Goal: Task Accomplishment & Management: Use online tool/utility

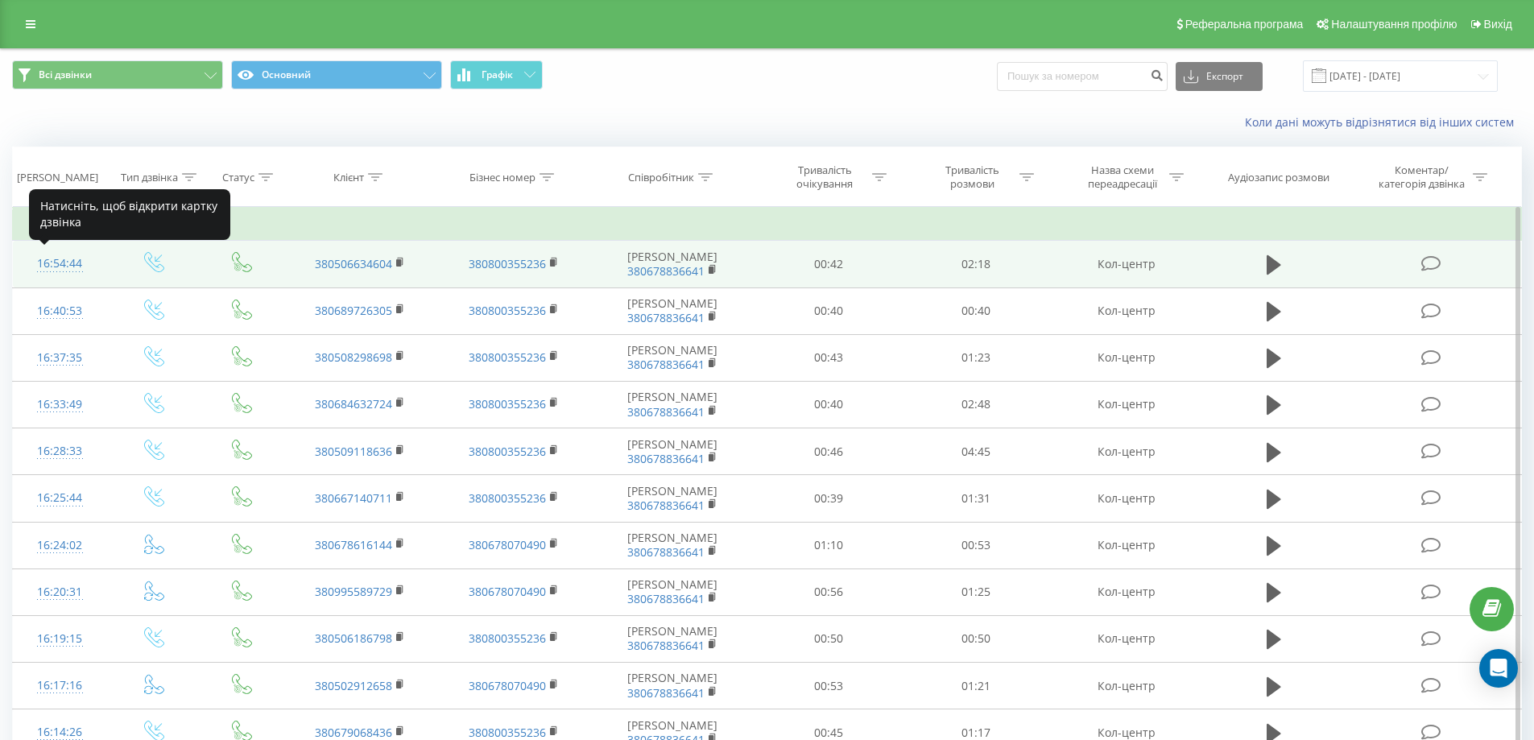
click at [50, 265] on div "16:54:44" at bounding box center [60, 263] width 62 height 31
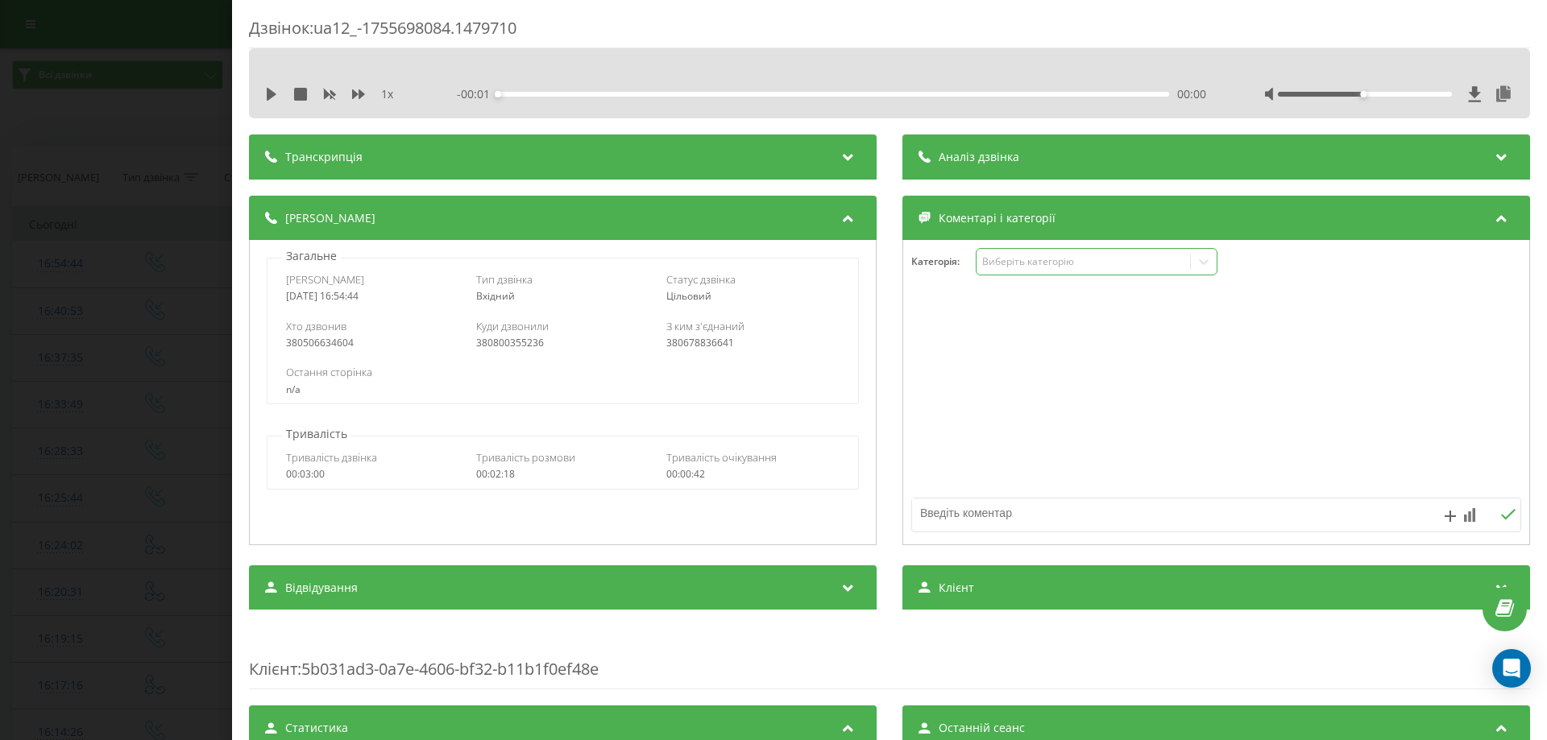
click at [984, 271] on div "Виберіть категорію" at bounding box center [1096, 261] width 242 height 27
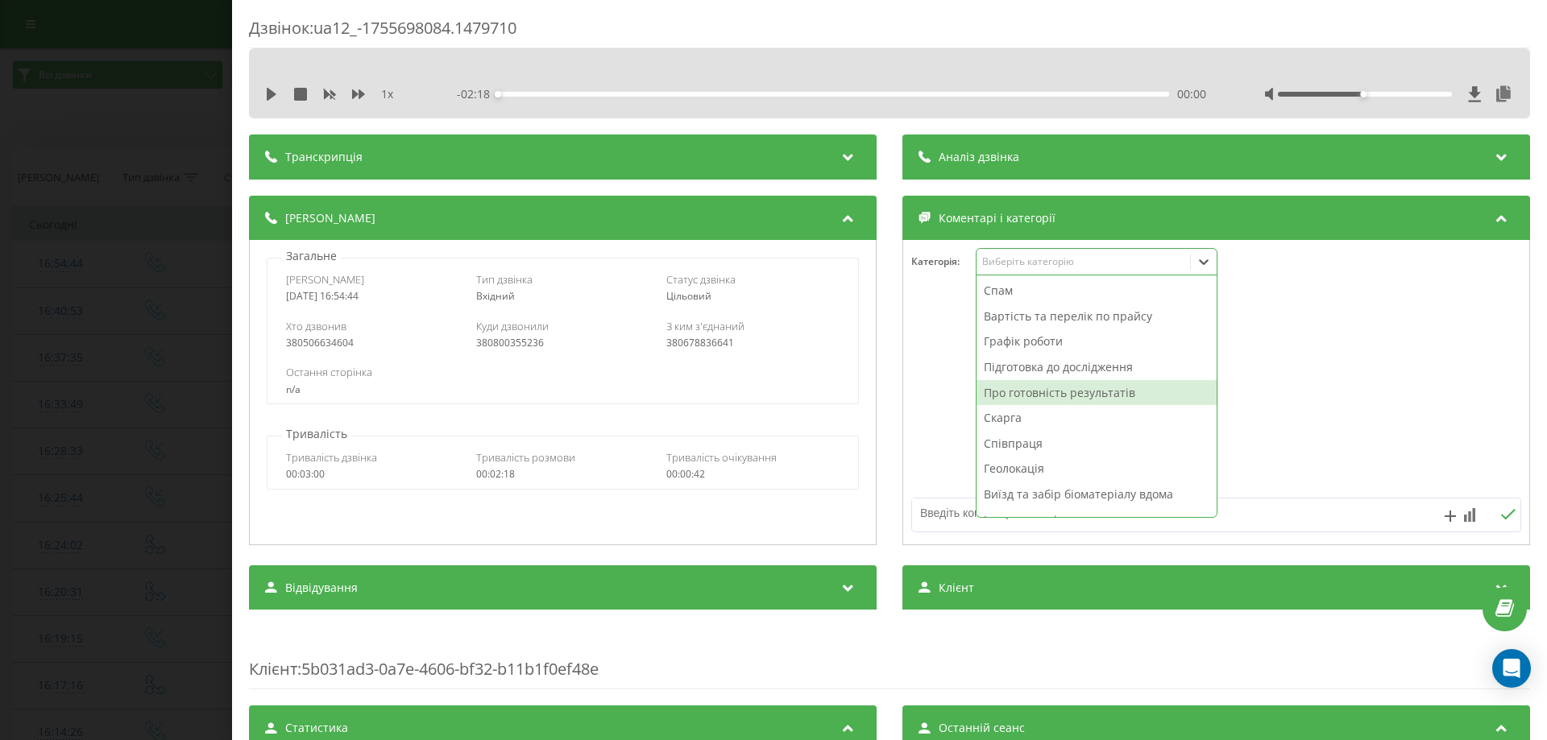
click at [1001, 399] on div "Про готовність результатів" at bounding box center [1096, 393] width 240 height 26
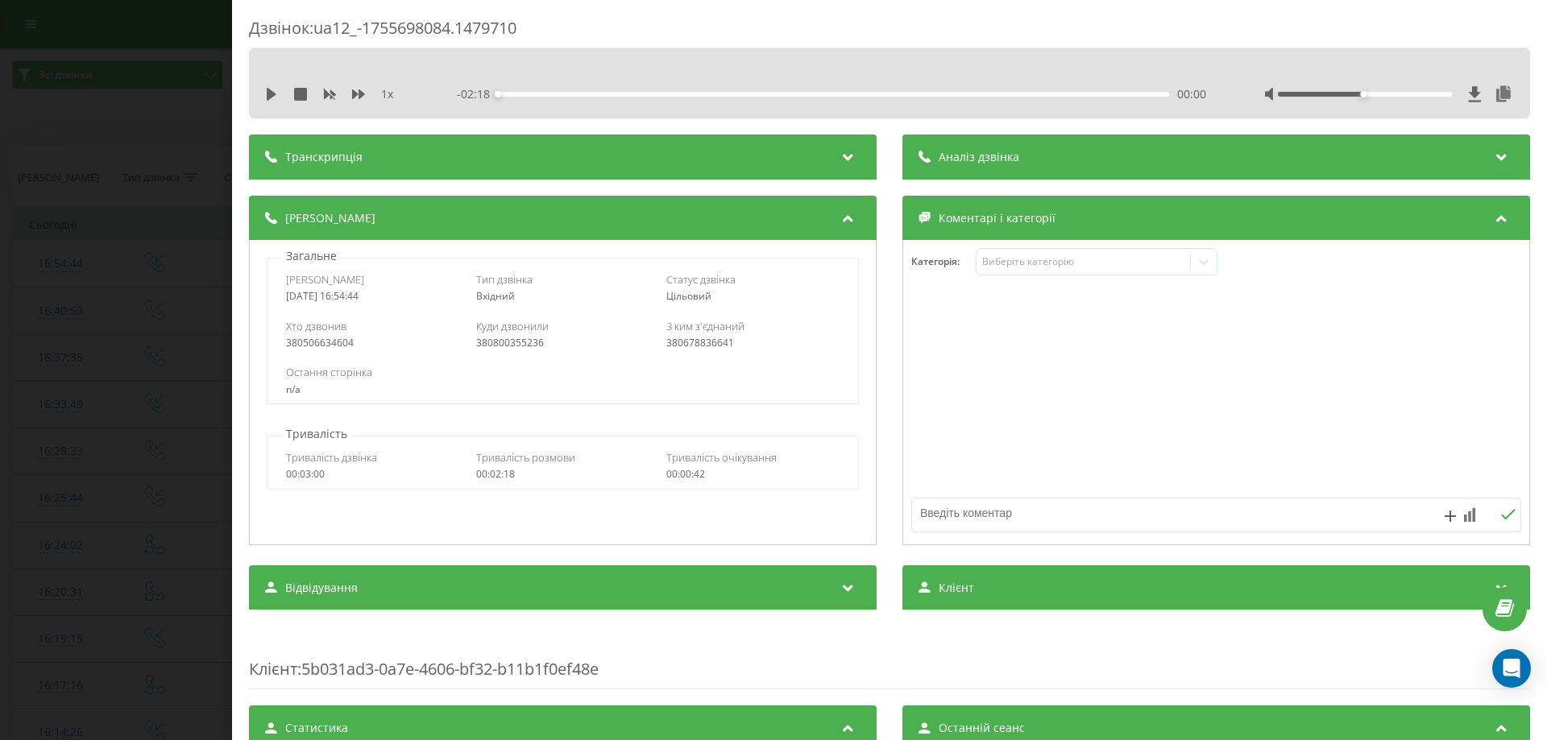
click at [940, 523] on textarea at bounding box center [1155, 513] width 487 height 29
drag, startPoint x: 942, startPoint y: 520, endPoint x: 921, endPoint y: 516, distance: 21.3
click at [912, 517] on textarea "вайбер" at bounding box center [1155, 513] width 487 height 29
type textarea "вайбер"
click at [1464, 516] on icon at bounding box center [1469, 515] width 11 height 14
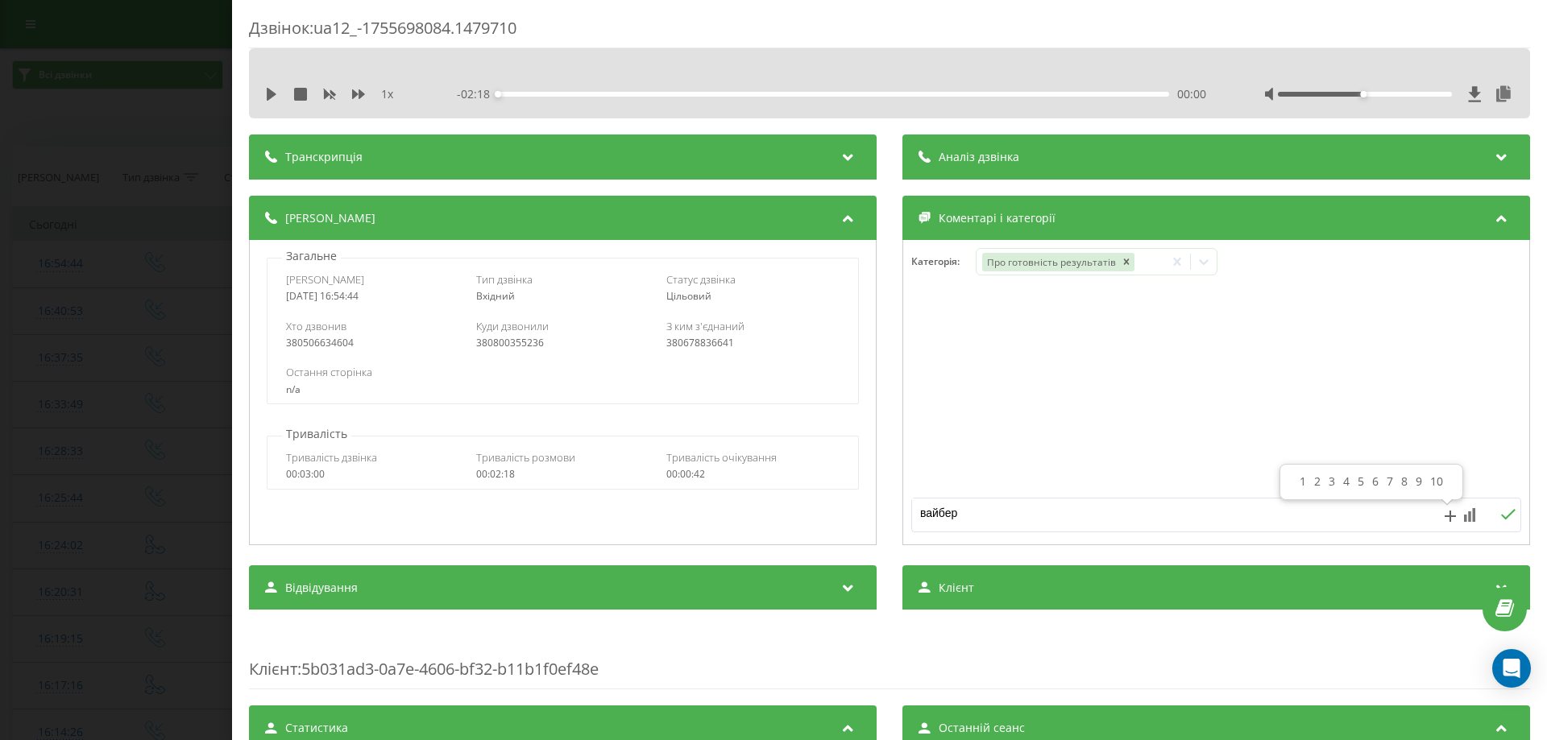
click at [1442, 483] on div "10" at bounding box center [1436, 482] width 21 height 16
click at [1501, 515] on icon at bounding box center [1508, 514] width 14 height 10
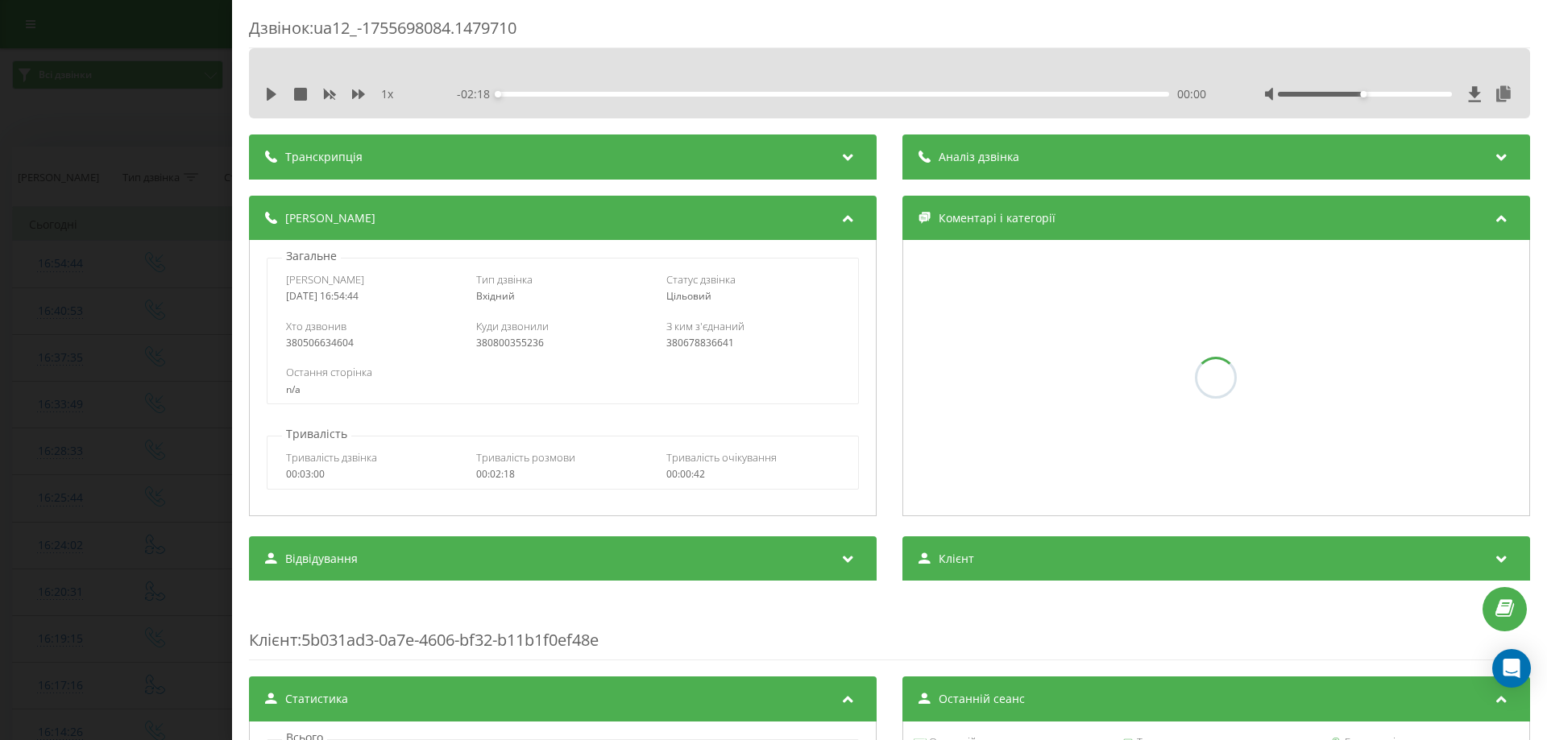
click at [102, 317] on div "Дзвінок : ua12_-1755698084.1479710 1 x - 02:18 00:00 00:00 Транскрипція Для AI-…" at bounding box center [773, 370] width 1547 height 740
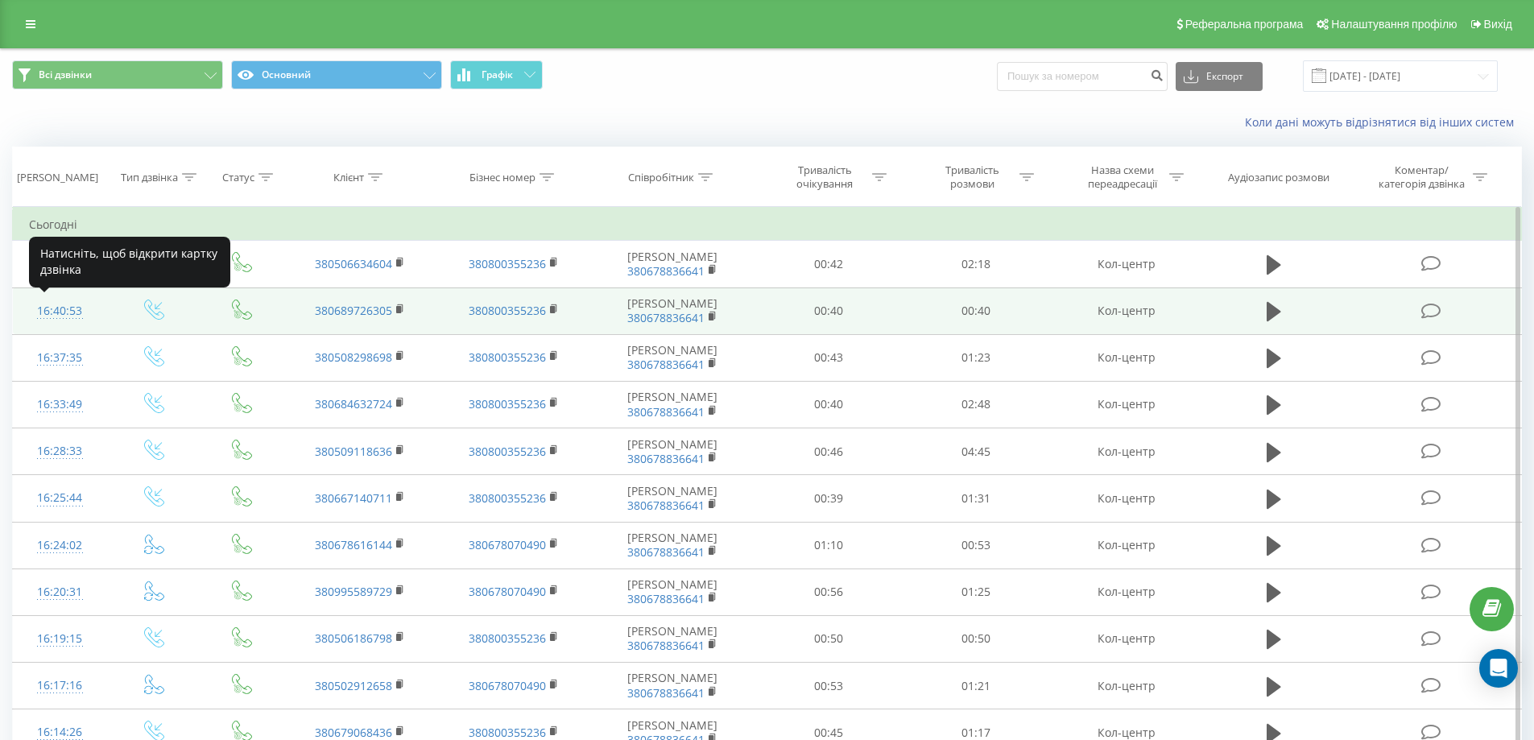
click at [72, 312] on div "16:40:53" at bounding box center [60, 311] width 62 height 31
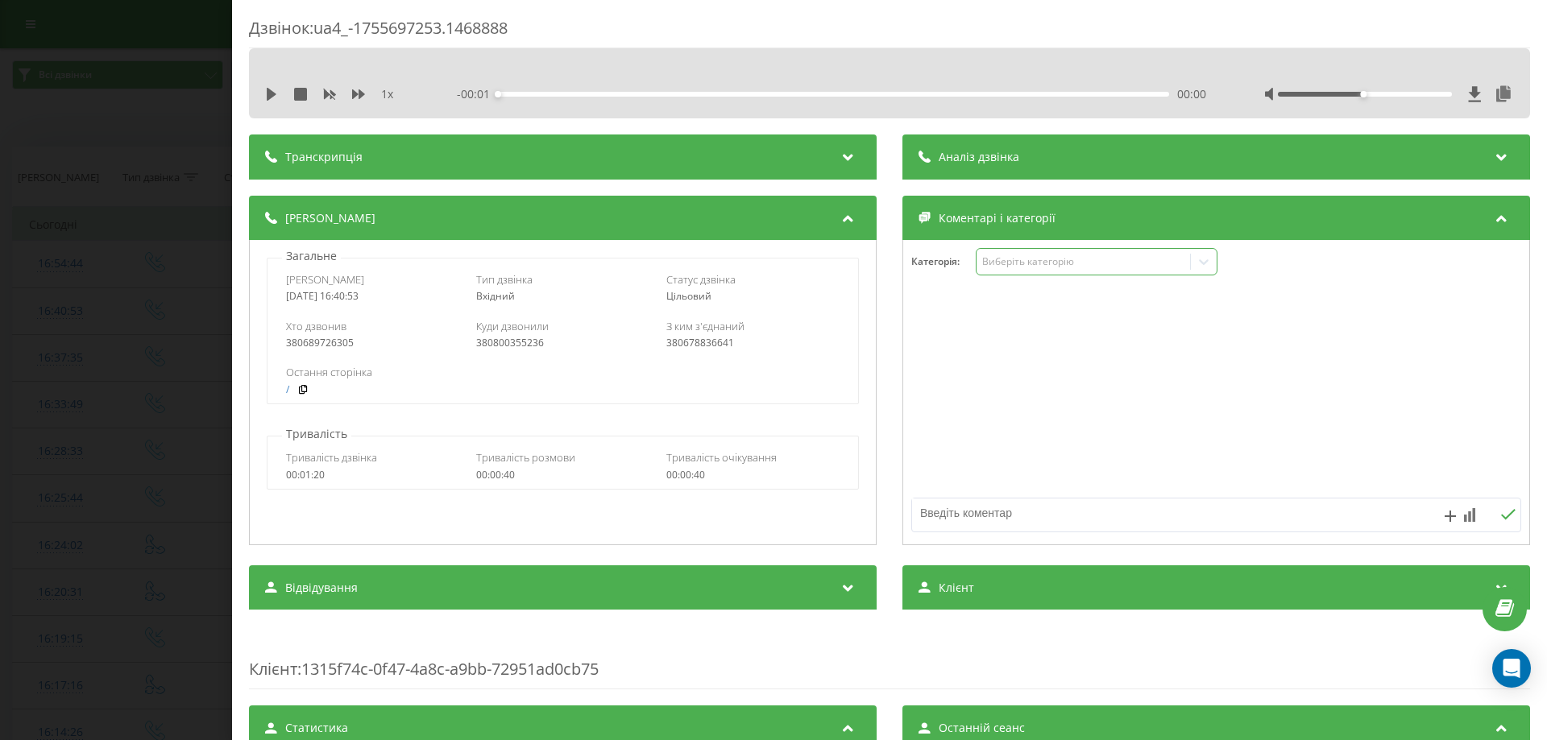
click at [1044, 259] on div "Виберіть категорію" at bounding box center [1082, 261] width 201 height 13
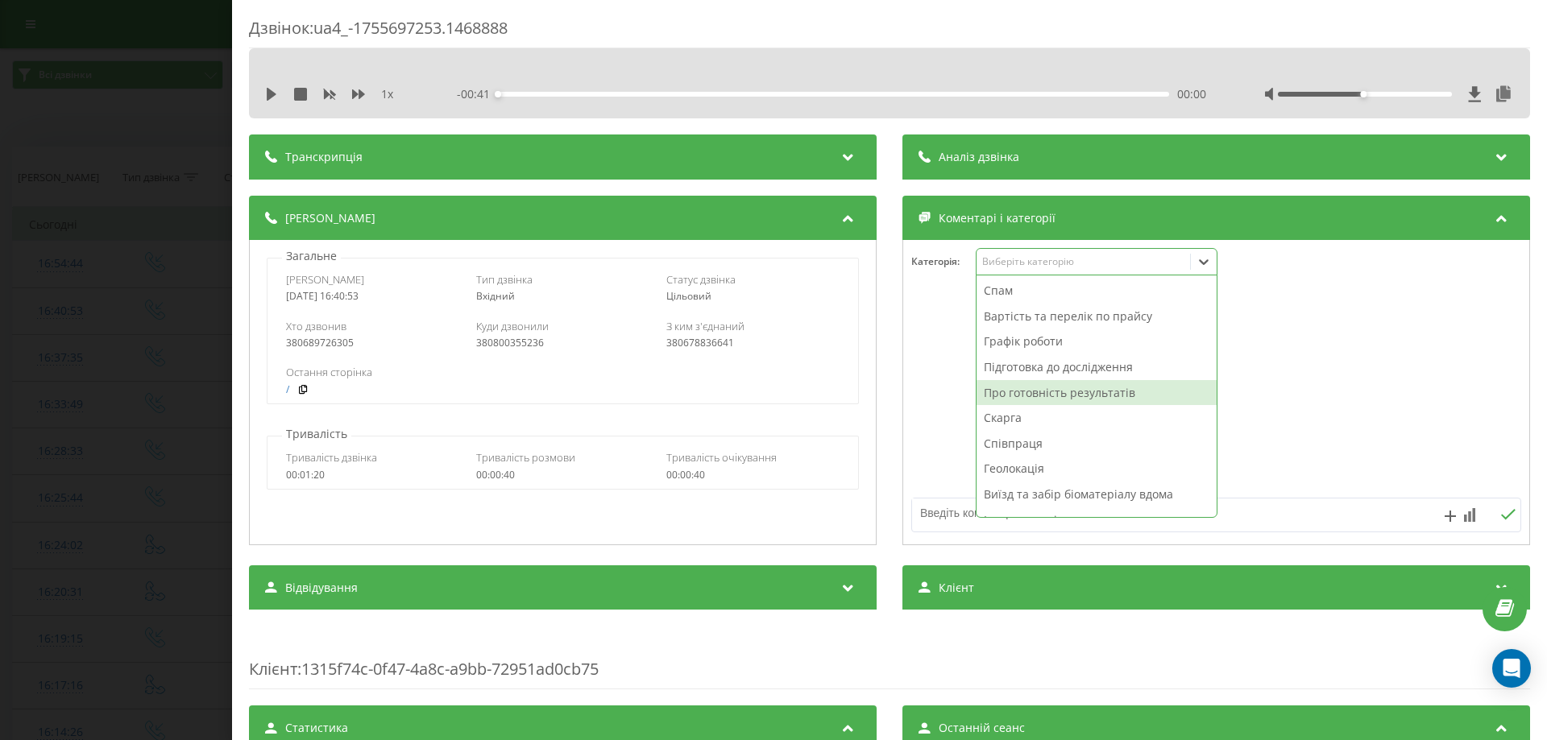
click at [1022, 398] on div "Про готовність результатів" at bounding box center [1096, 393] width 240 height 26
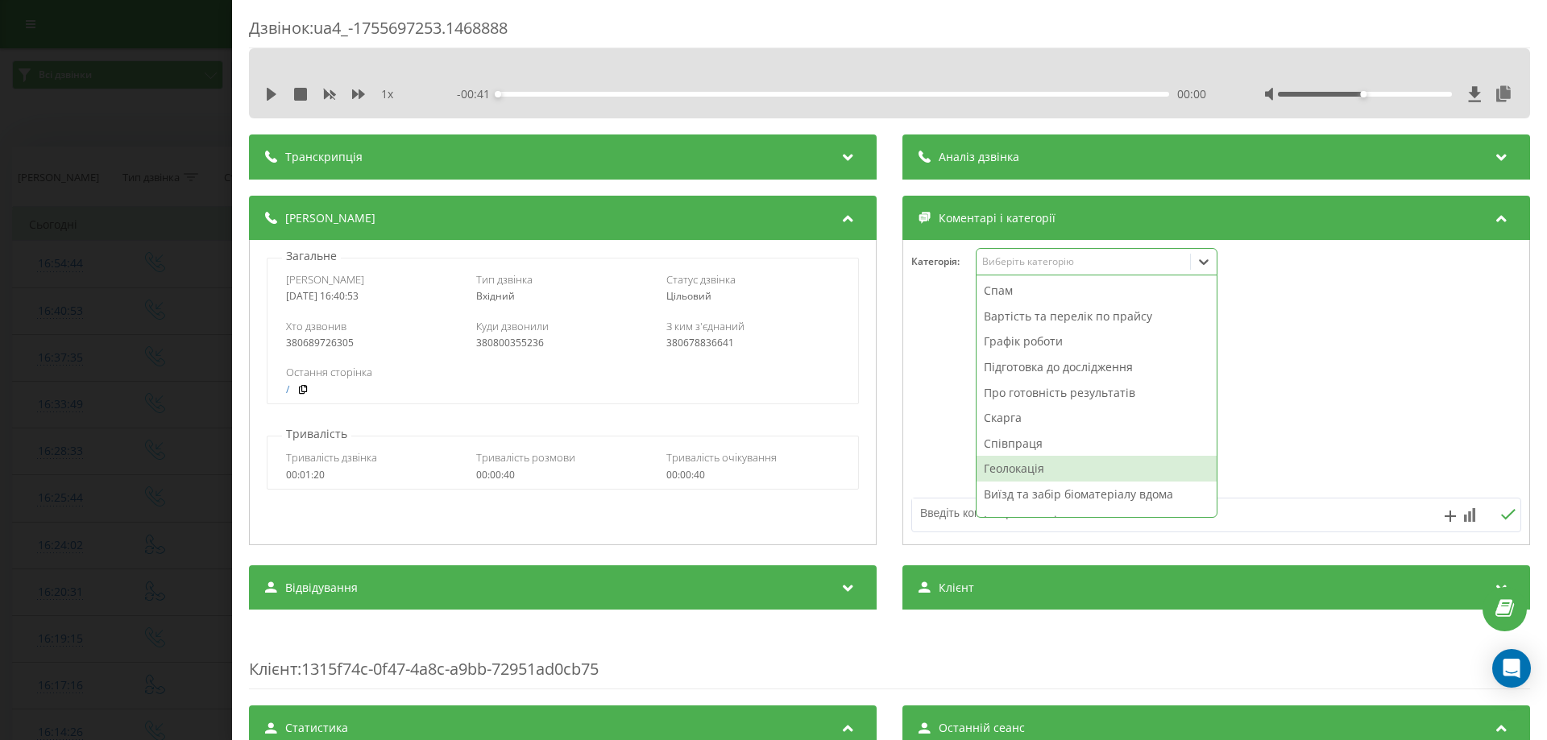
click at [943, 511] on textarea at bounding box center [1155, 513] width 487 height 29
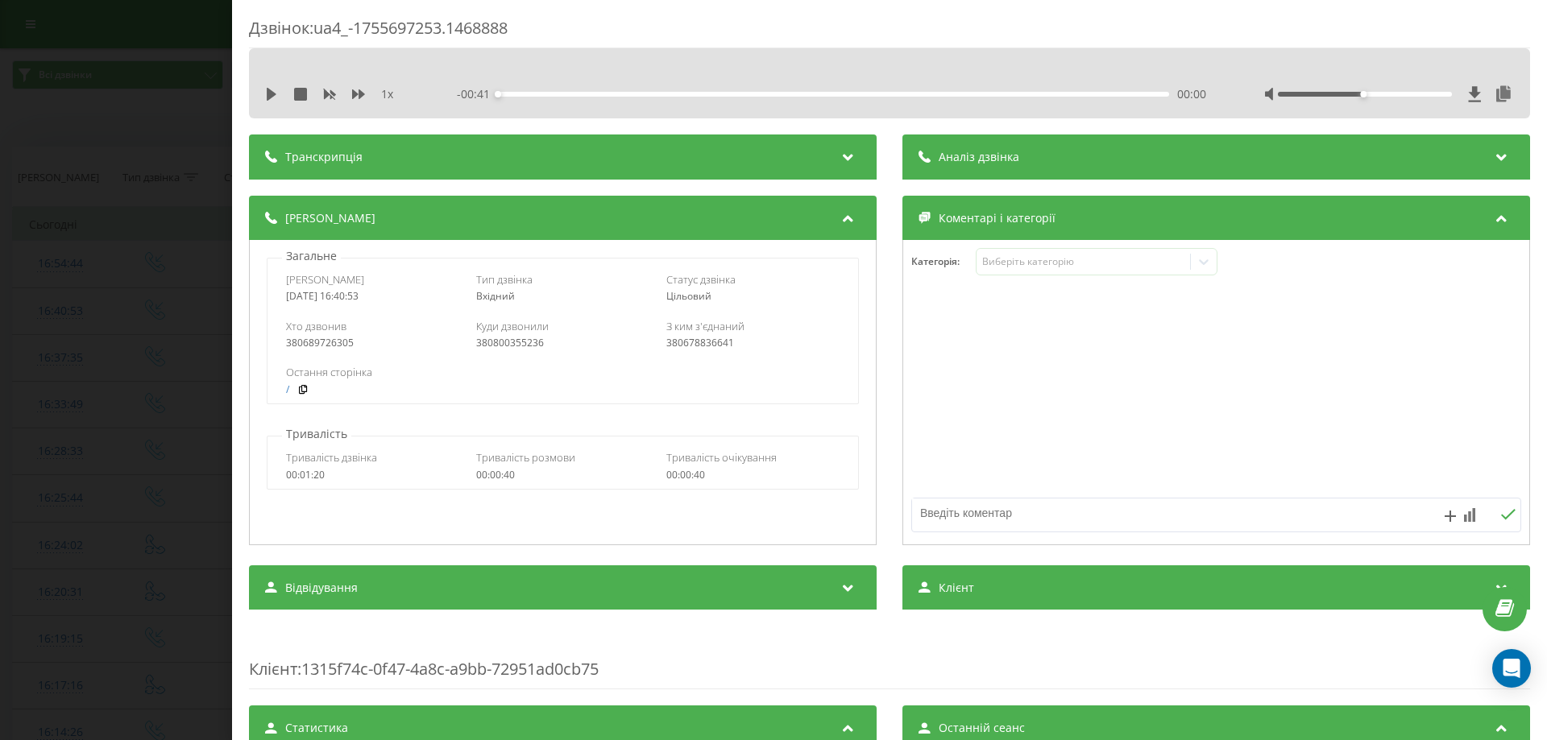
paste textarea "вайбер"
type textarea "вайбер"
click at [1464, 508] on icon at bounding box center [1469, 515] width 11 height 14
click at [1441, 478] on div "10" at bounding box center [1436, 482] width 21 height 16
drag, startPoint x: 1501, startPoint y: 515, endPoint x: 1514, endPoint y: 491, distance: 26.7
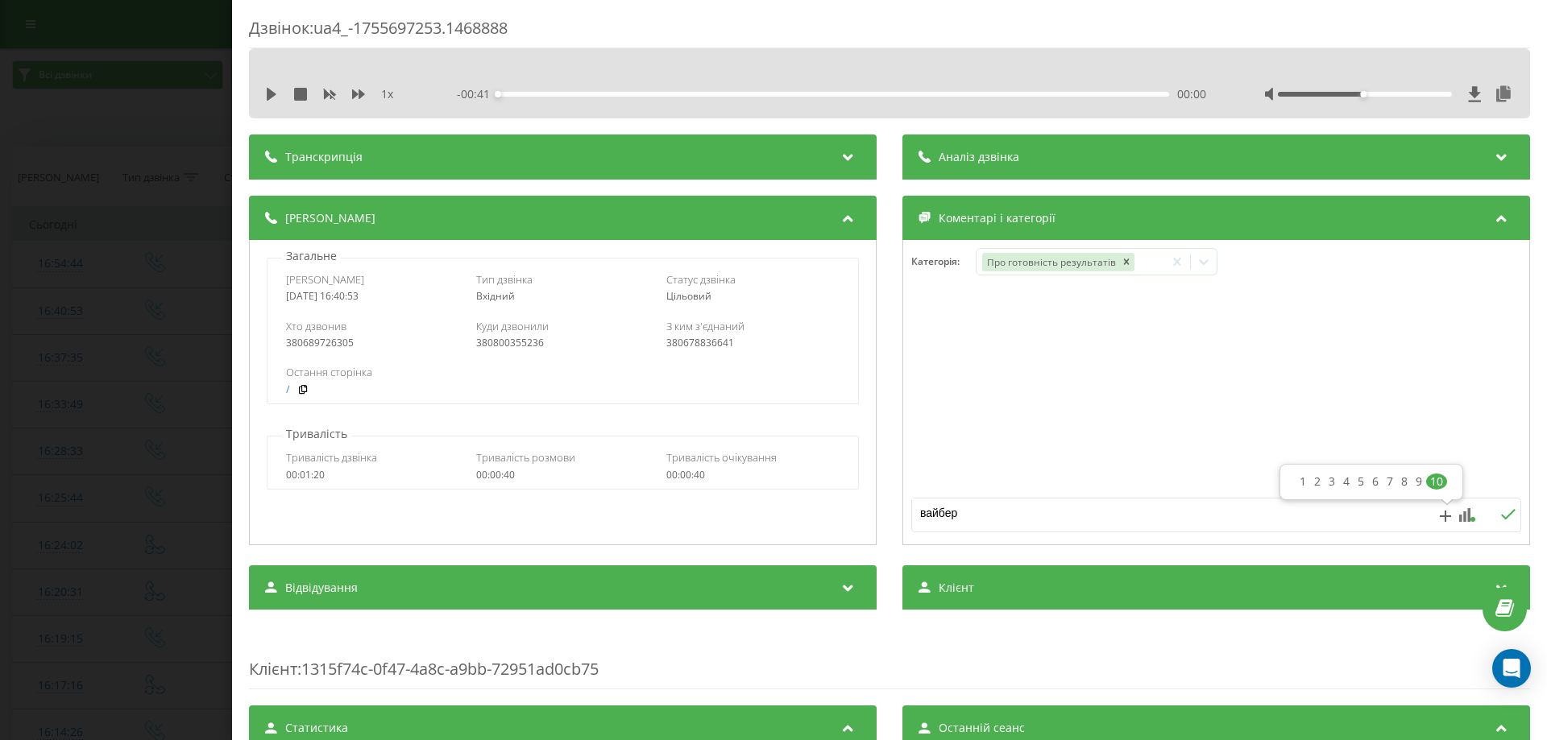
click at [1500, 515] on icon at bounding box center [1507, 514] width 15 height 11
click at [15, 382] on div "Дзвінок : ua4_-1755697253.1468888 1 x - 00:41 00:00 00:00 Транскрипція Для AI-а…" at bounding box center [773, 370] width 1547 height 740
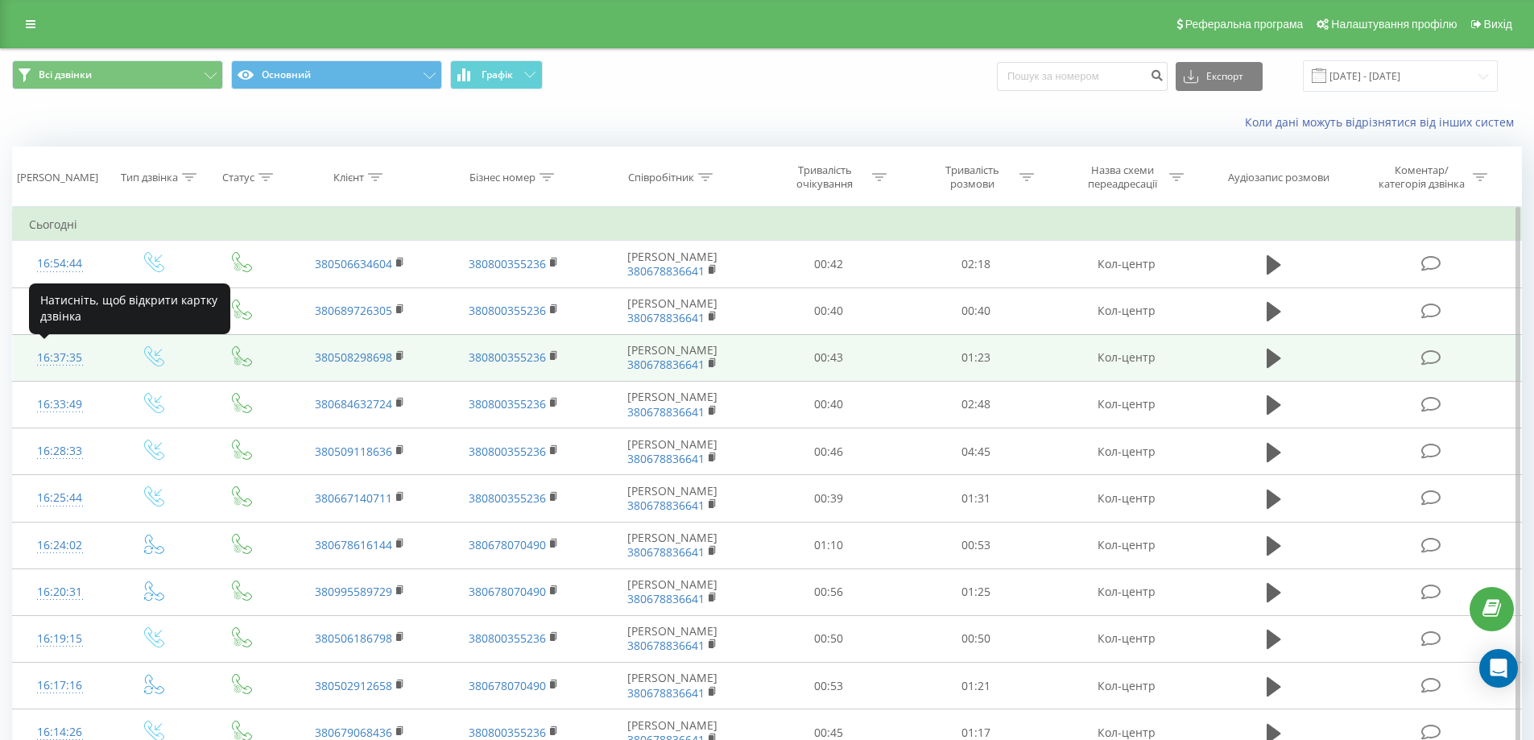
click at [56, 358] on div "16:37:35" at bounding box center [60, 357] width 62 height 31
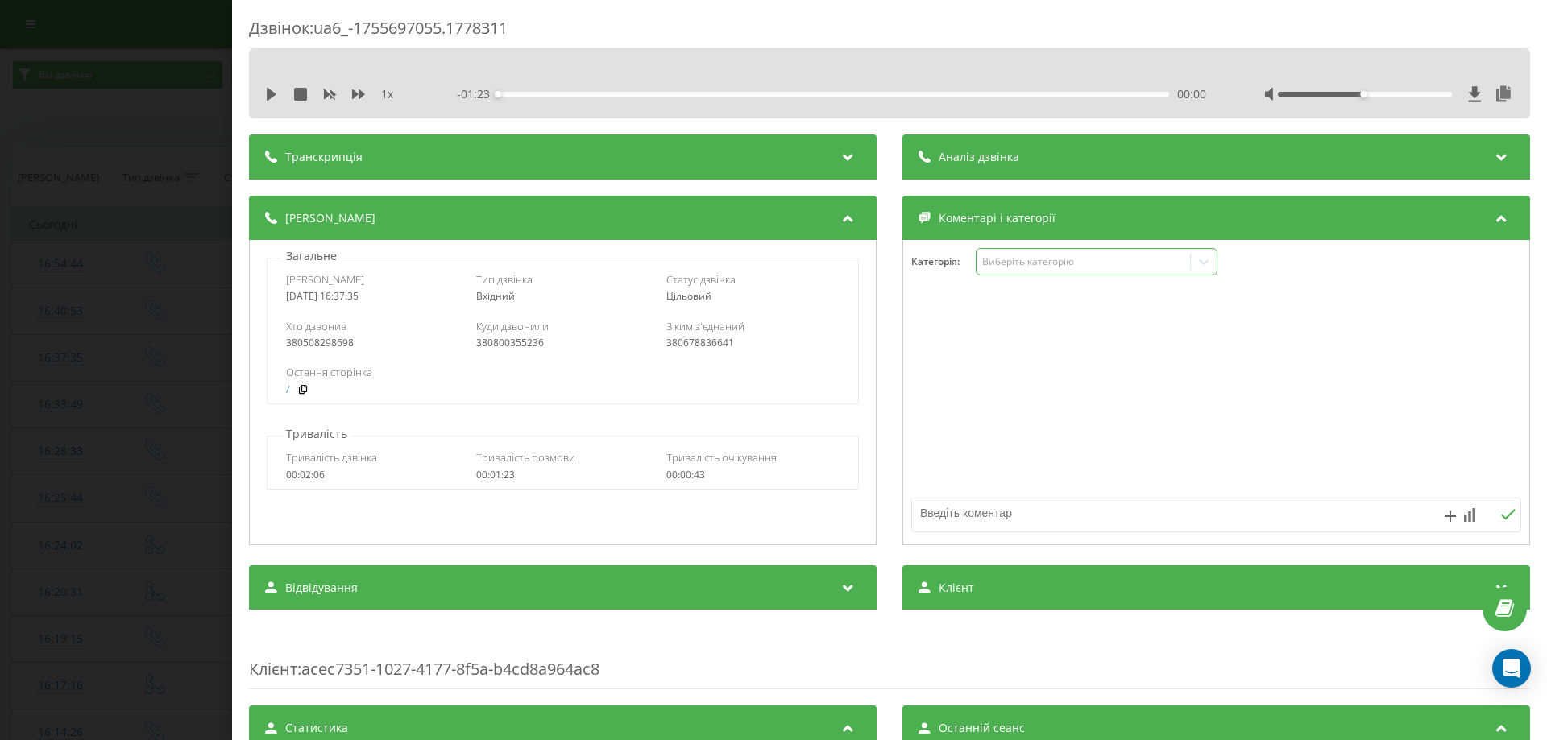
click at [1083, 251] on div "Виберіть категорію" at bounding box center [1096, 261] width 242 height 27
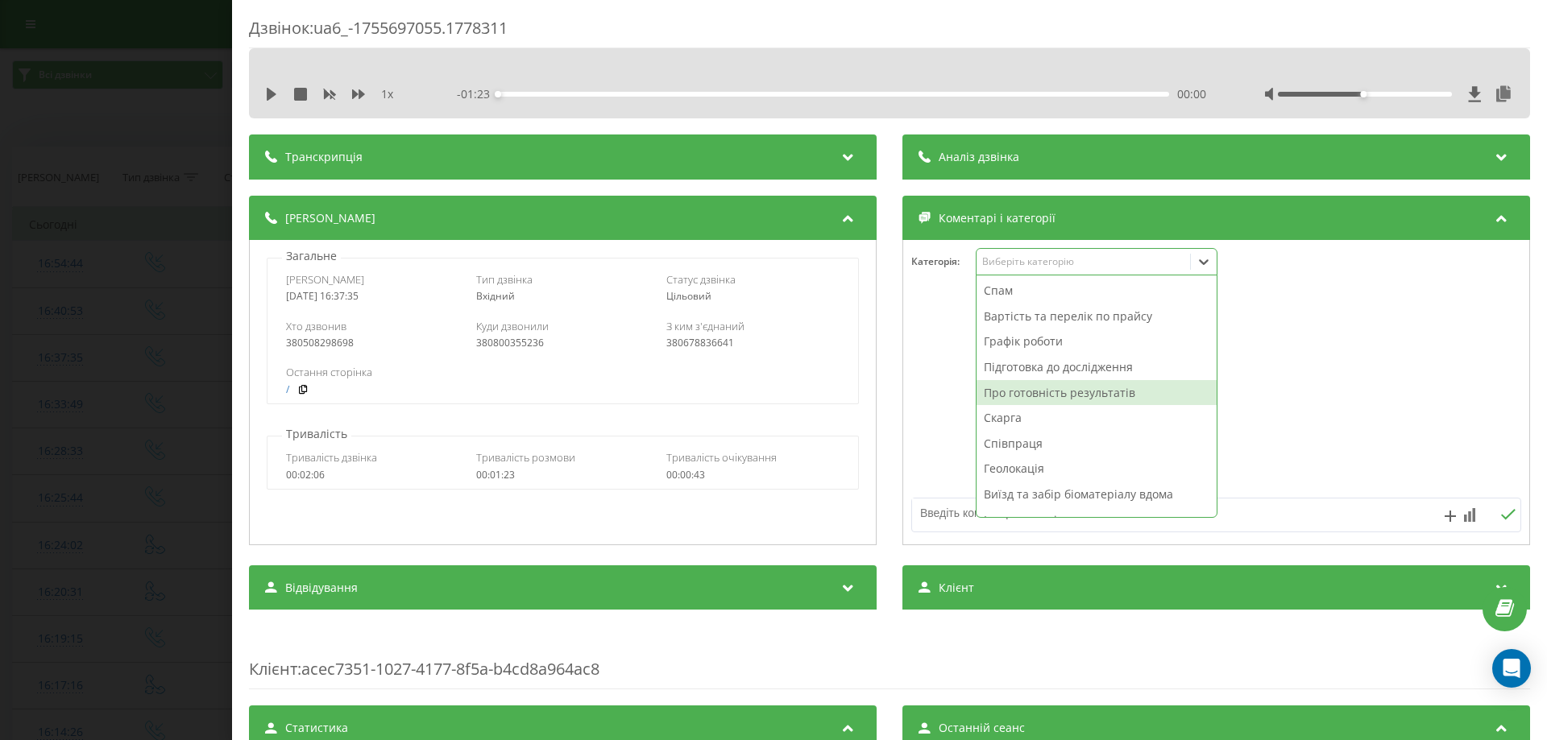
click at [1036, 400] on div "Про готовність результатів" at bounding box center [1096, 393] width 240 height 26
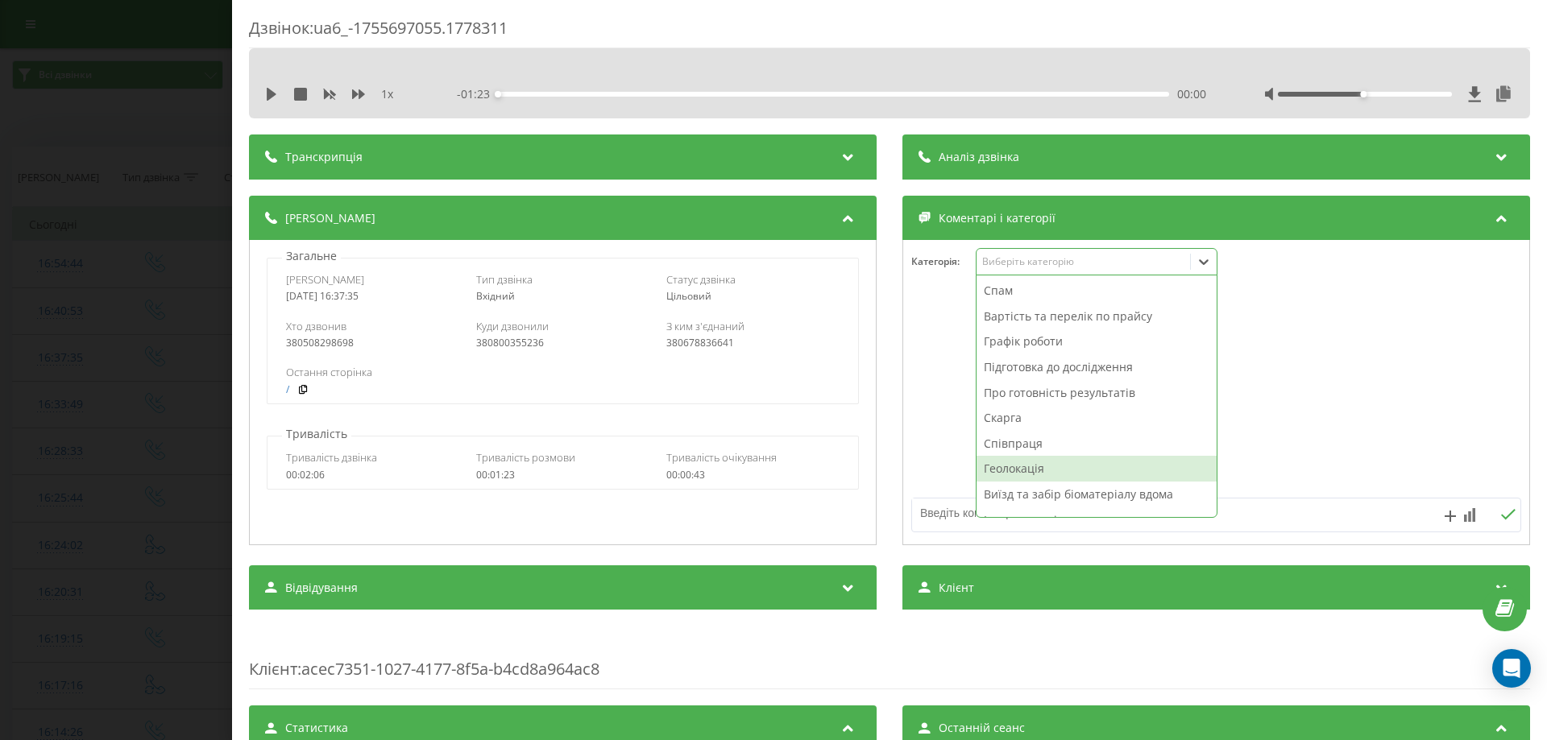
click at [921, 522] on textarea at bounding box center [1155, 513] width 487 height 29
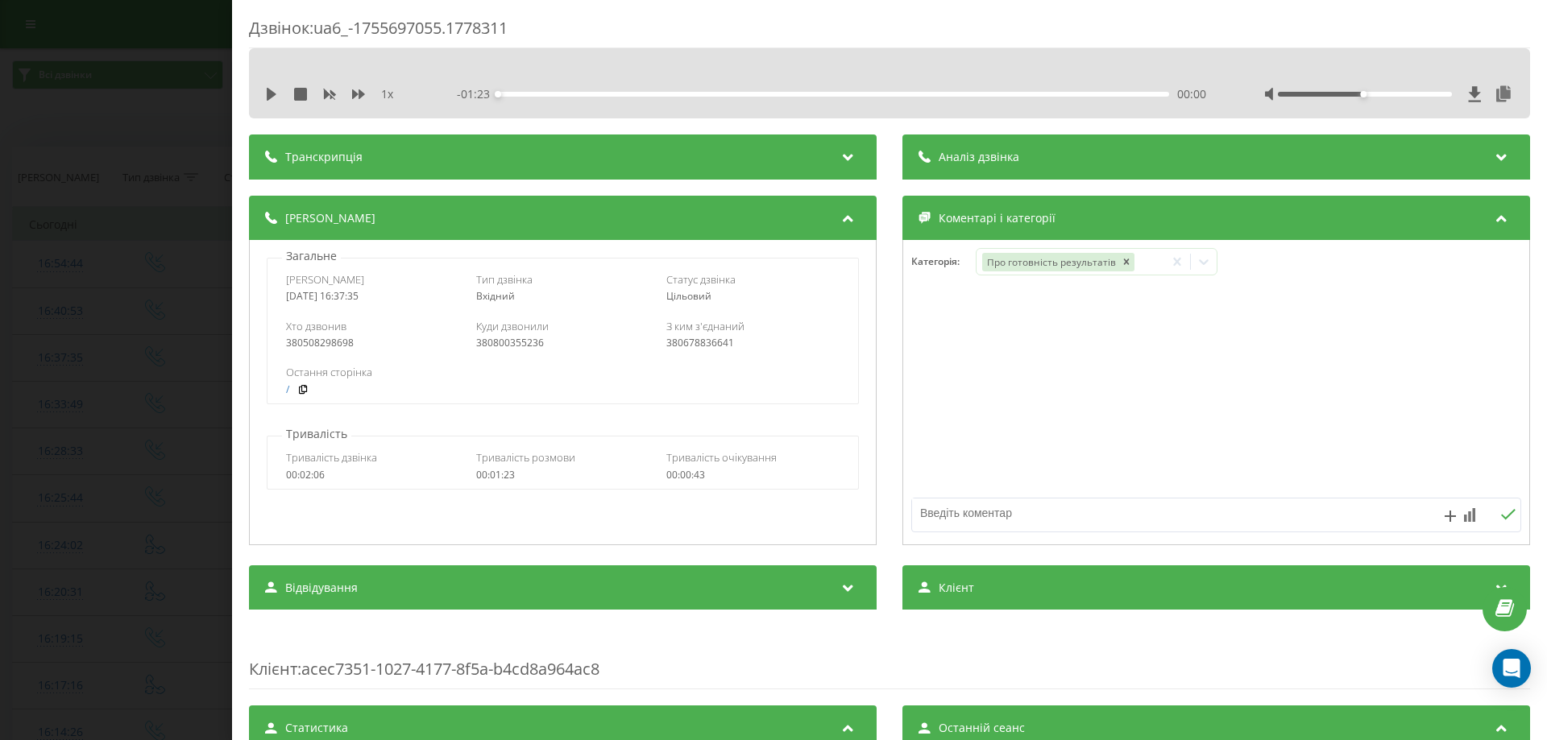
paste textarea "вайбер"
type textarea "вайбер"
click at [1464, 511] on icon at bounding box center [1469, 515] width 11 height 14
drag, startPoint x: 1435, startPoint y: 478, endPoint x: 1482, endPoint y: 507, distance: 55.4
click at [1440, 479] on div "10" at bounding box center [1436, 482] width 21 height 16
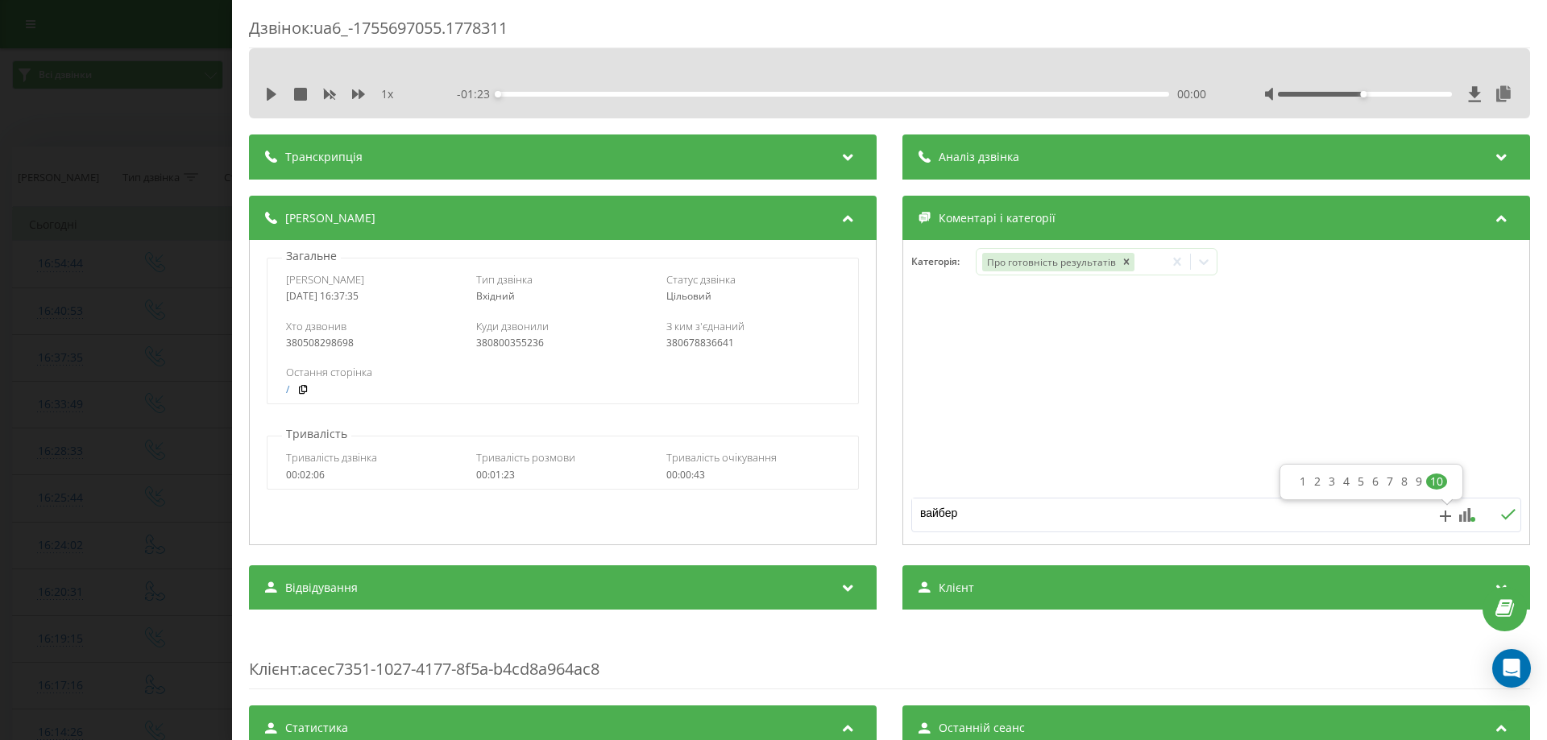
drag, startPoint x: 1493, startPoint y: 515, endPoint x: 1508, endPoint y: 467, distance: 49.7
click at [1500, 514] on icon at bounding box center [1507, 514] width 15 height 11
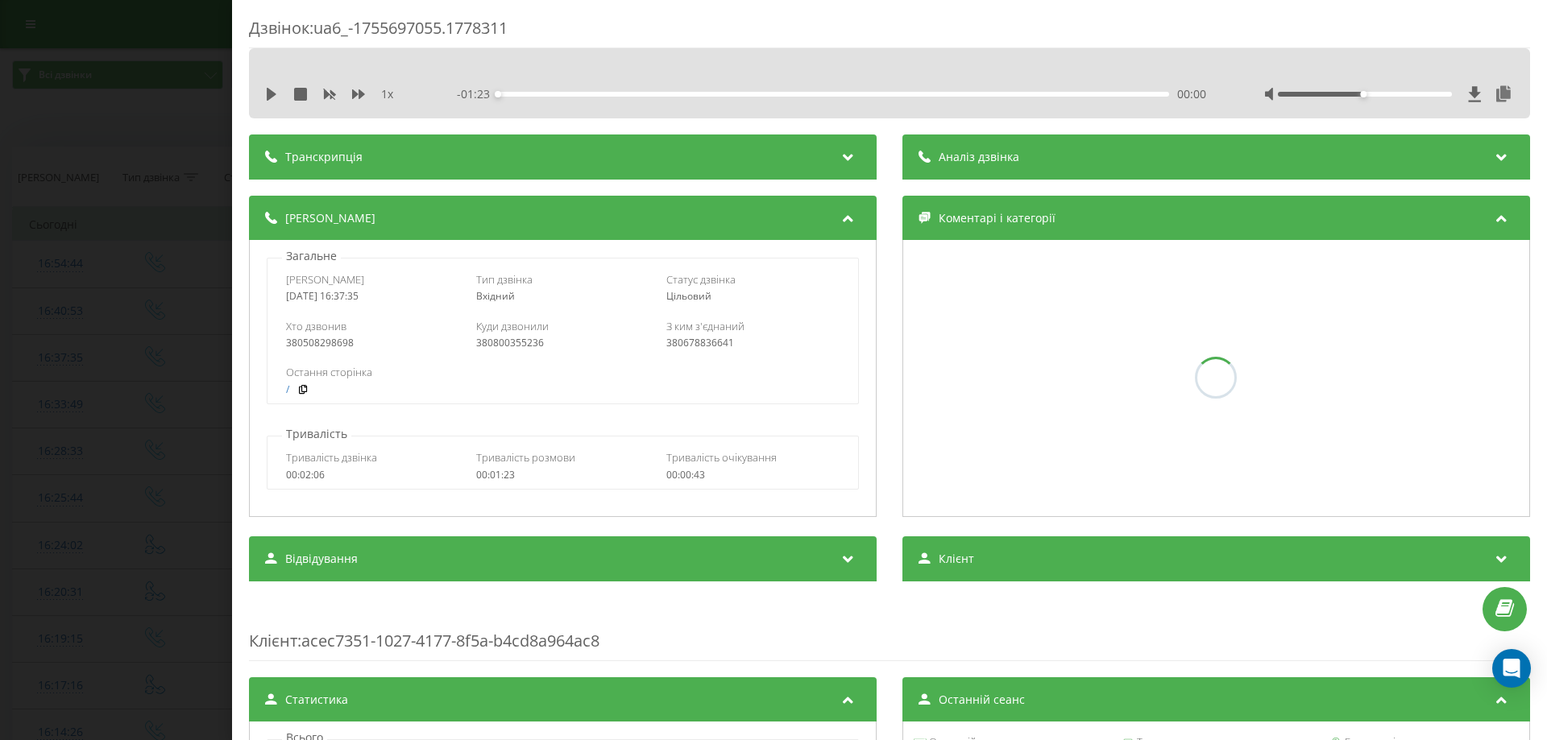
click at [112, 360] on div "Дзвінок : ua6_-1755697055.1778311 1 x - 01:23 00:00 00:00 Транскрипція Для AI-а…" at bounding box center [773, 370] width 1547 height 740
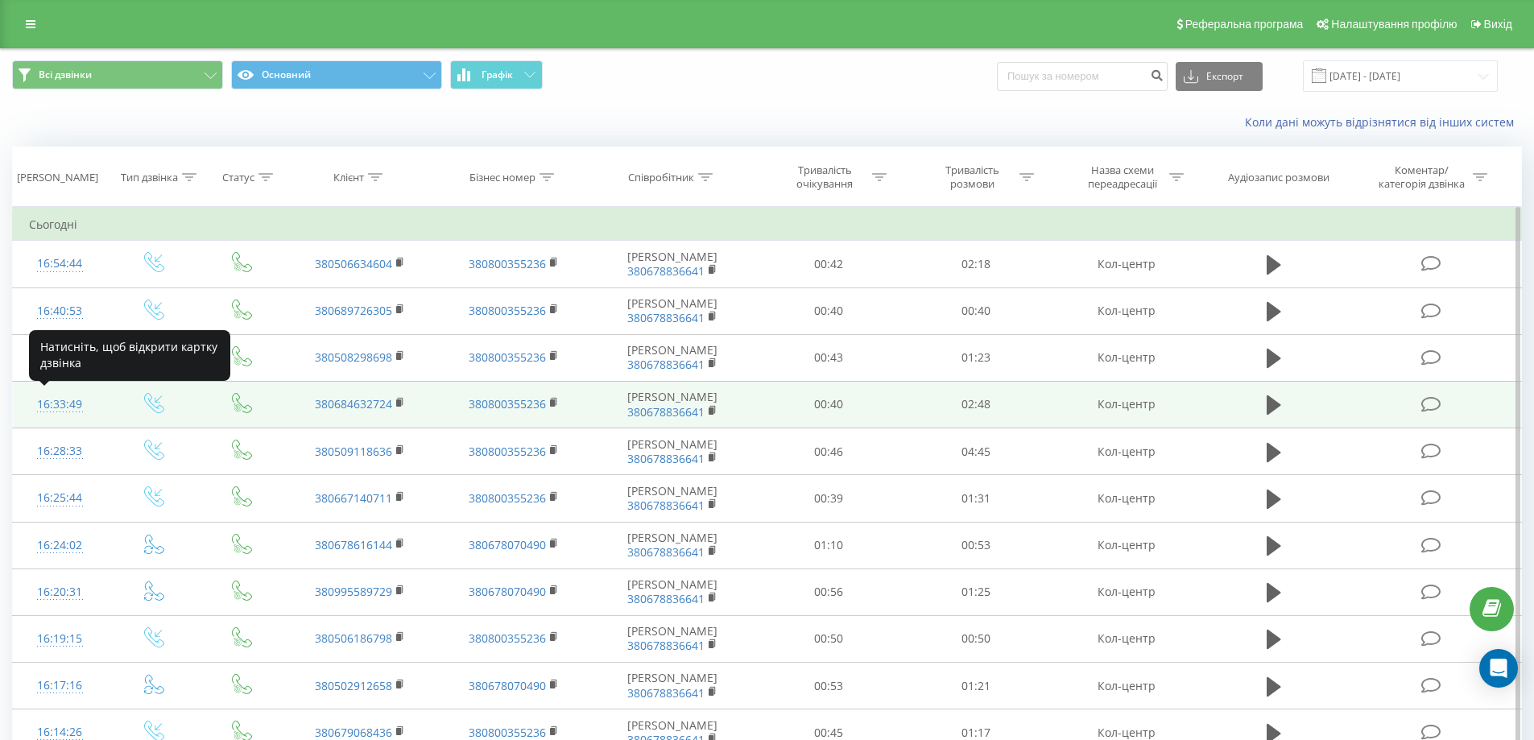
click at [64, 406] on div "16:33:49" at bounding box center [60, 404] width 62 height 31
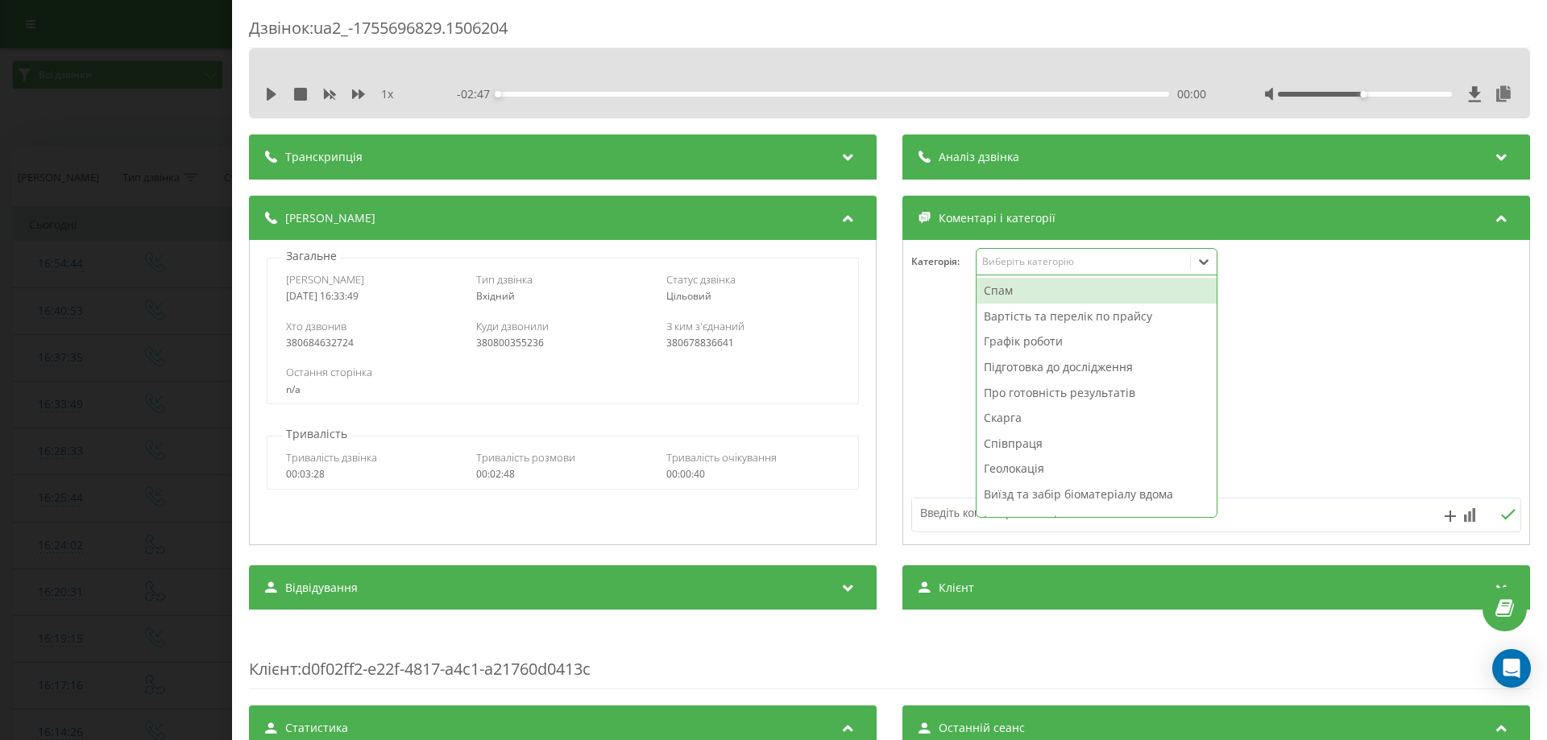
drag, startPoint x: 1022, startPoint y: 256, endPoint x: 1008, endPoint y: 339, distance: 84.2
click at [1021, 263] on div "Виберіть категорію" at bounding box center [1082, 261] width 201 height 13
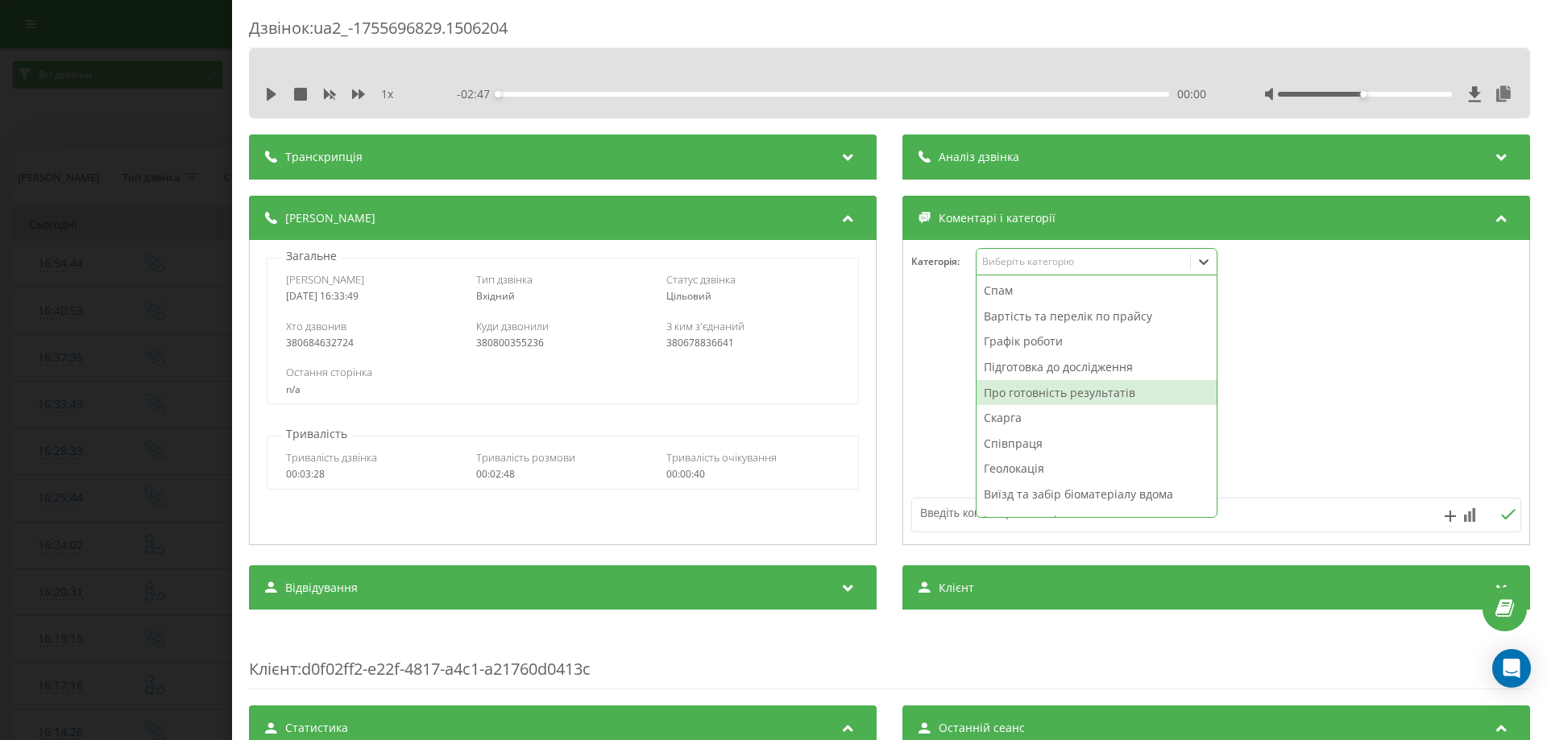
drag, startPoint x: 1003, startPoint y: 387, endPoint x: 985, endPoint y: 424, distance: 41.1
click at [1003, 389] on div "Про готовність результатів" at bounding box center [1096, 393] width 240 height 26
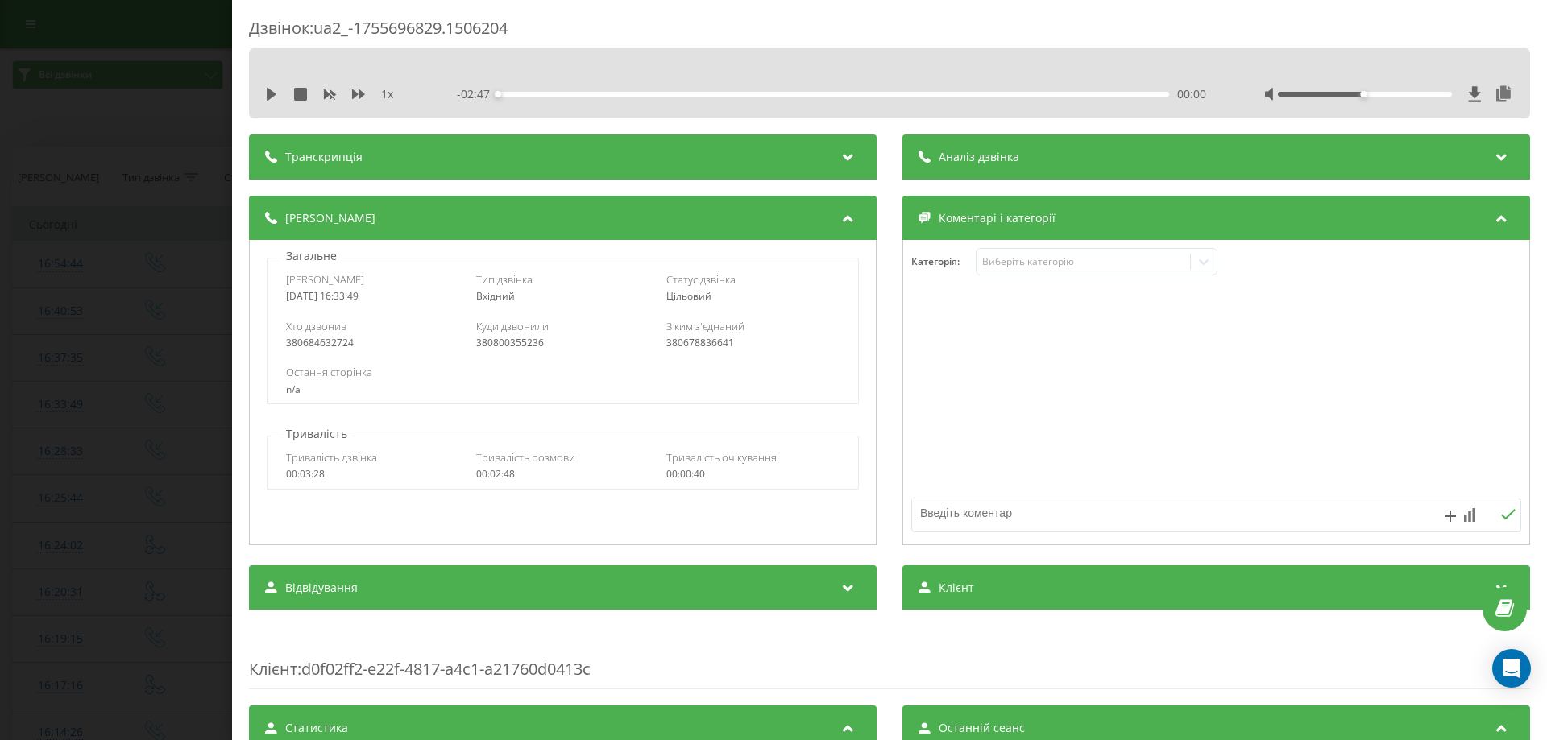
click at [946, 507] on textarea at bounding box center [1155, 513] width 487 height 29
paste textarea "вайбер"
type textarea "вайбер"
click at [1464, 509] on icon at bounding box center [1469, 515] width 11 height 14
click at [1441, 477] on div "10" at bounding box center [1436, 482] width 21 height 16
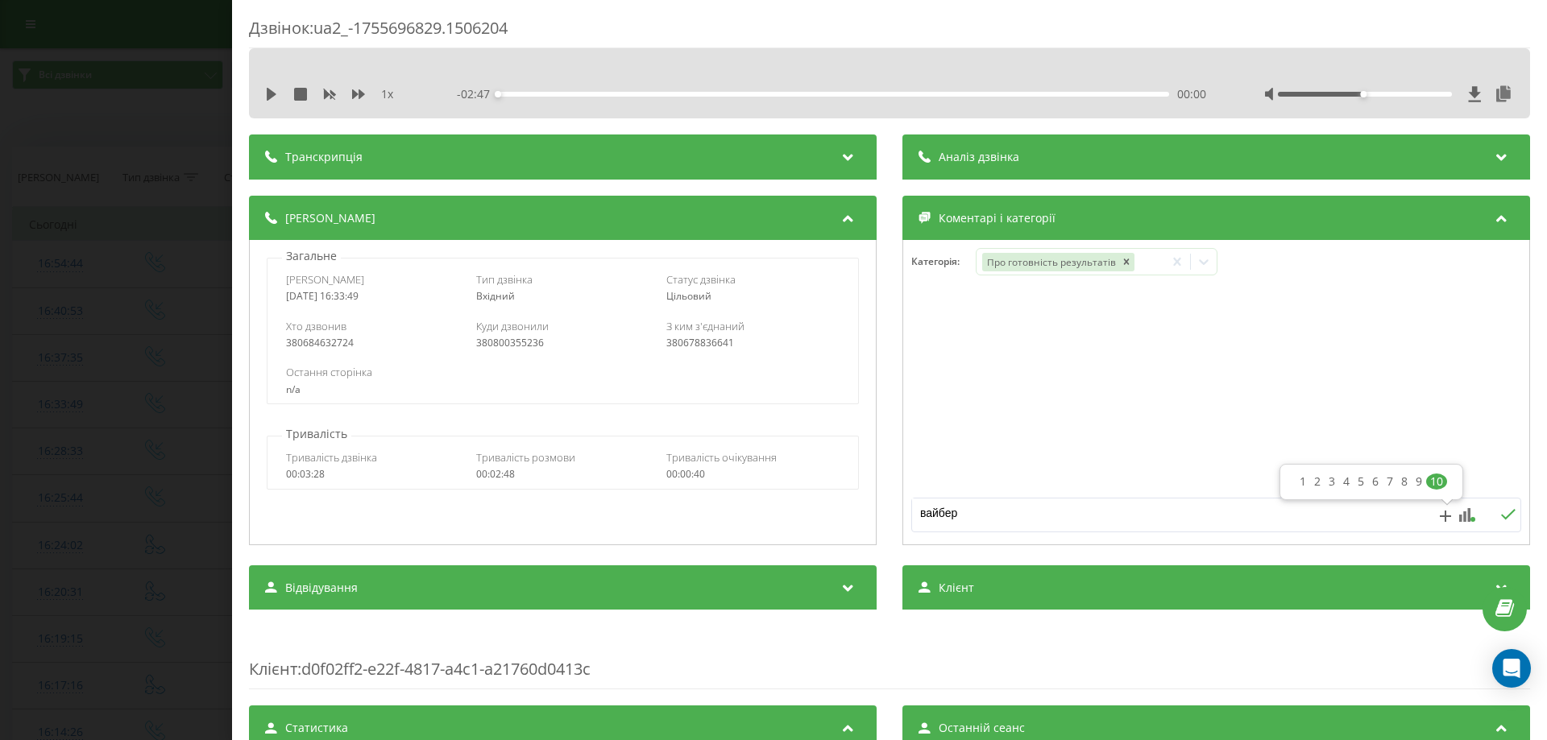
drag, startPoint x: 1498, startPoint y: 511, endPoint x: 1507, endPoint y: 484, distance: 28.8
click at [1500, 511] on icon at bounding box center [1507, 514] width 15 height 11
click at [86, 183] on div "Дзвінок : ua2_-1755696829.1506204 1 x - 02:47 00:00 00:00 Транскрипція Для AI-а…" at bounding box center [773, 370] width 1547 height 740
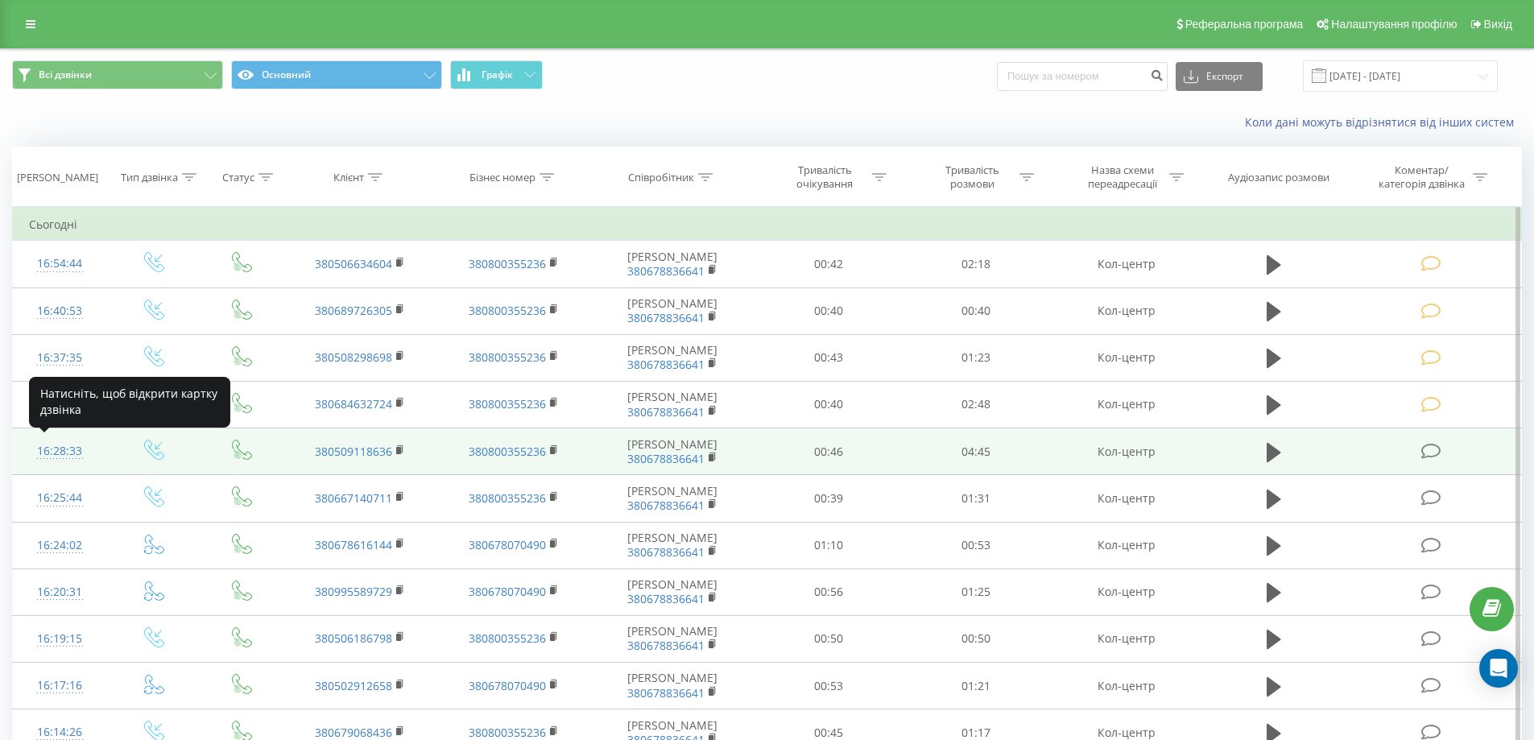
click at [48, 450] on div "16:28:33" at bounding box center [60, 451] width 62 height 31
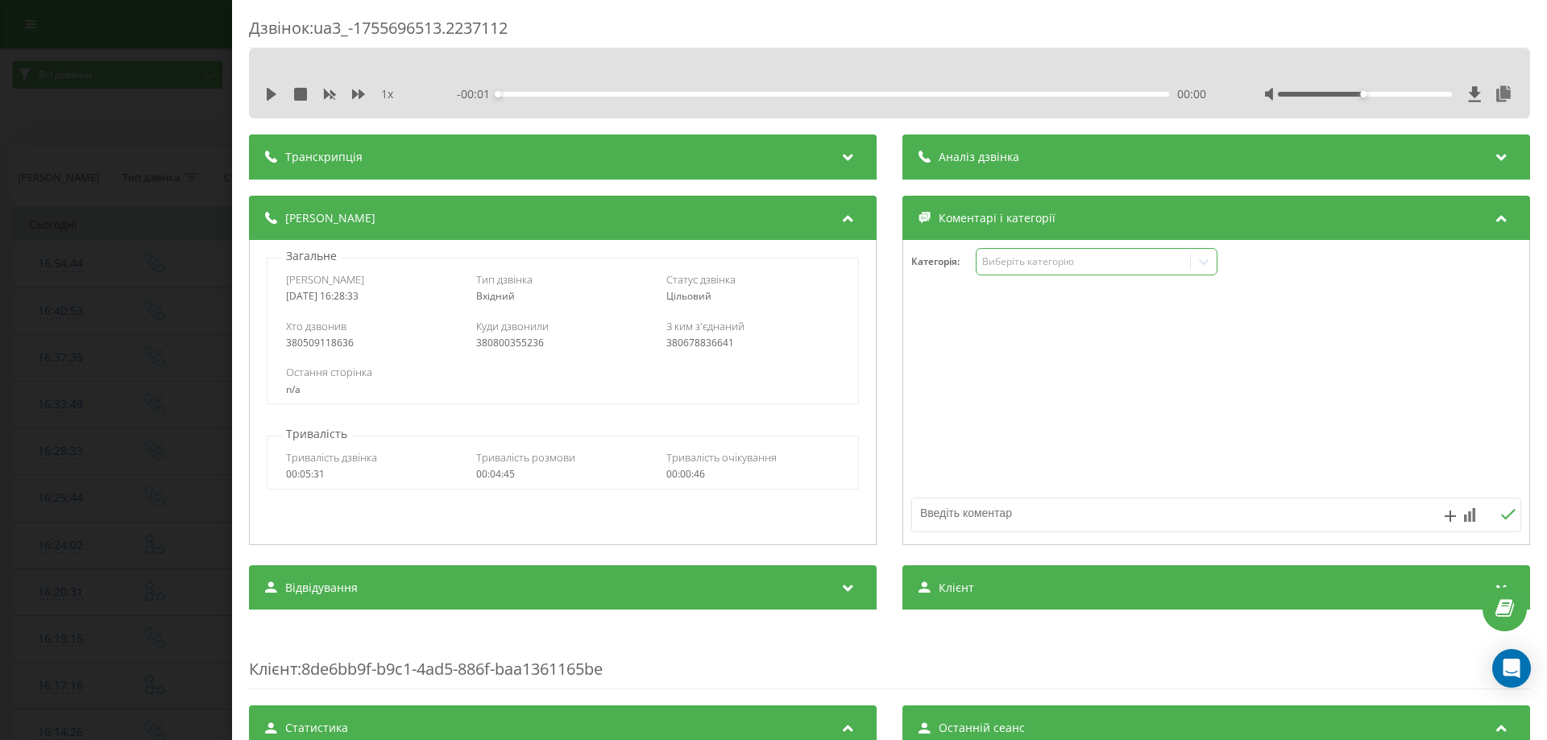
click at [1115, 252] on div "Виберіть категорію" at bounding box center [1096, 261] width 242 height 27
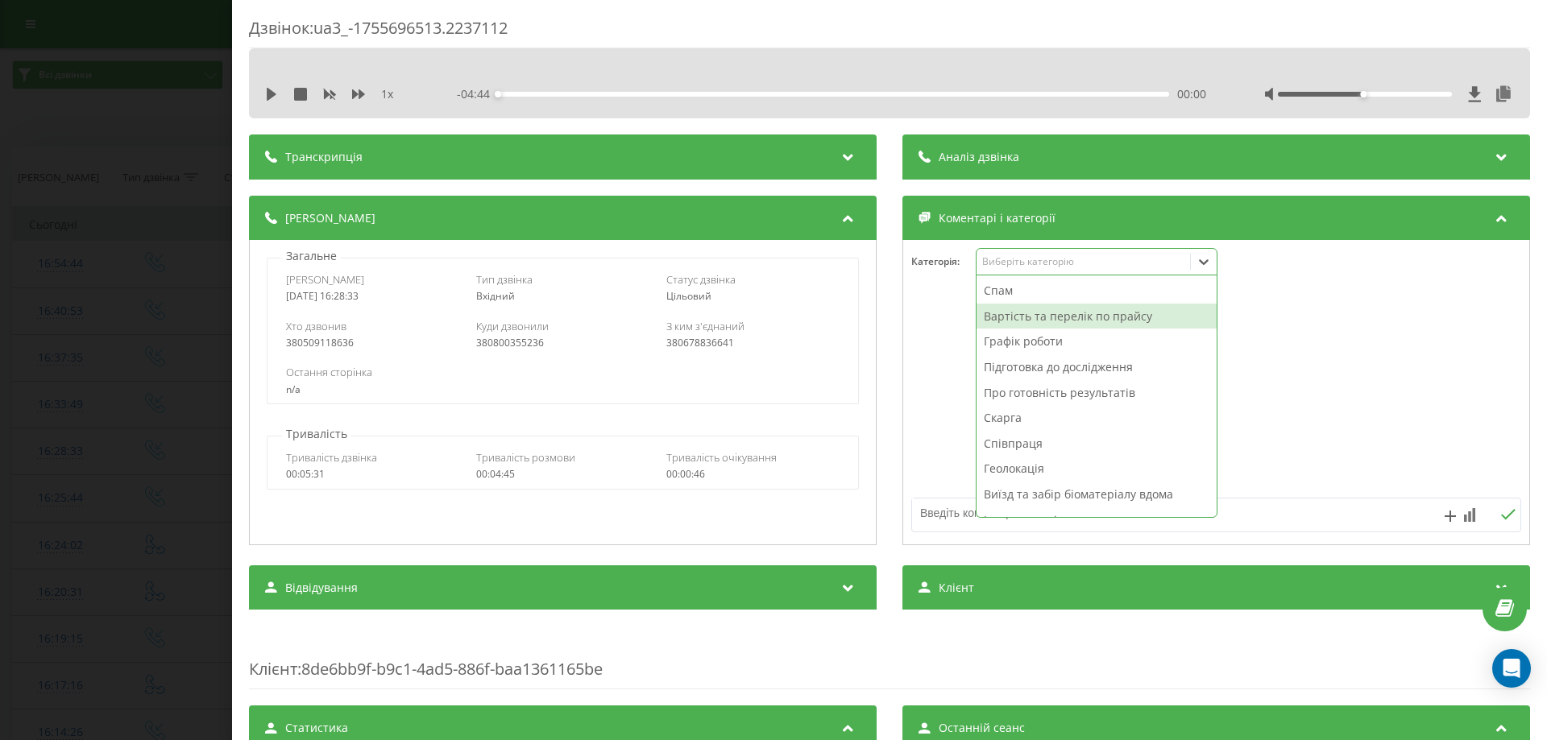
click at [1048, 317] on div "Вартість та перелік по прайсу" at bounding box center [1096, 317] width 240 height 26
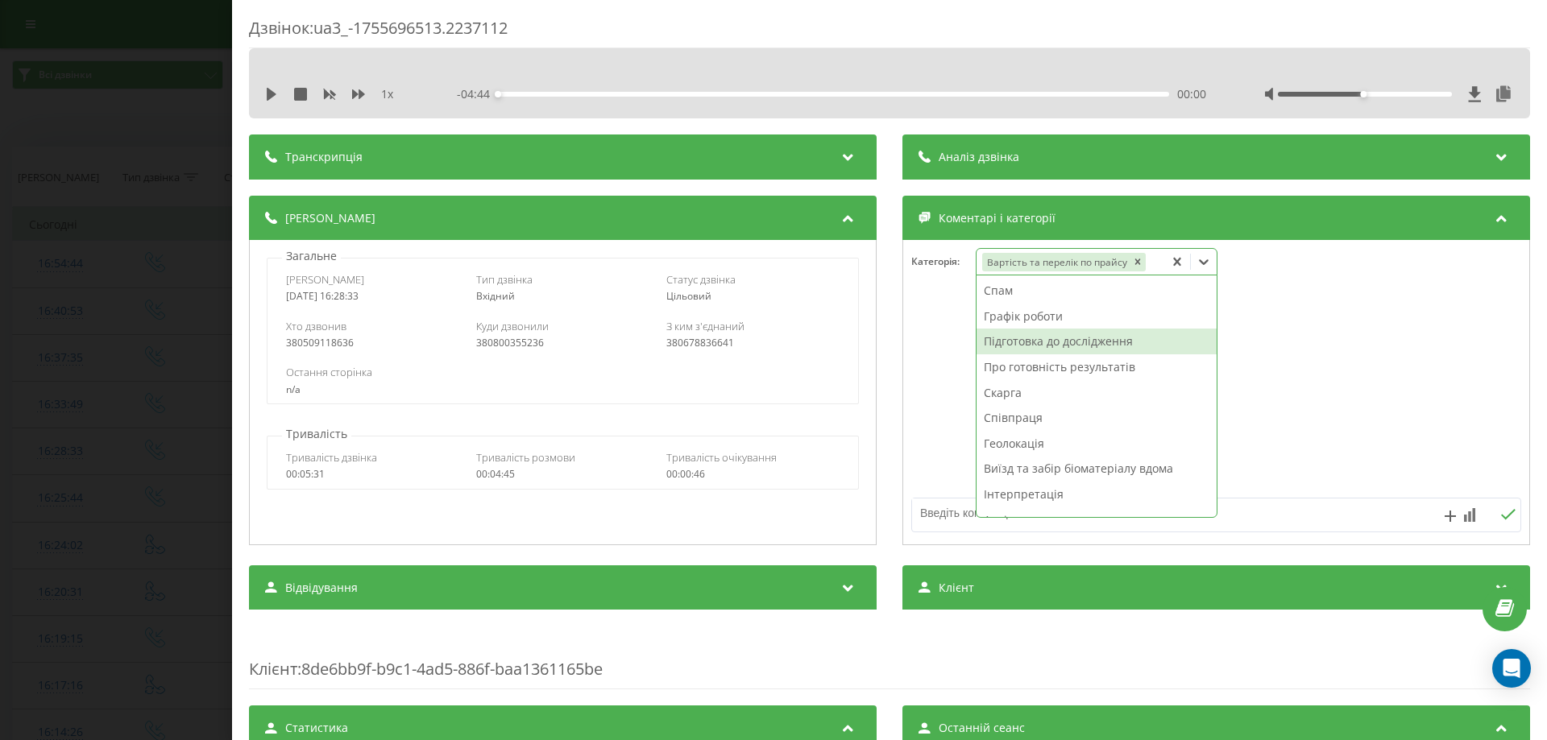
drag, startPoint x: 1028, startPoint y: 358, endPoint x: 1029, endPoint y: 343, distance: 14.5
click at [1029, 346] on div "Спам Графік роботи Підготовка до дослідження Про готовність результатів Скарга …" at bounding box center [1096, 396] width 240 height 242
click at [1037, 339] on div "Підготовка до дослідження" at bounding box center [1096, 342] width 240 height 26
click at [923, 516] on textarea at bounding box center [1155, 513] width 487 height 29
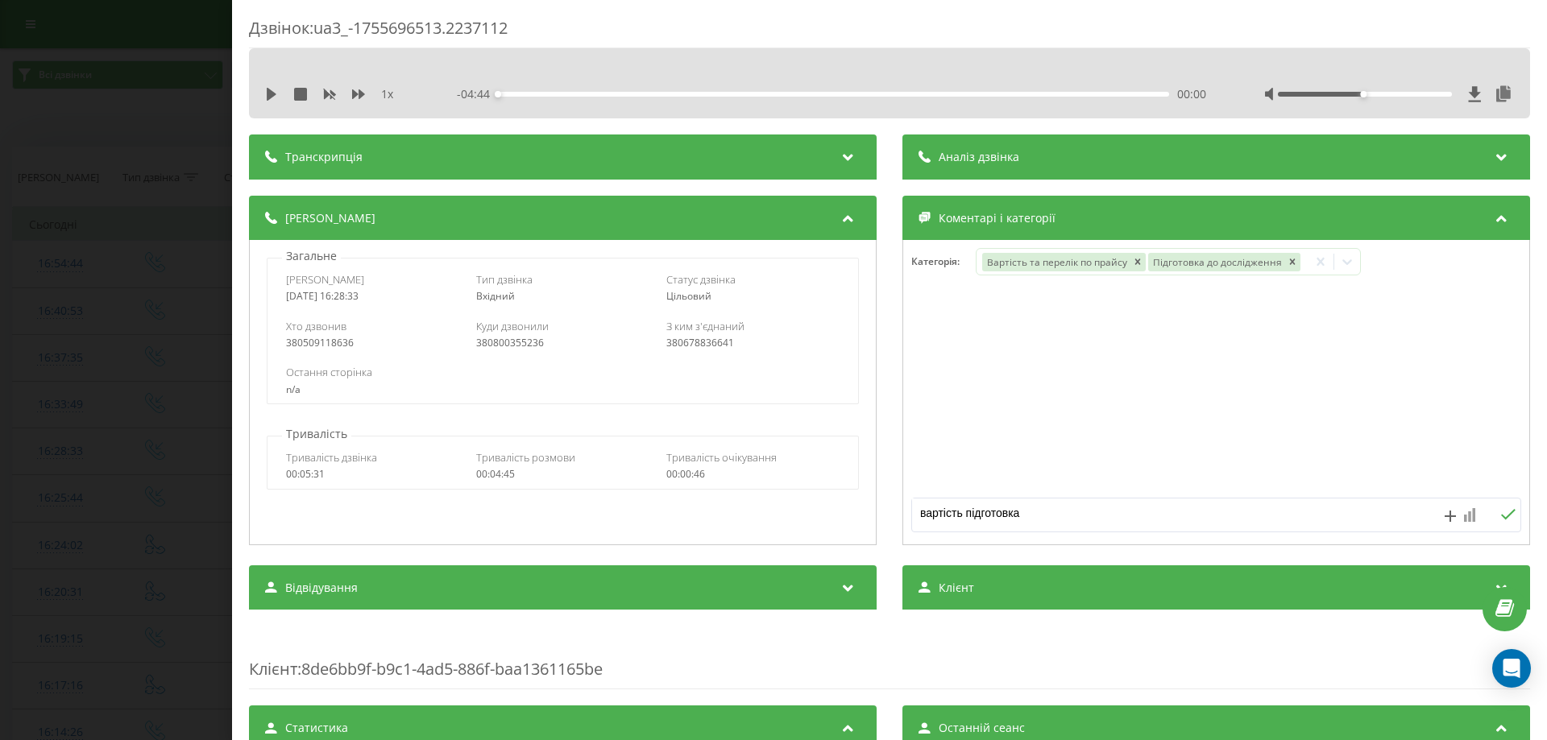
type textarea "вартість підготовка"
drag, startPoint x: 1459, startPoint y: 509, endPoint x: 1451, endPoint y: 494, distance: 16.9
click at [1457, 503] on div "вартість підготовка" at bounding box center [1216, 515] width 610 height 35
click at [1464, 513] on icon at bounding box center [1469, 515] width 11 height 14
click at [1438, 482] on div "10" at bounding box center [1436, 482] width 21 height 16
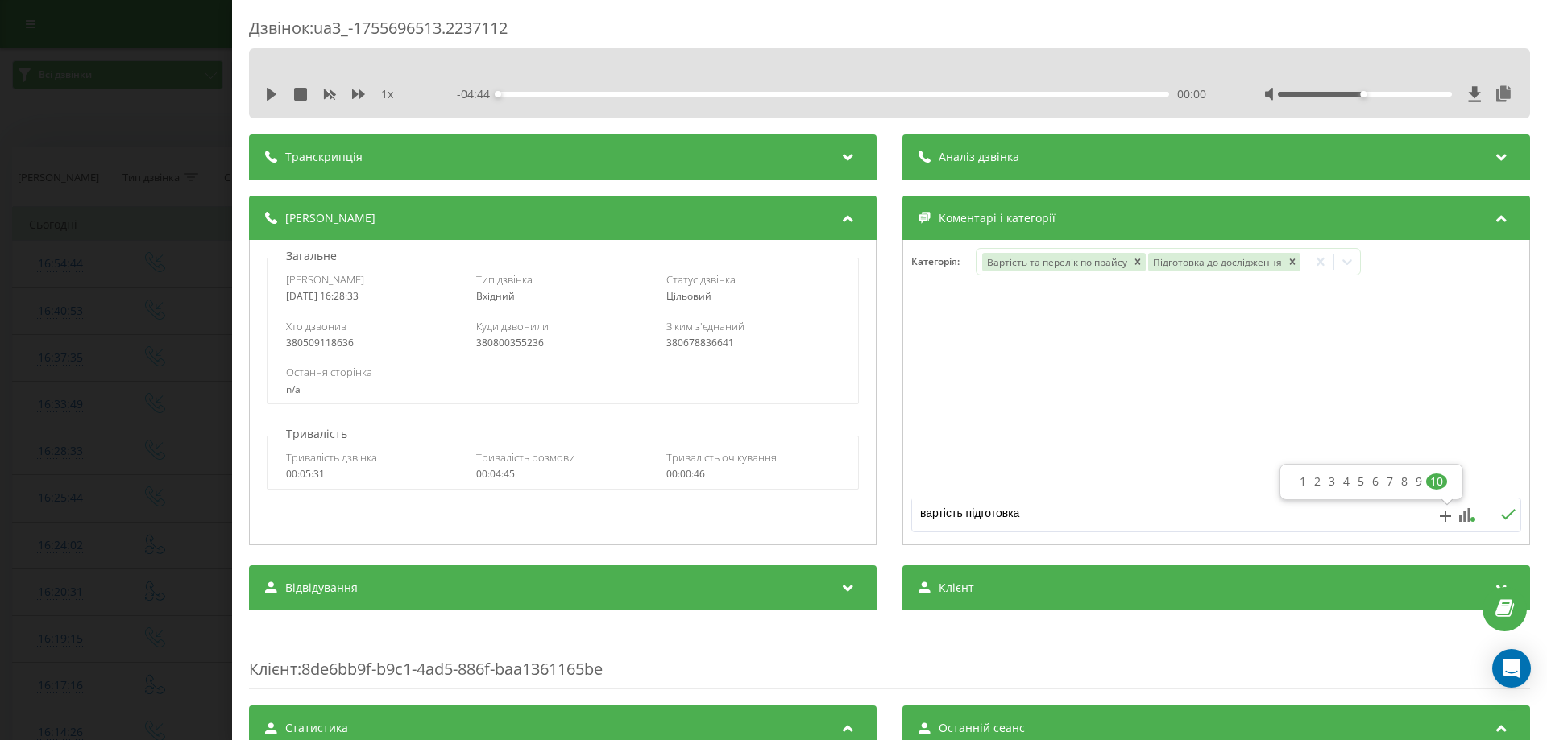
click at [1500, 519] on icon at bounding box center [1507, 514] width 15 height 11
click at [97, 433] on div "Дзвінок : ua3_-1755696513.2237112 1 x - 04:44 00:00 00:00 Транскрипція Для AI-а…" at bounding box center [773, 370] width 1547 height 740
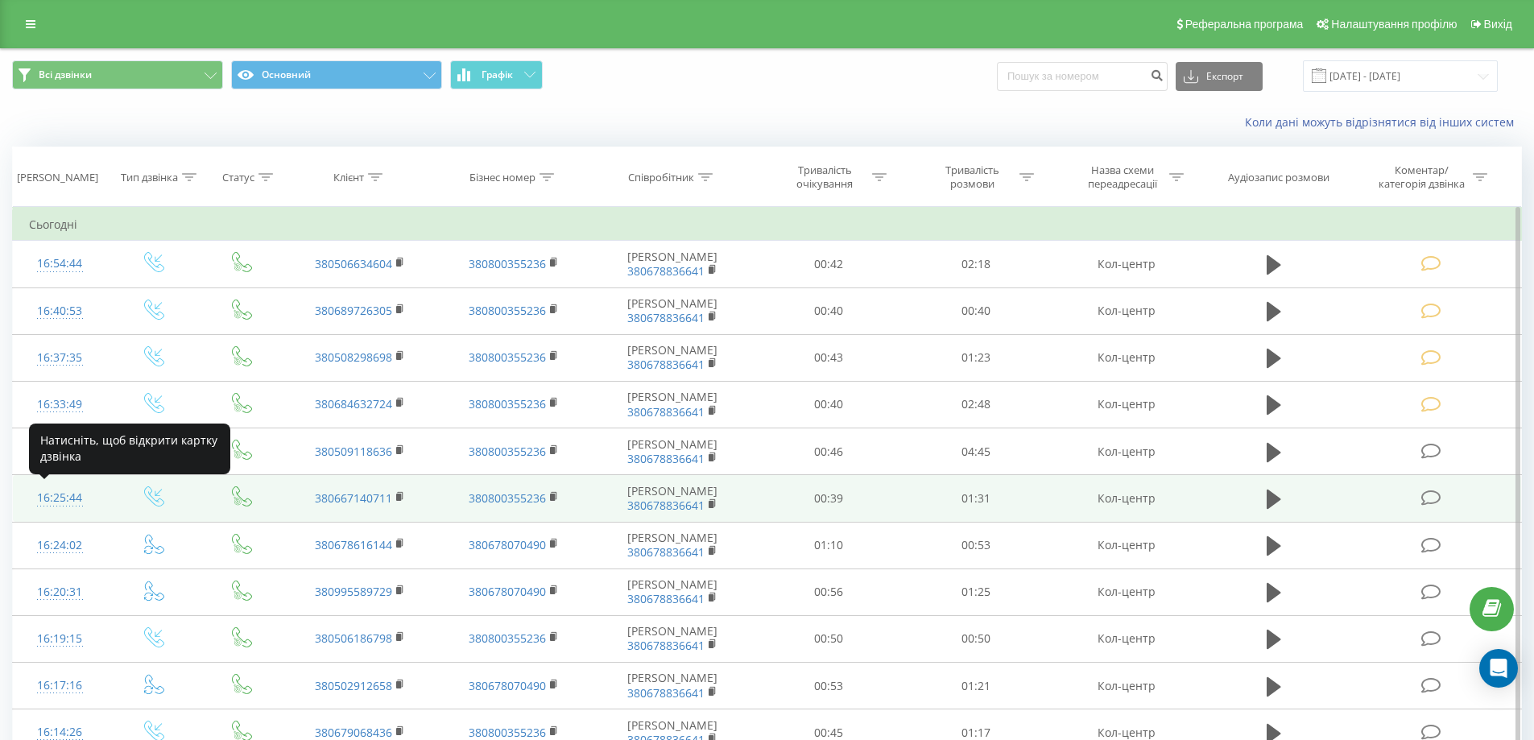
click at [64, 497] on div "16:25:44" at bounding box center [60, 497] width 62 height 31
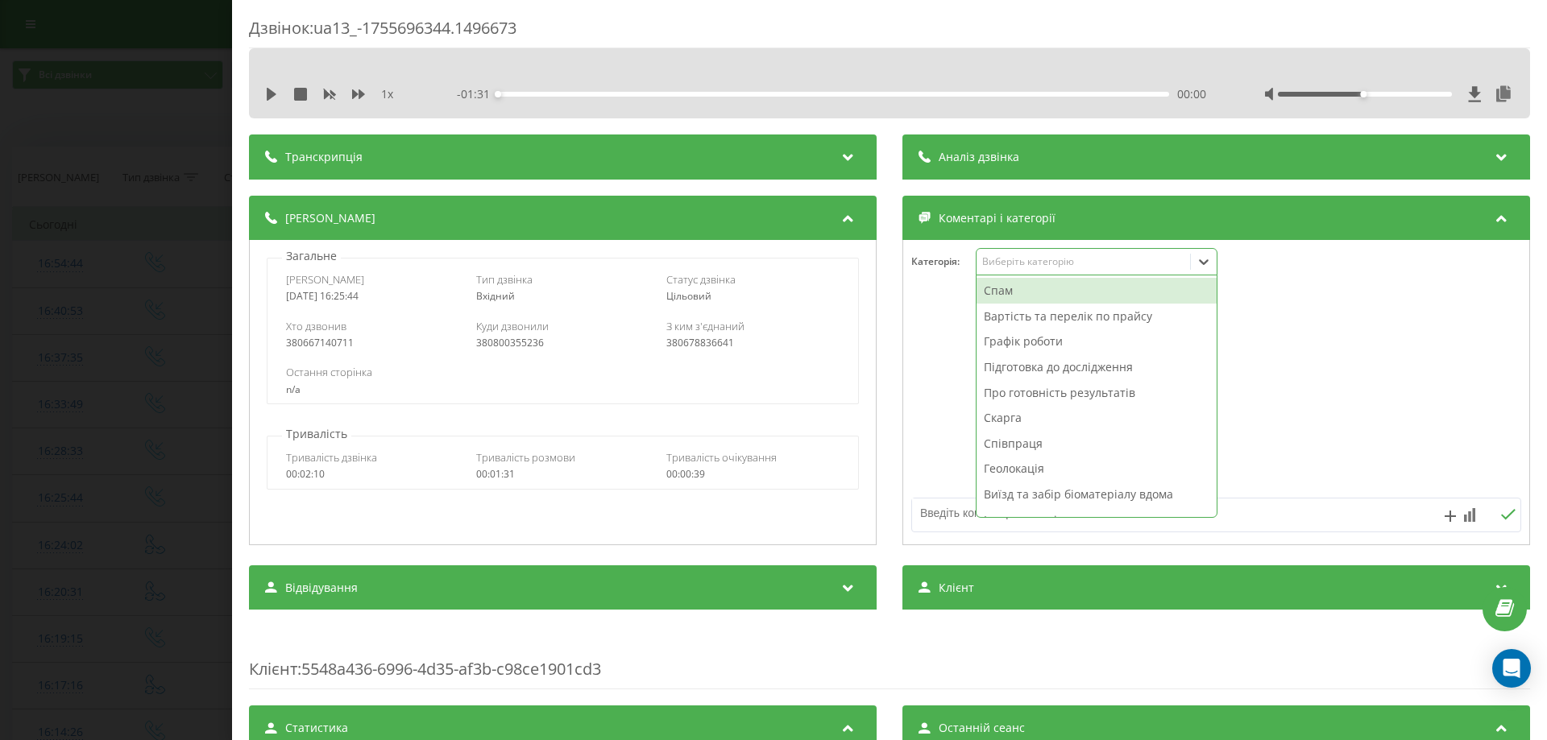
drag, startPoint x: 1087, startPoint y: 254, endPoint x: 1066, endPoint y: 289, distance: 41.2
click at [1087, 255] on div "Виберіть категорію" at bounding box center [1082, 262] width 213 height 15
click at [1047, 329] on div "Графік роботи" at bounding box center [1096, 342] width 240 height 26
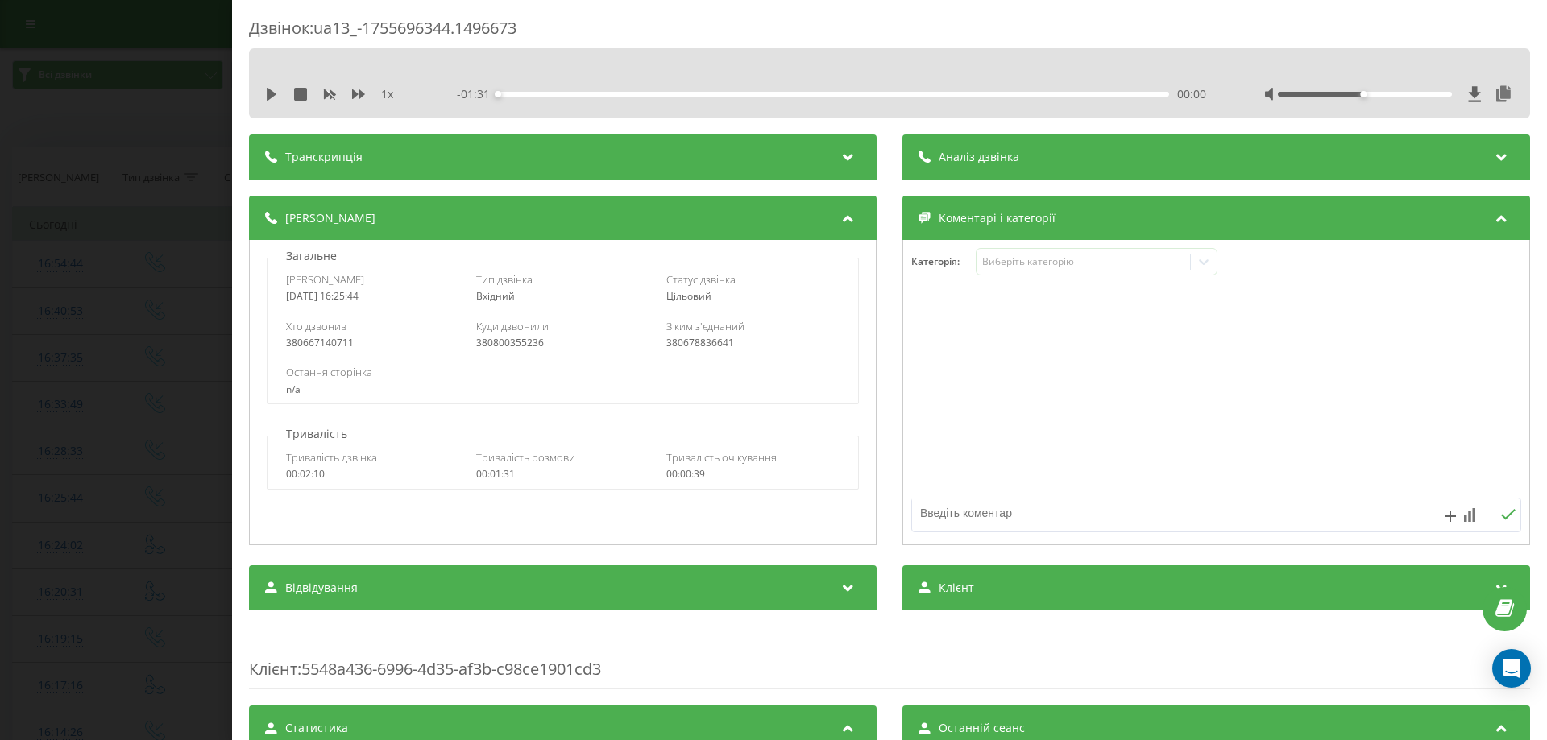
click at [913, 510] on textarea at bounding box center [1155, 513] width 487 height 29
type textarea "виноградів"
click at [1468, 516] on rect at bounding box center [1469, 516] width 3 height 10
click at [1441, 478] on div "10" at bounding box center [1436, 482] width 21 height 16
drag, startPoint x: 1499, startPoint y: 508, endPoint x: 1503, endPoint y: 487, distance: 22.1
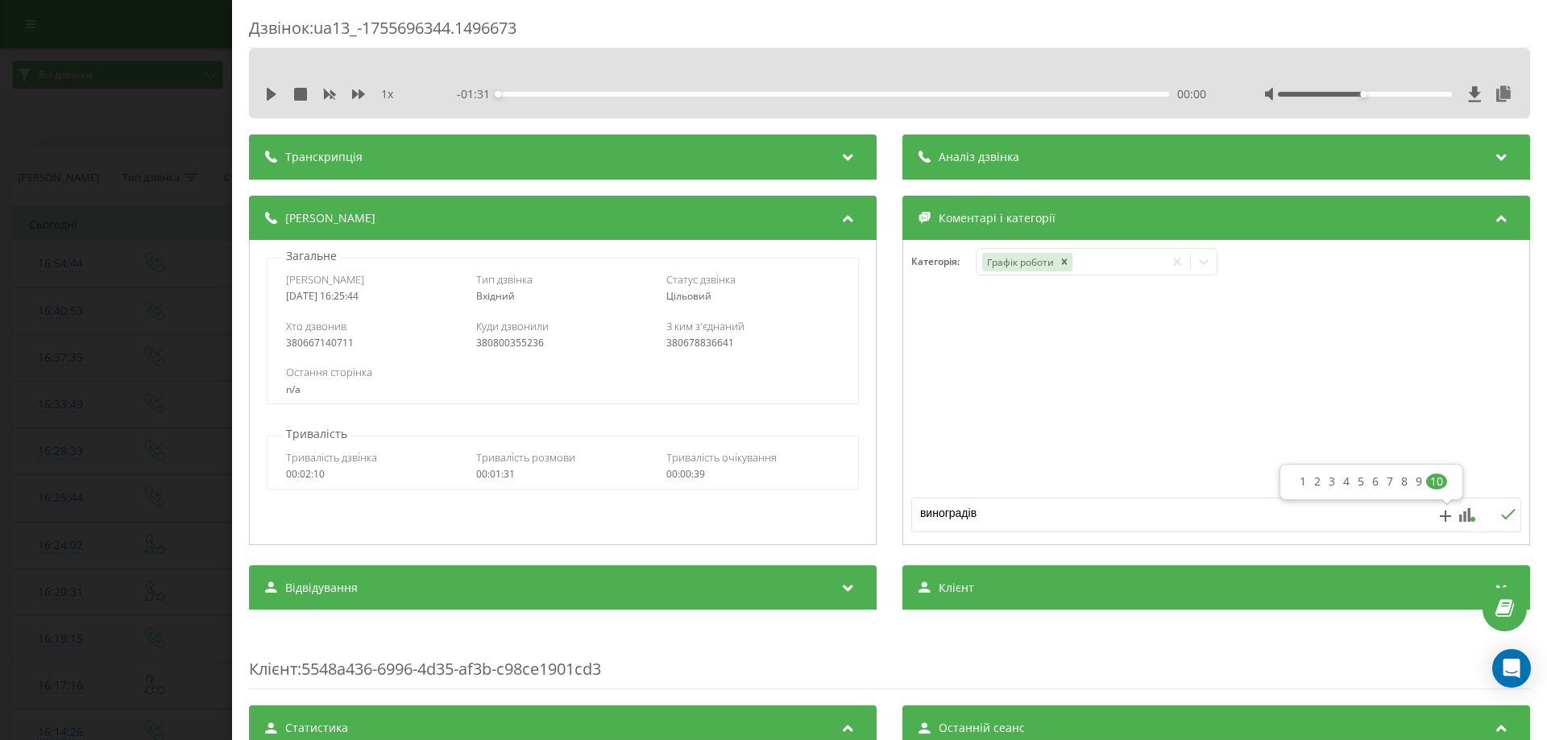
click at [1496, 505] on div "виноградів" at bounding box center [1216, 515] width 610 height 35
click at [79, 501] on div "Дзвінок : ua13_-1755696344.1496673 1 x - 01:31 00:00 00:00 Транскрипція Для AI-…" at bounding box center [773, 370] width 1547 height 740
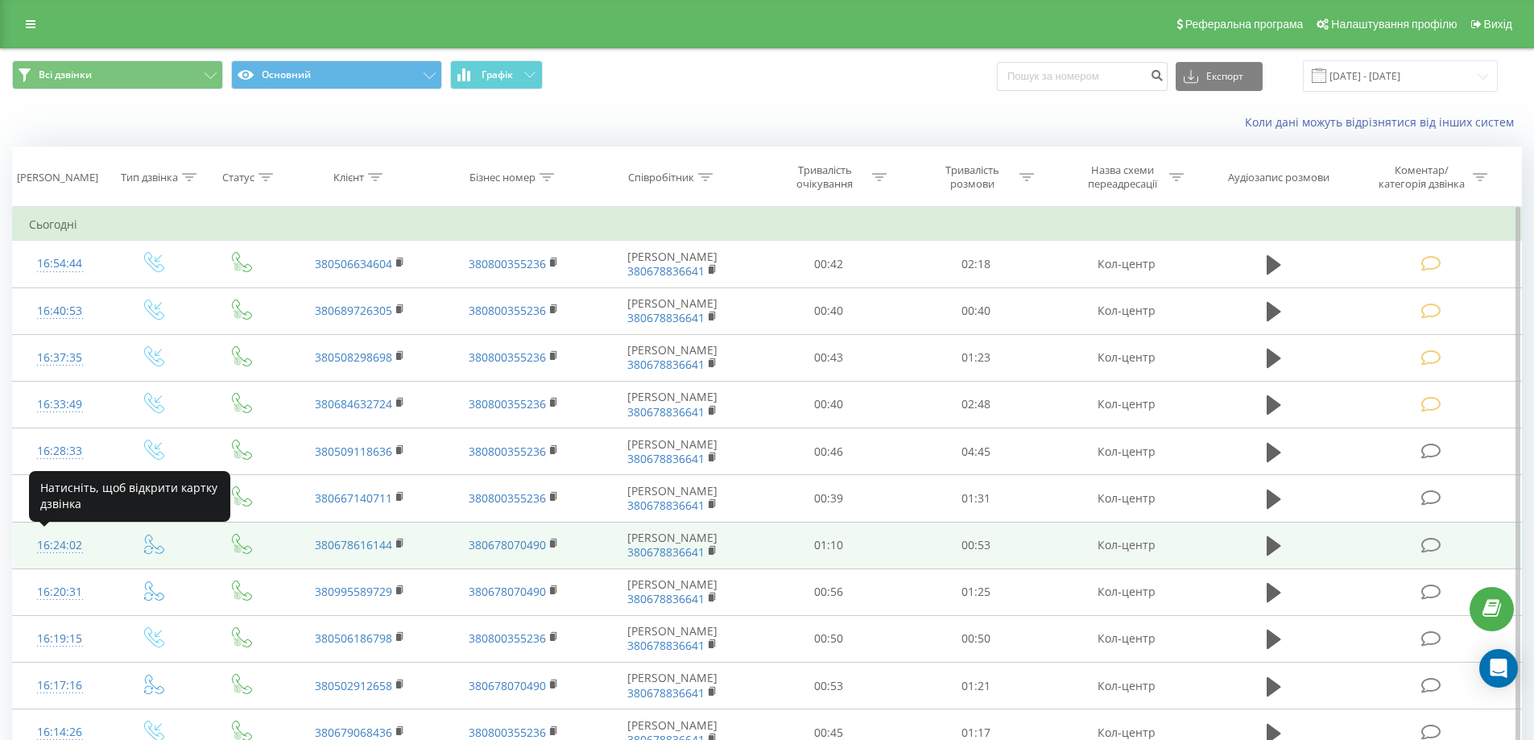
click at [65, 540] on div "16:24:02" at bounding box center [60, 545] width 62 height 31
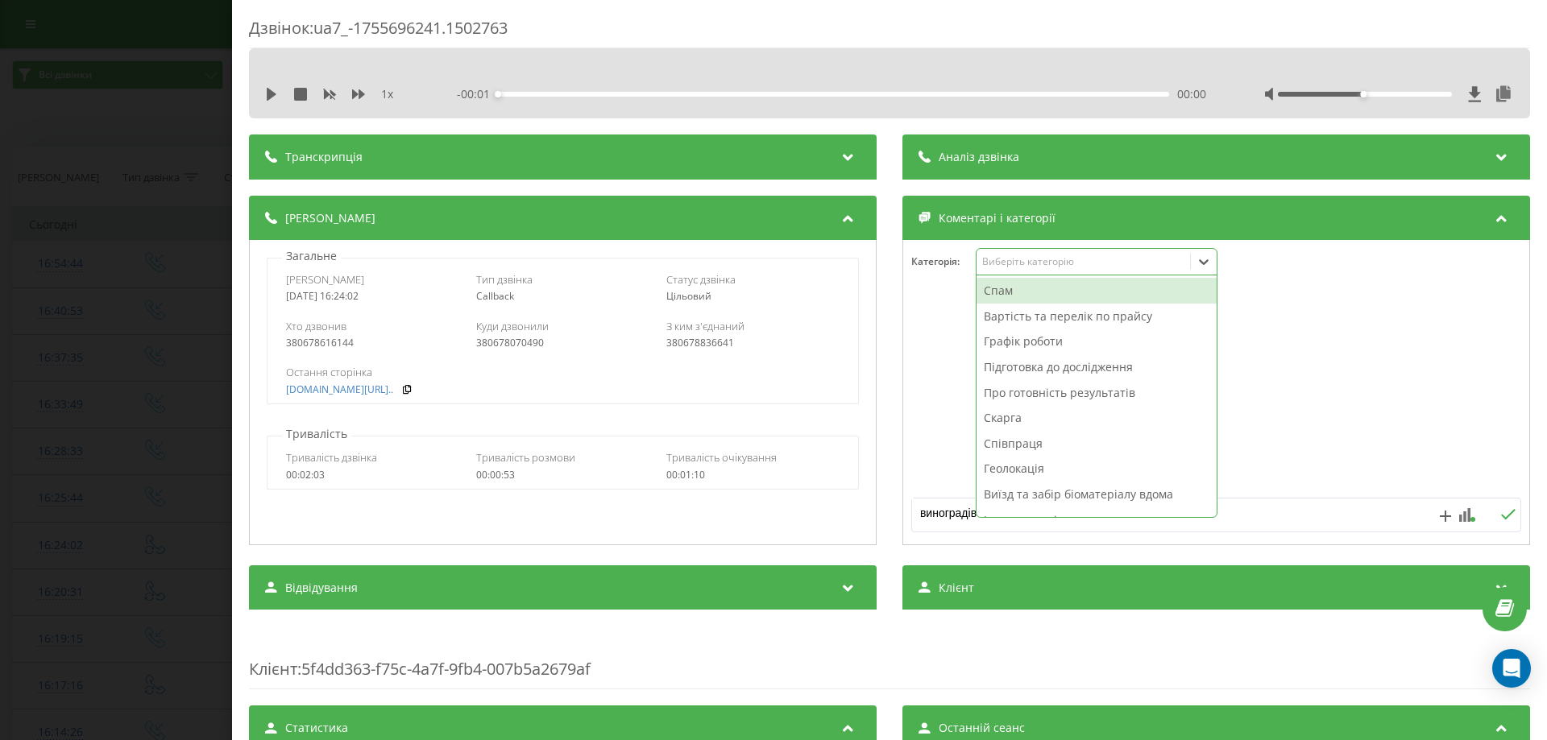
click at [1015, 260] on div "Виберіть категорію" at bounding box center [1082, 261] width 201 height 13
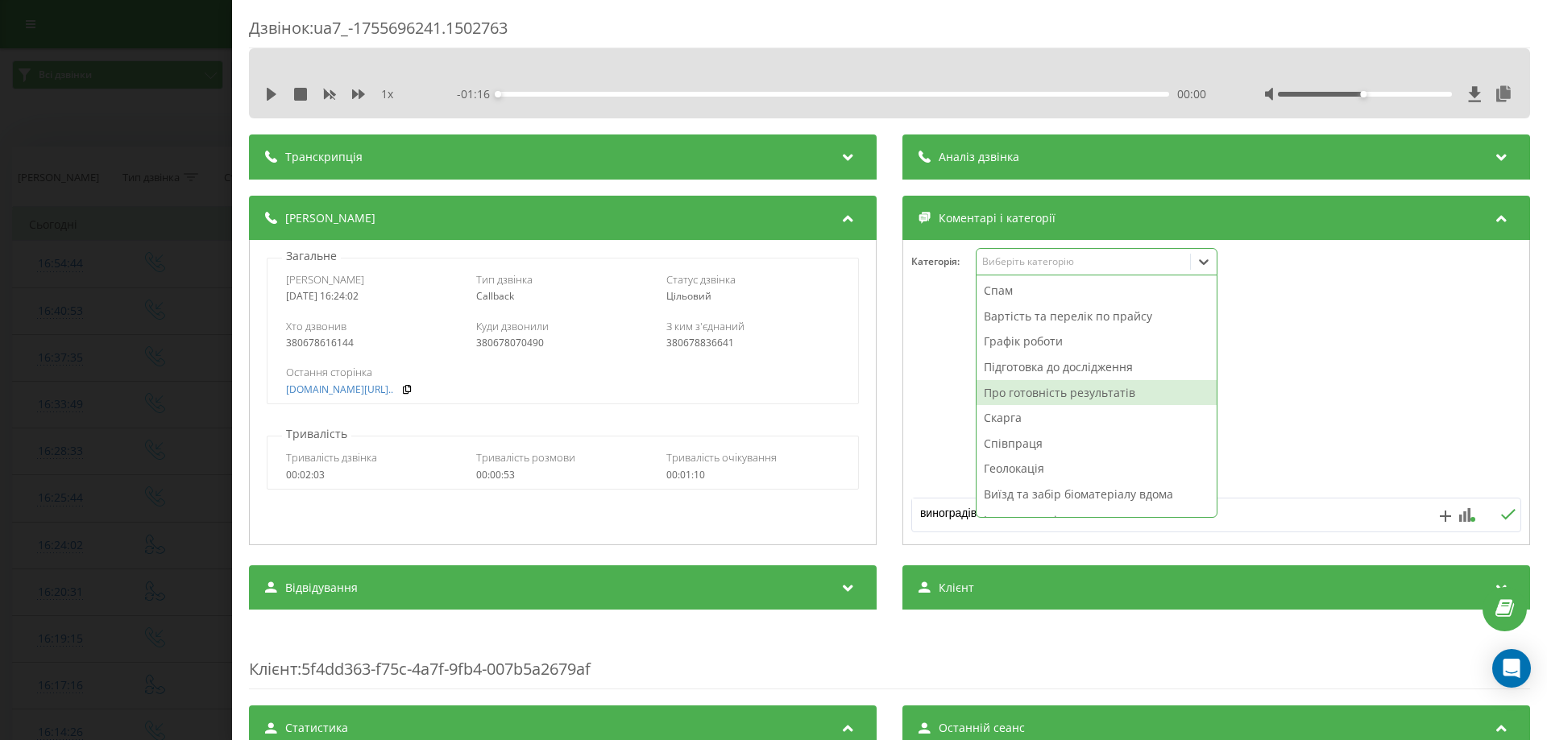
click at [1027, 387] on div "Про готовність результатів" at bounding box center [1096, 393] width 240 height 26
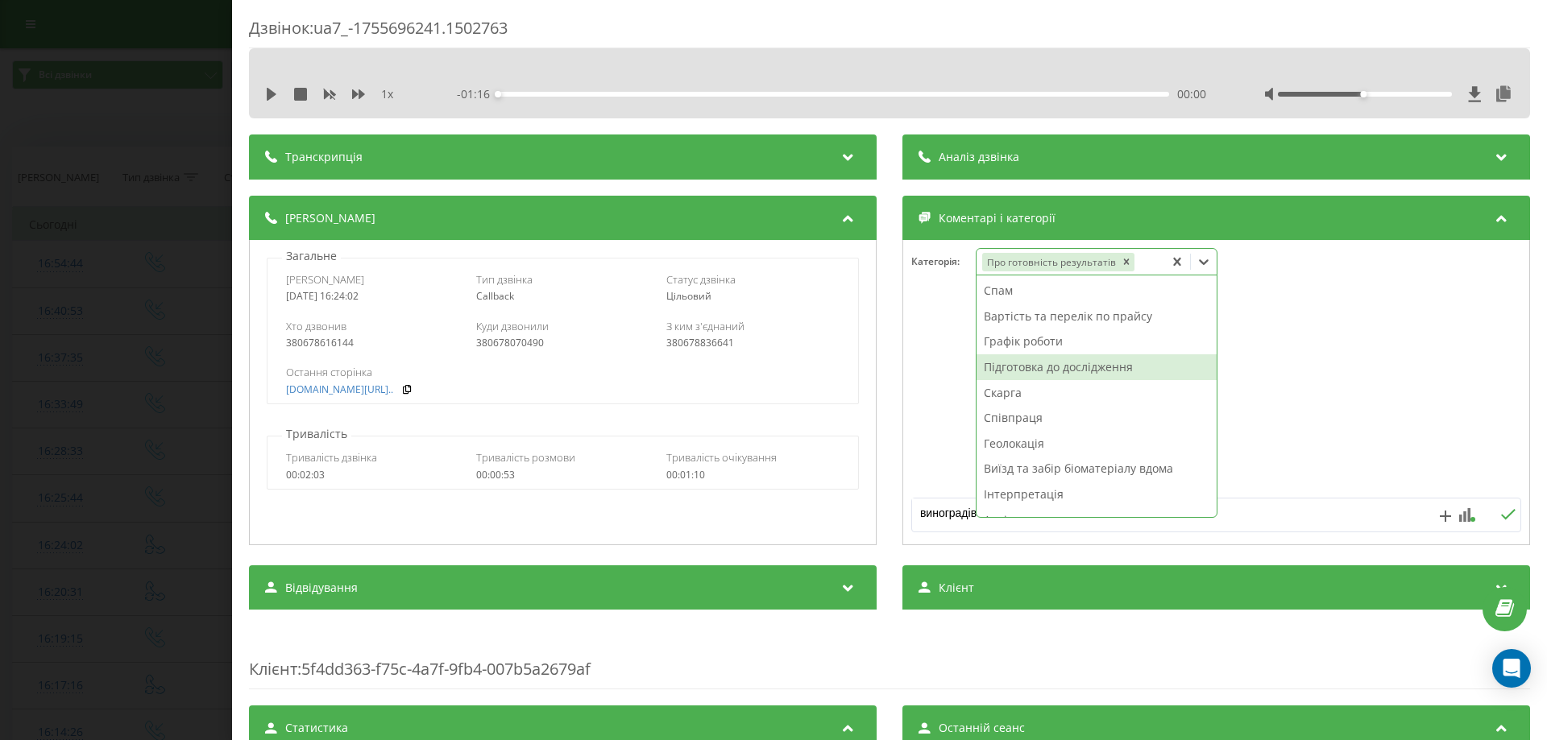
click at [1012, 361] on div "Підготовка до дослідження" at bounding box center [1096, 367] width 240 height 26
click at [946, 383] on div at bounding box center [1216, 392] width 626 height 193
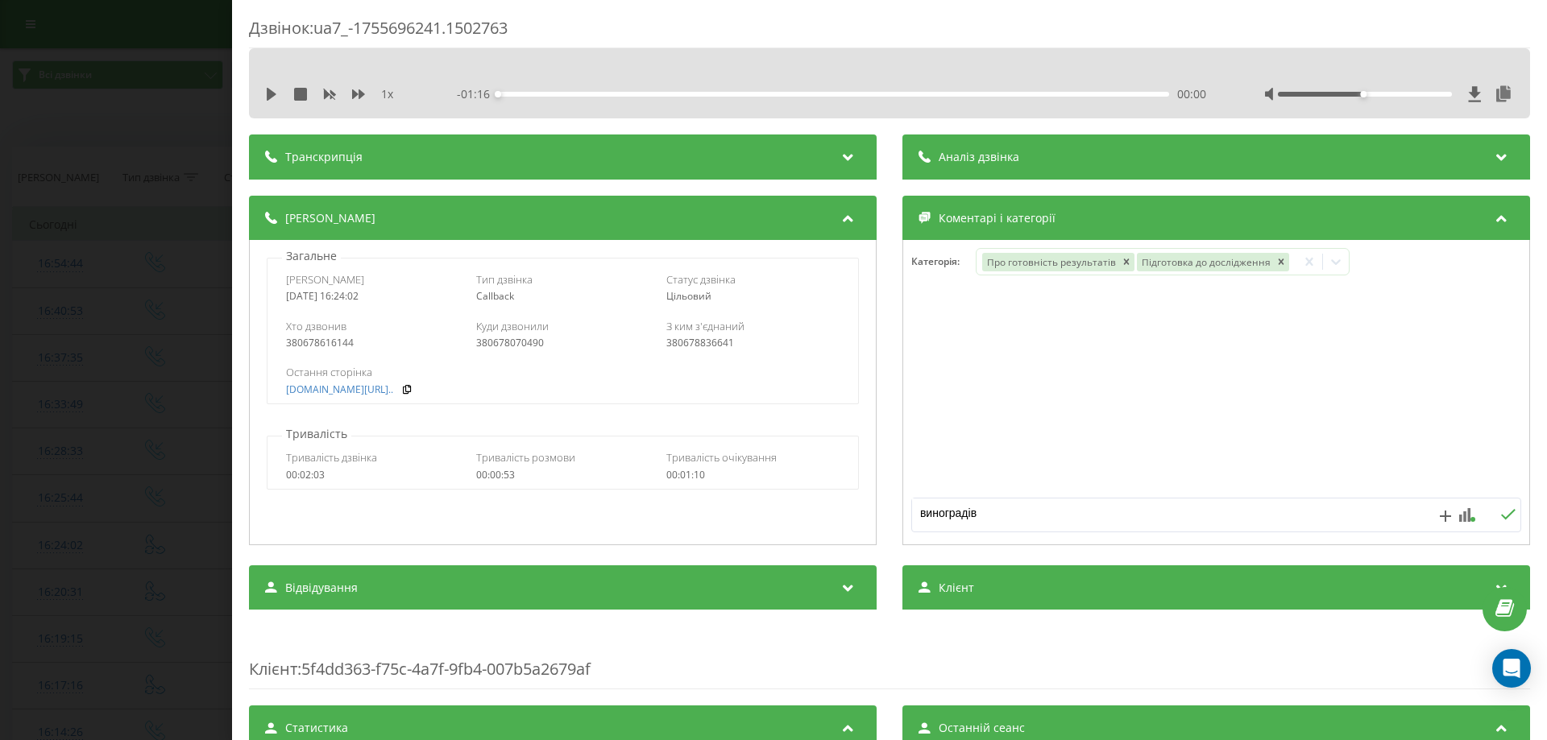
drag, startPoint x: 974, startPoint y: 521, endPoint x: 885, endPoint y: 521, distance: 88.6
click at [885, 521] on div "Деталі дзвінка Загальне Дата дзвінка 2025-08-20 16:24:02 Тип дзвінка Callback С…" at bounding box center [889, 373] width 1281 height 354
paste textarea "йбер"
click at [1275, 266] on icon "Remove Підготовка до дослідження" at bounding box center [1280, 261] width 11 height 11
type textarea "вайбер"
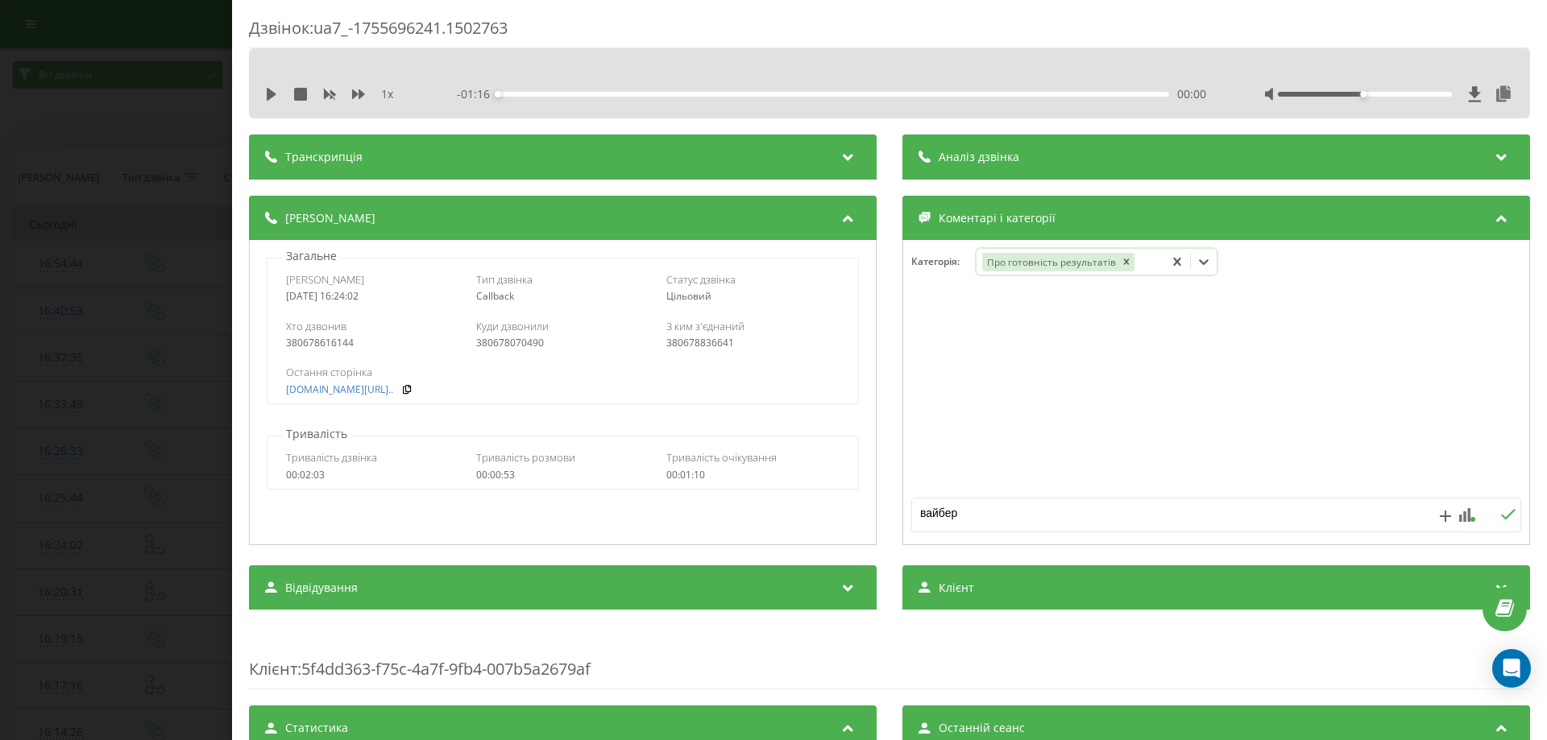
click at [1501, 512] on icon at bounding box center [1508, 514] width 14 height 10
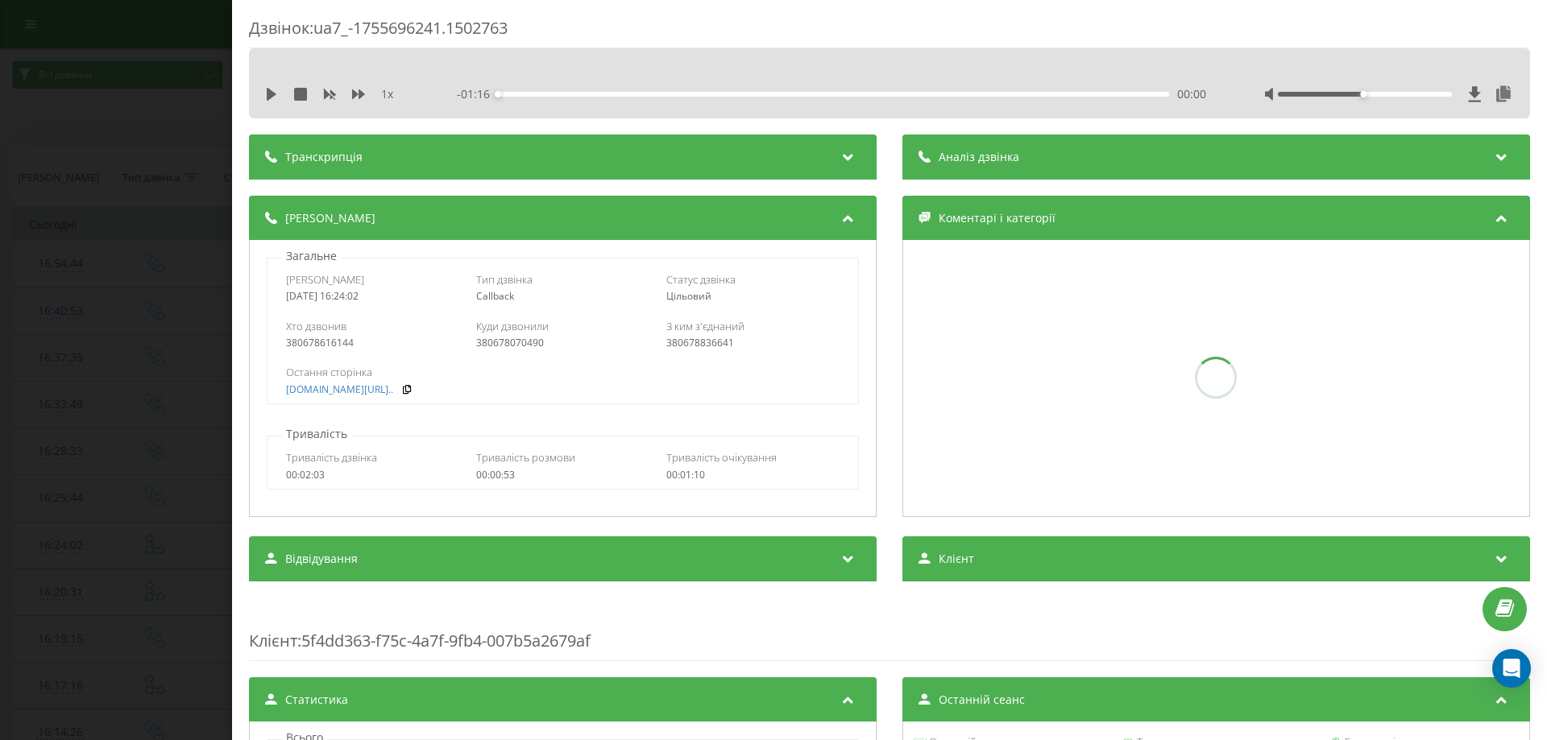
click at [58, 546] on div "Дзвінок : ua7_-1755696241.1502763 1 x - 01:16 00:00 00:00 Транскрипція Для AI-а…" at bounding box center [773, 370] width 1547 height 740
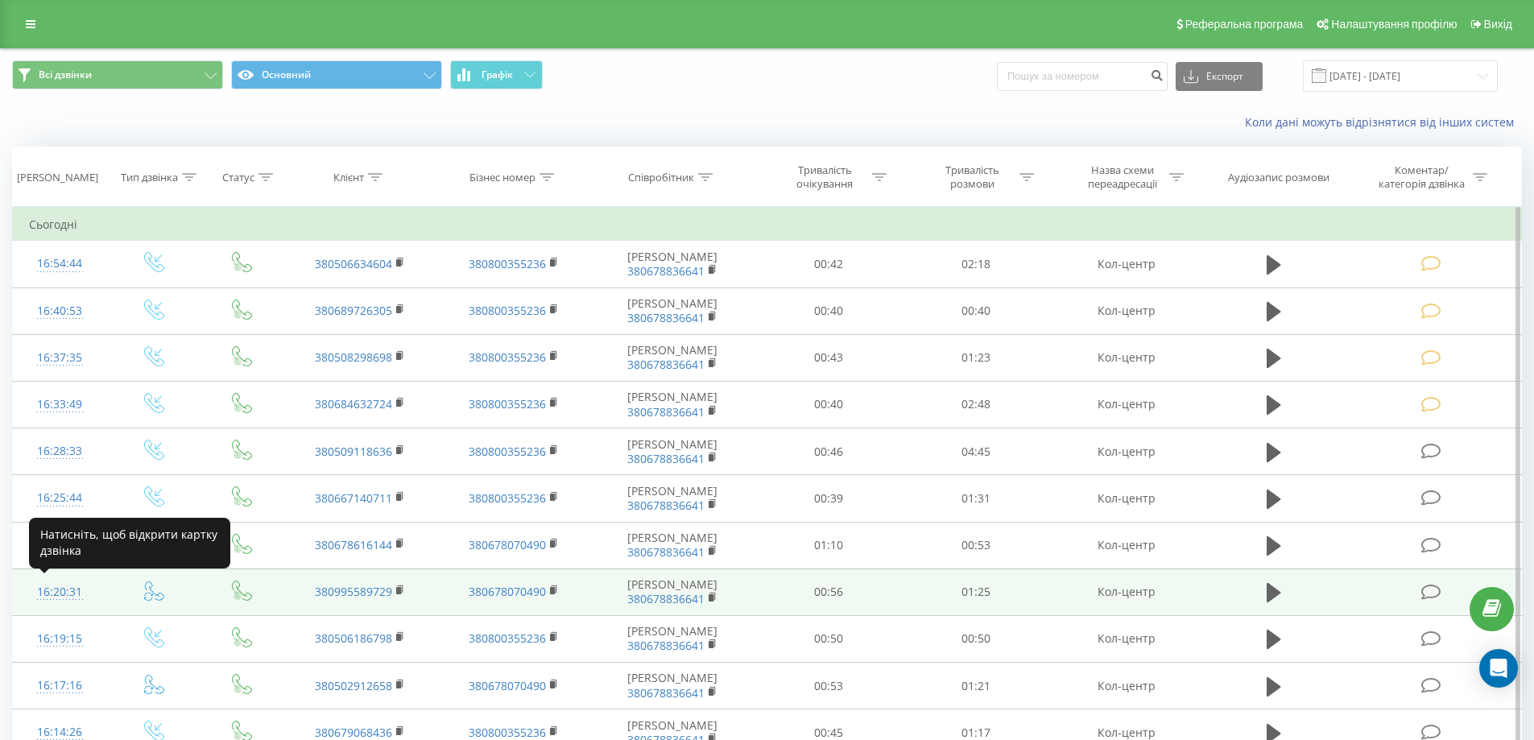
click at [58, 590] on div "16:20:31" at bounding box center [60, 592] width 62 height 31
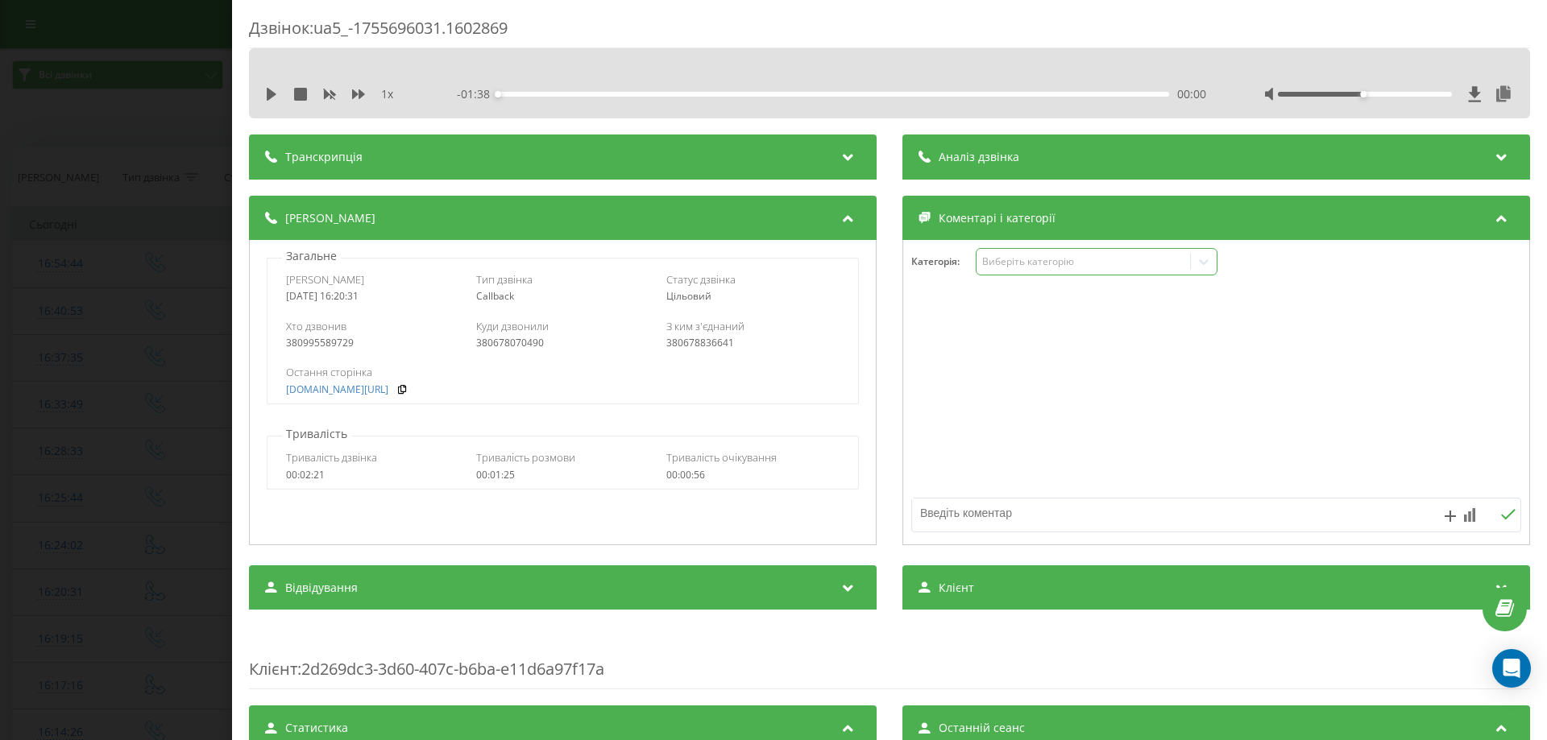
click at [1019, 268] on div "Виберіть категорію" at bounding box center [1082, 261] width 201 height 13
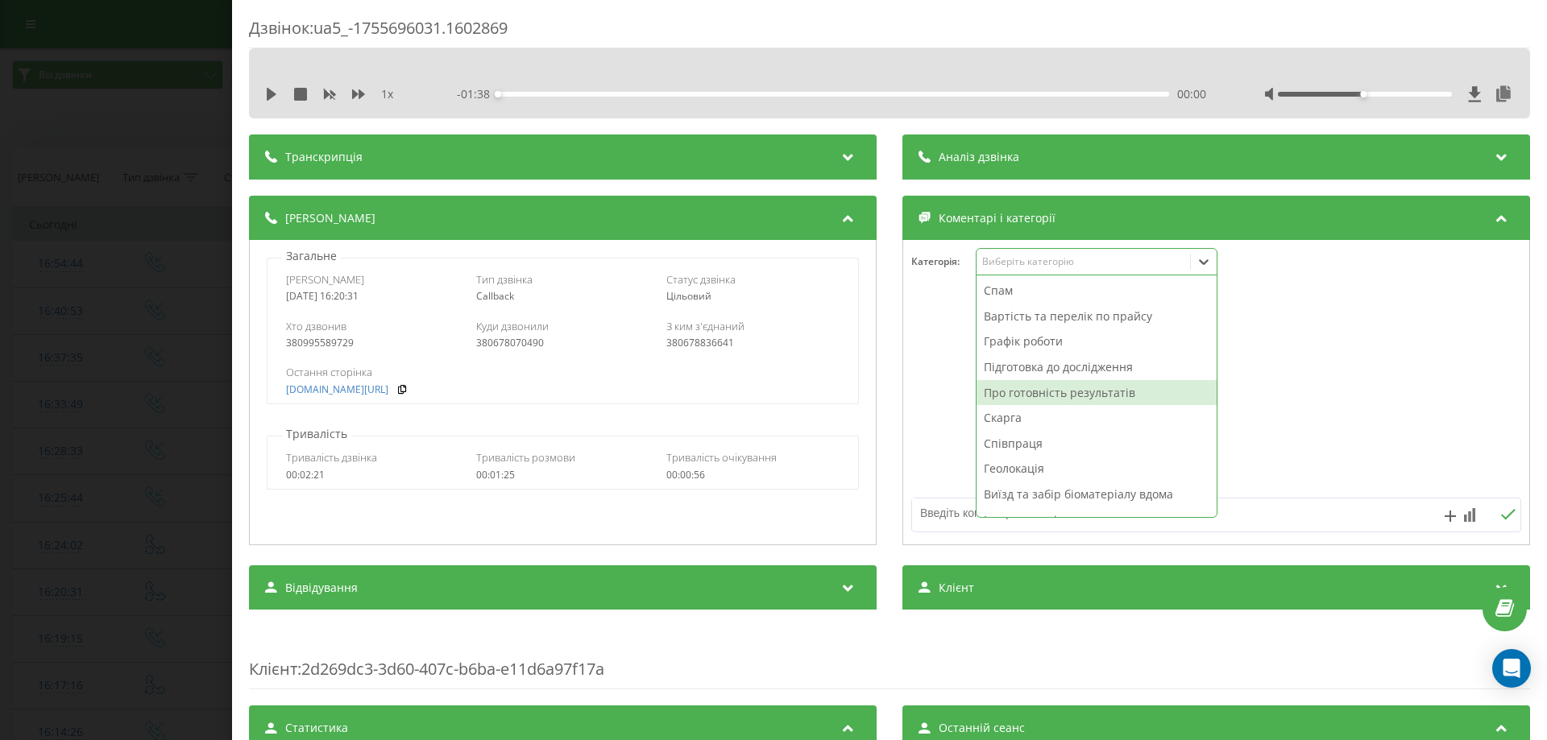
click at [1022, 395] on div "Про готовність результатів" at bounding box center [1096, 393] width 240 height 26
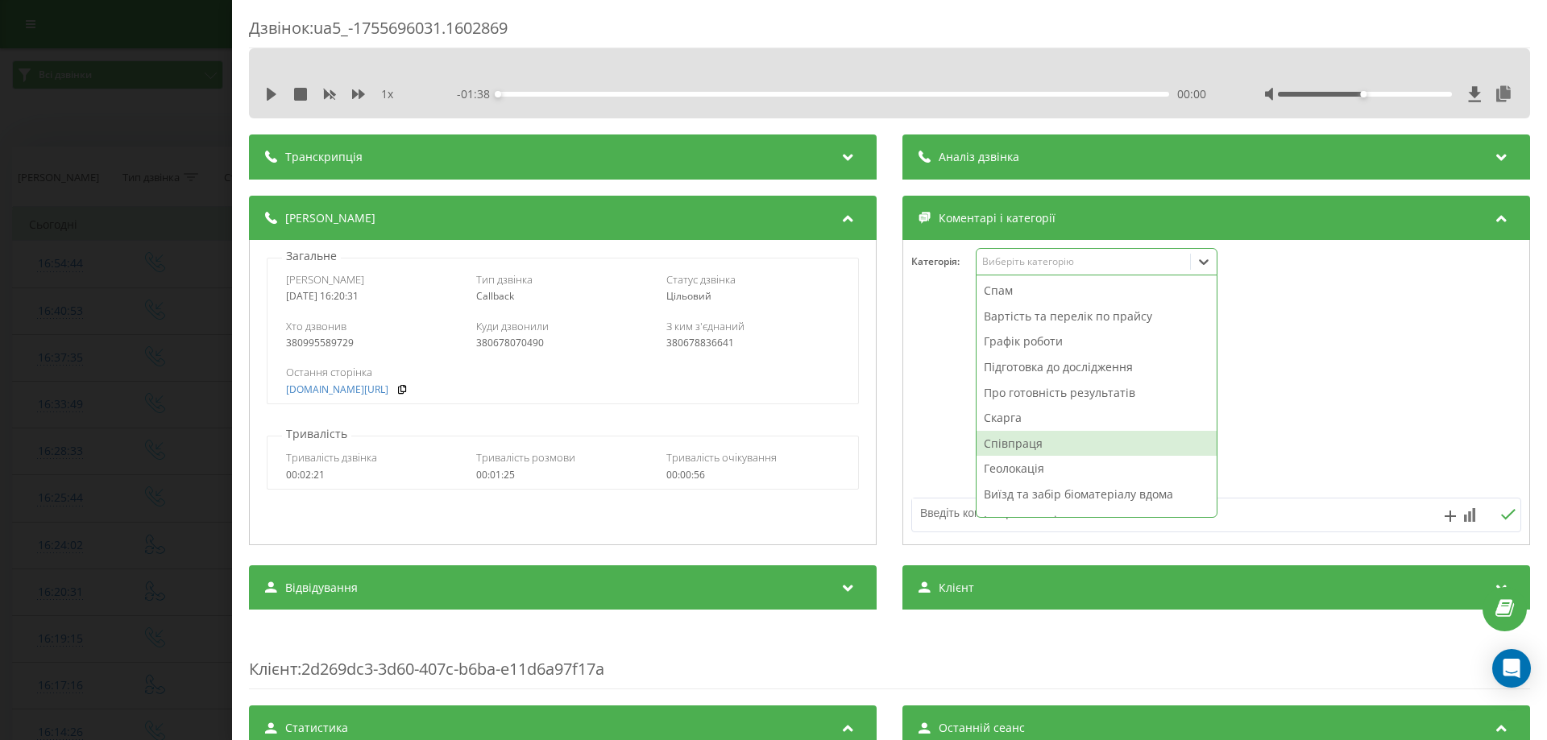
click at [945, 507] on textarea at bounding box center [1155, 513] width 487 height 29
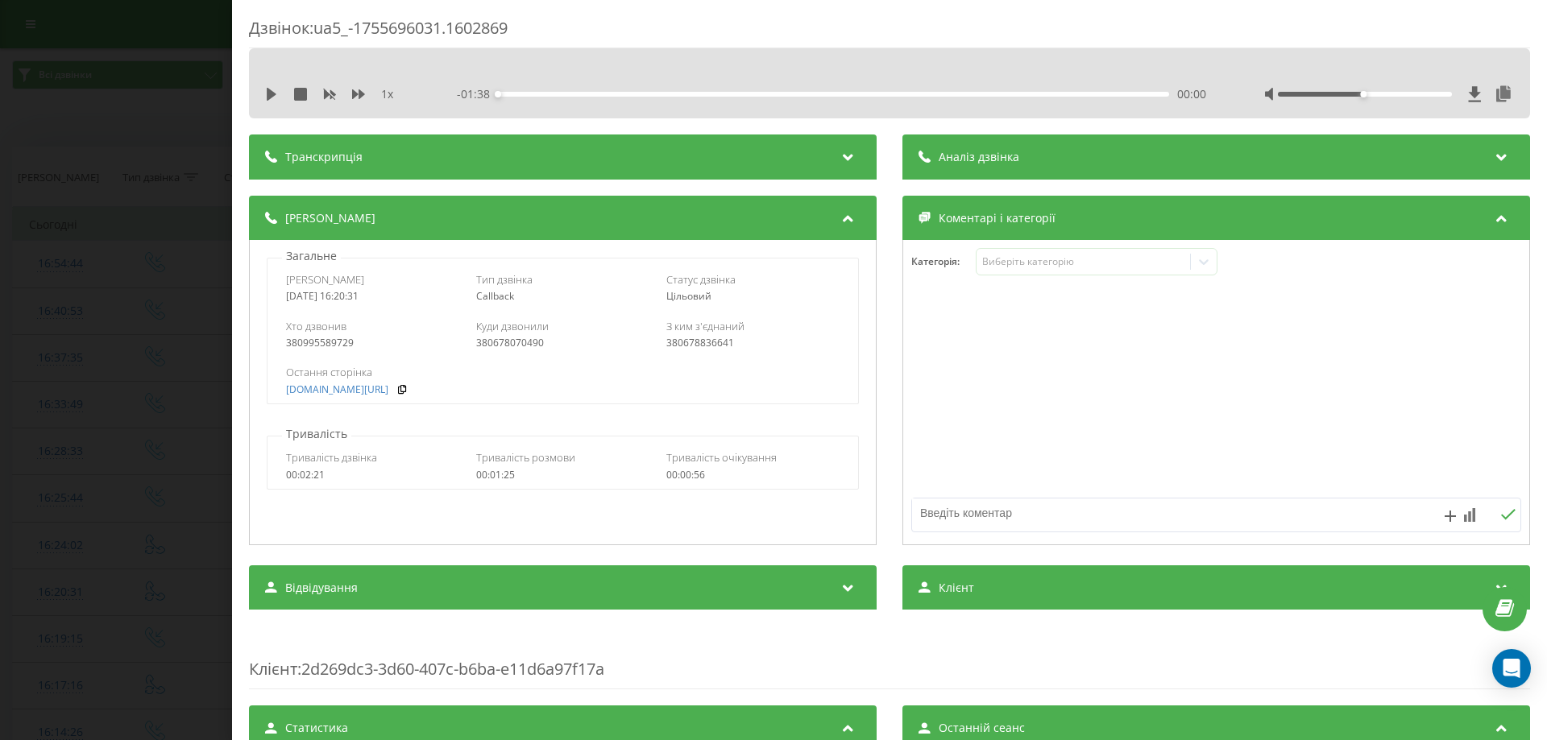
paste textarea "вайбер"
type textarea "вайбер"
click at [1464, 513] on icon at bounding box center [1469, 515] width 11 height 14
click at [1435, 478] on div "10" at bounding box center [1436, 482] width 21 height 16
click at [1500, 517] on icon at bounding box center [1507, 514] width 15 height 11
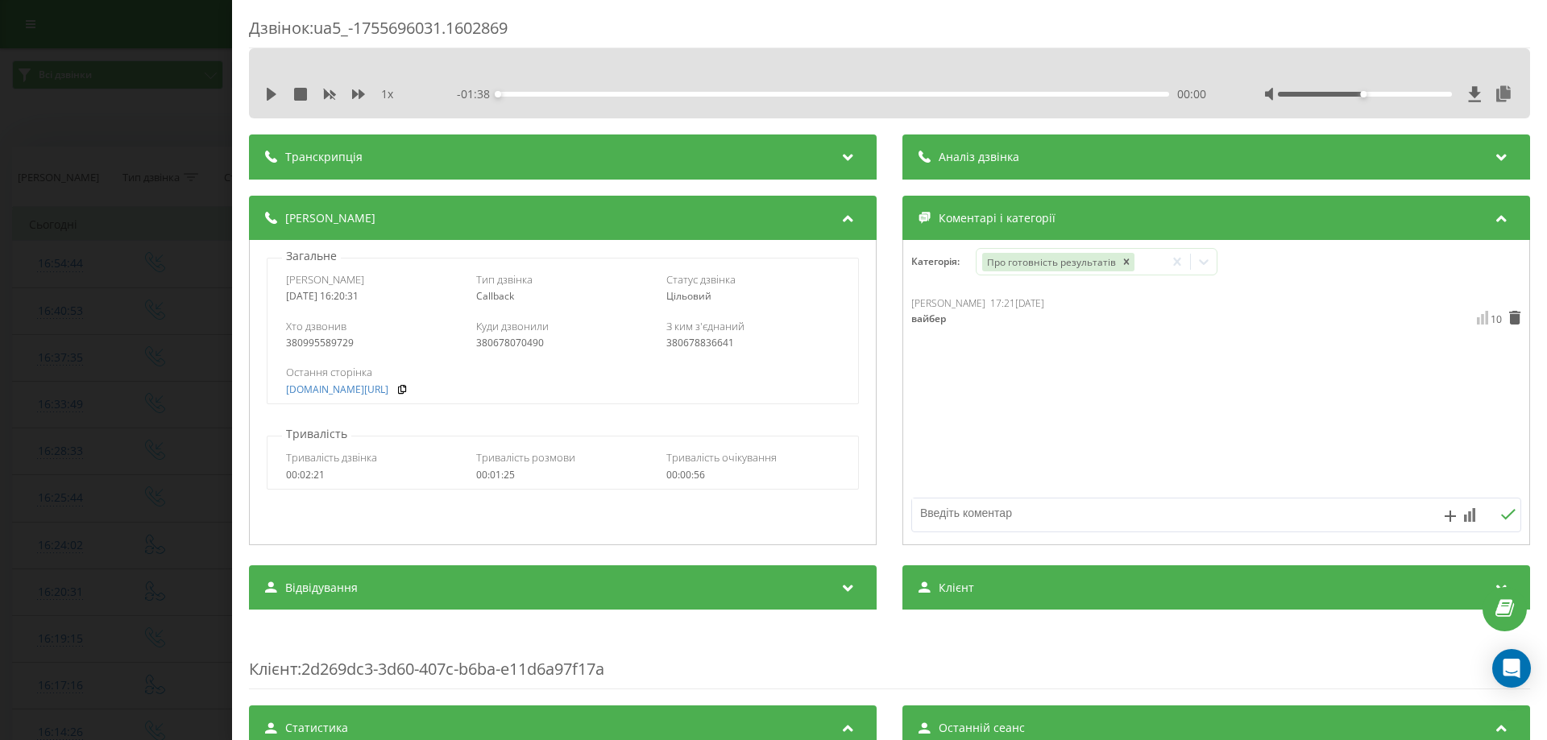
click at [83, 576] on div "Дзвінок : ua5_-1755696031.1602869 1 x - 01:38 00:00 00:00 Транскрипція Для AI-а…" at bounding box center [773, 370] width 1547 height 740
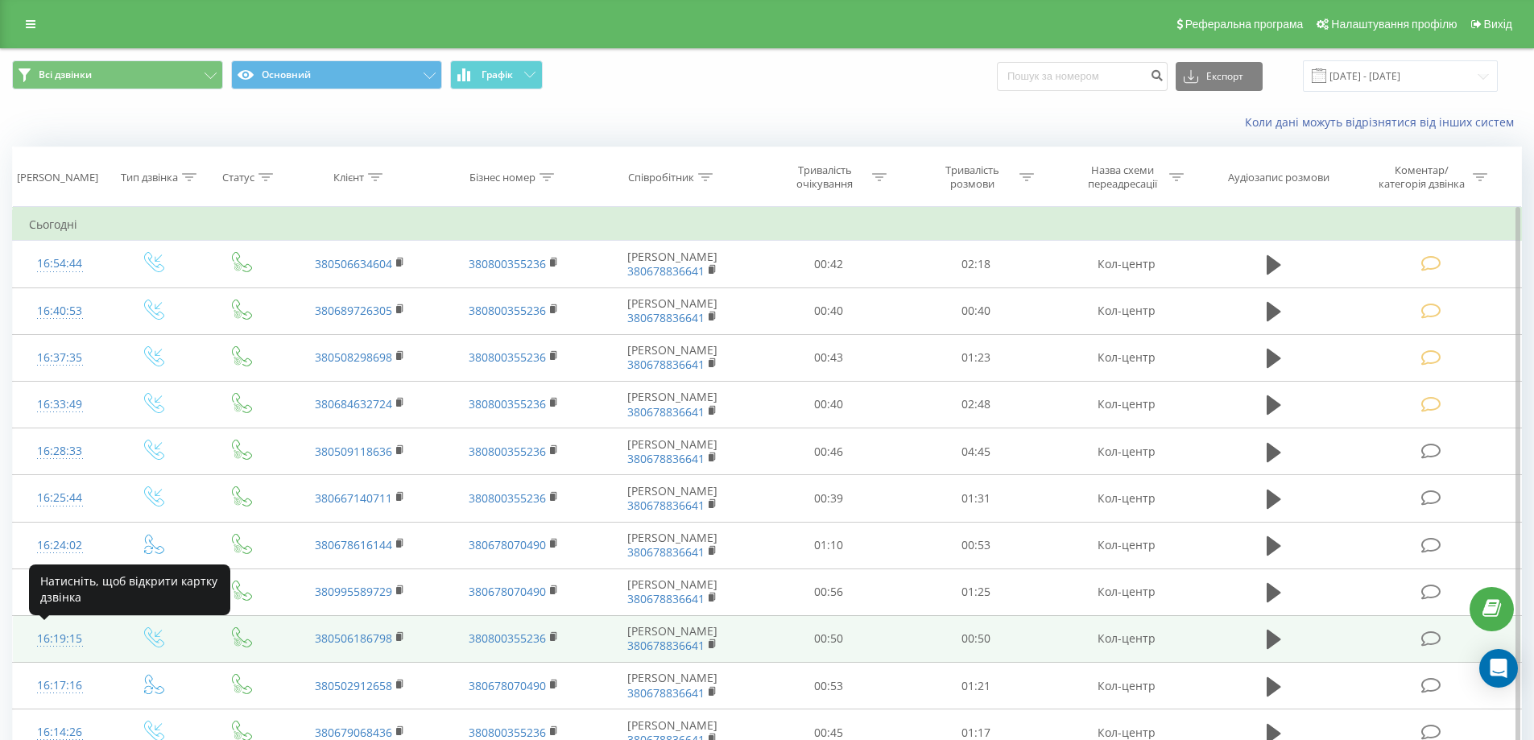
click at [53, 637] on div "16:19:15" at bounding box center [60, 638] width 62 height 31
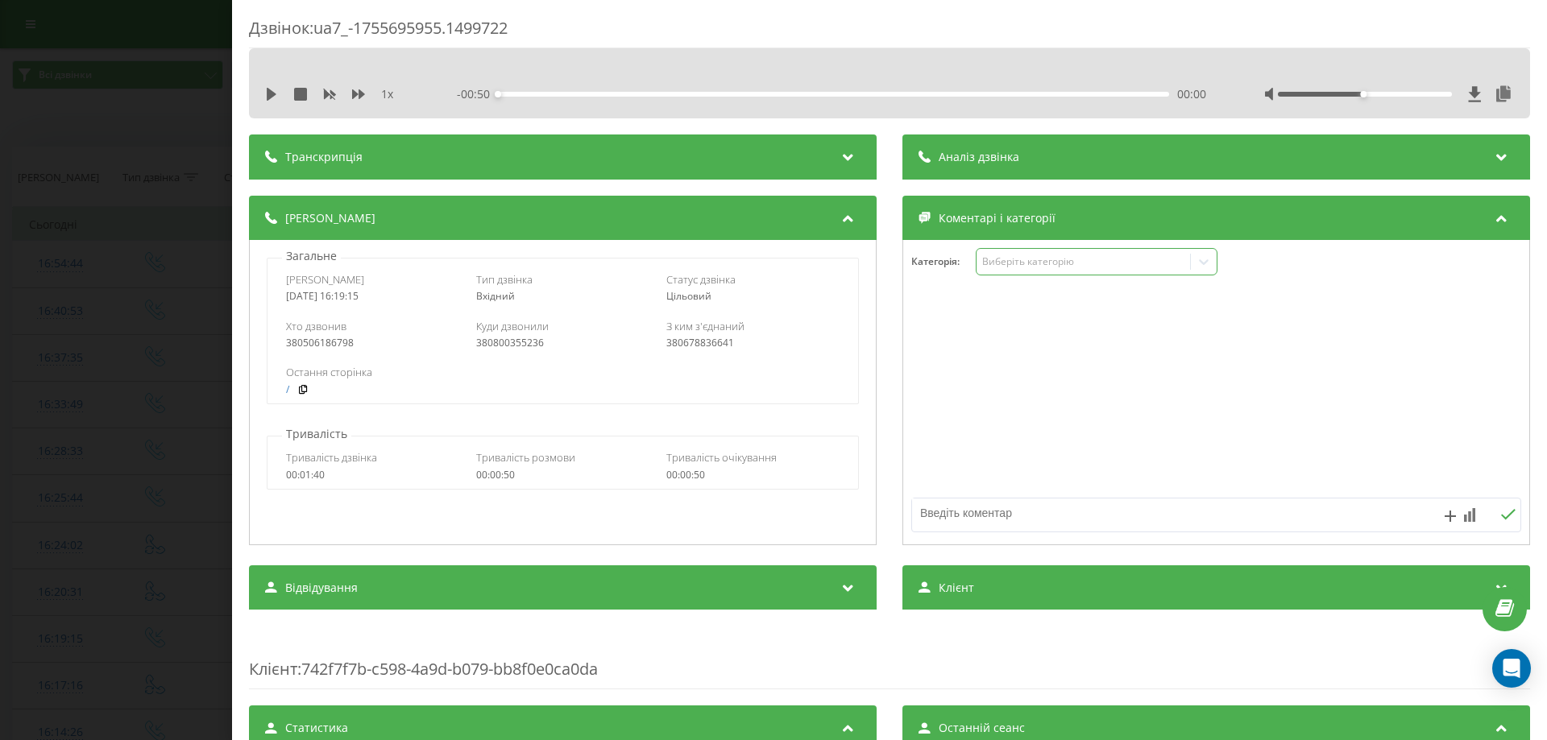
click at [1141, 267] on div "Виберіть категорію" at bounding box center [1082, 261] width 201 height 13
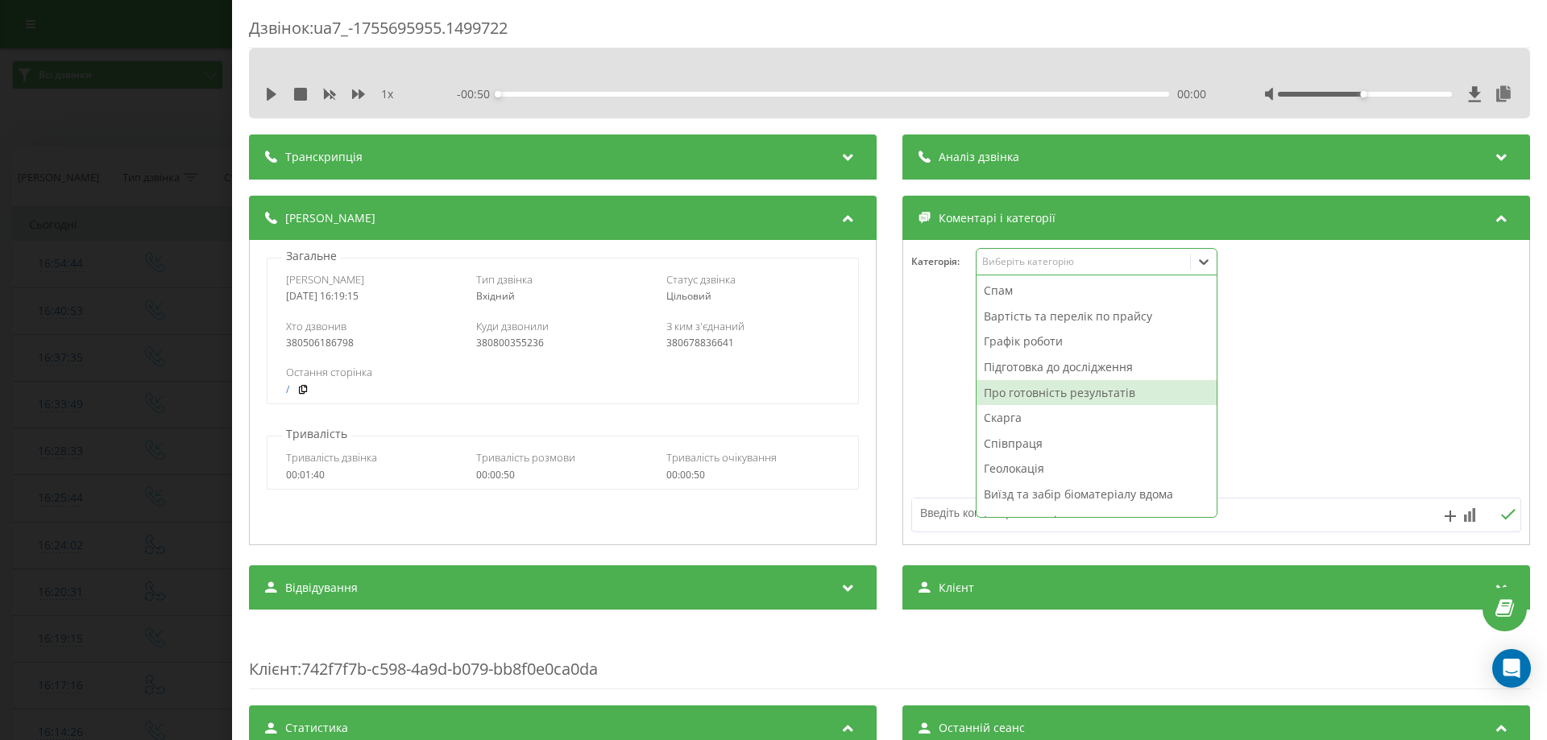
drag, startPoint x: 1049, startPoint y: 383, endPoint x: 963, endPoint y: 497, distance: 142.6
click at [1048, 383] on div "Про готовність результатів" at bounding box center [1096, 393] width 240 height 26
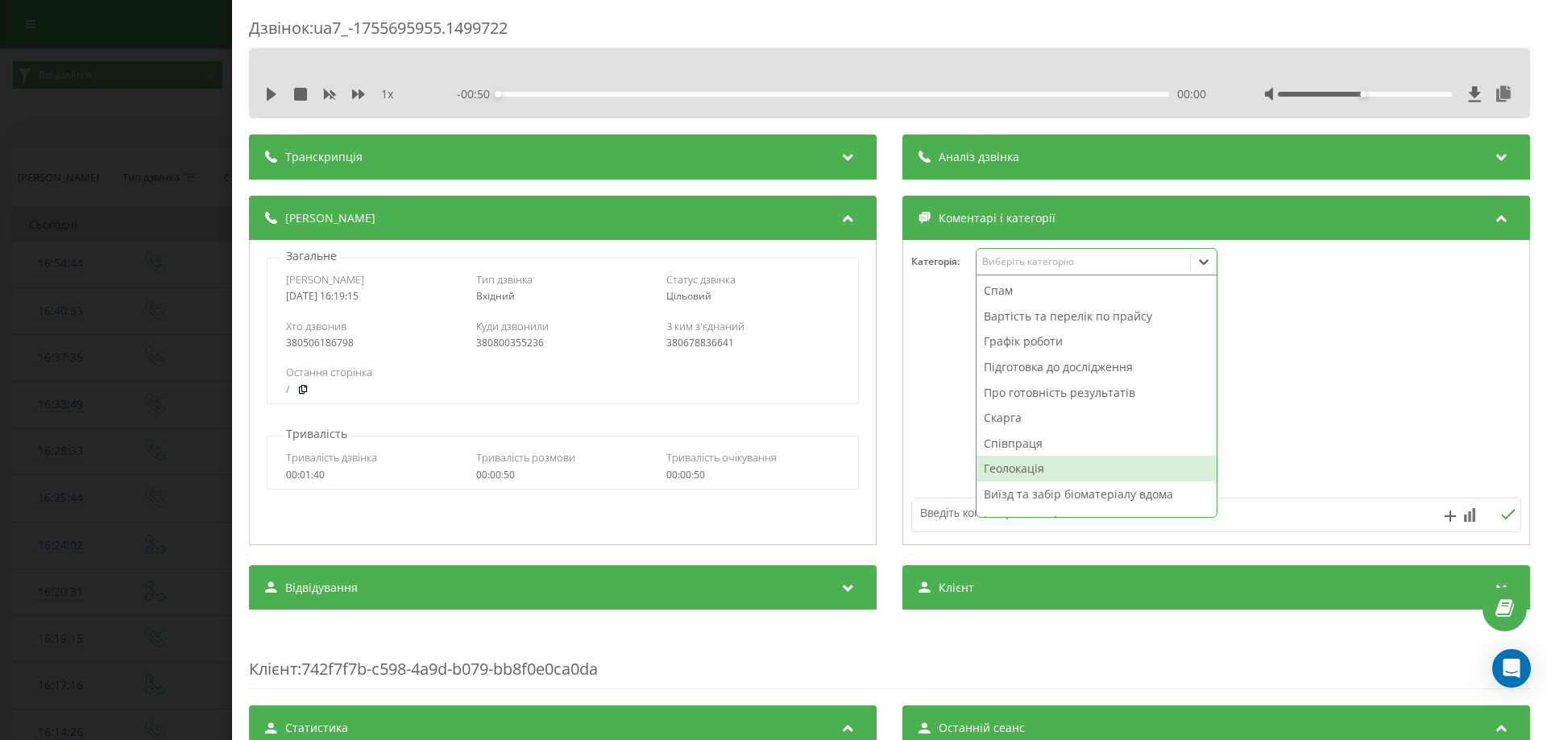
click at [948, 514] on textarea at bounding box center [1155, 513] width 487 height 29
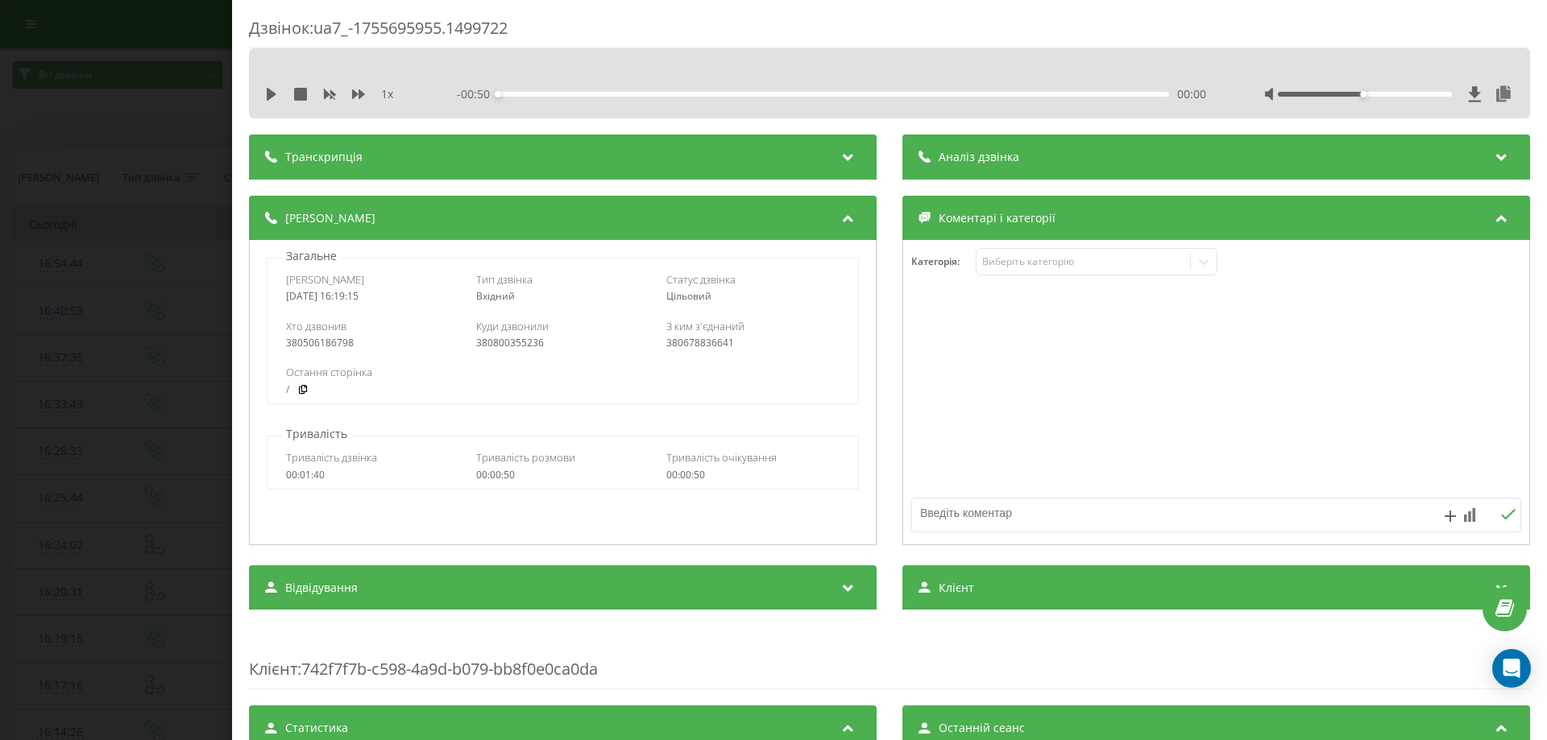
paste textarea "вайбер"
type textarea "вайбер"
click at [1464, 511] on icon at bounding box center [1469, 515] width 11 height 14
click at [1443, 482] on div "10" at bounding box center [1436, 482] width 21 height 16
click at [1501, 515] on icon at bounding box center [1508, 514] width 14 height 10
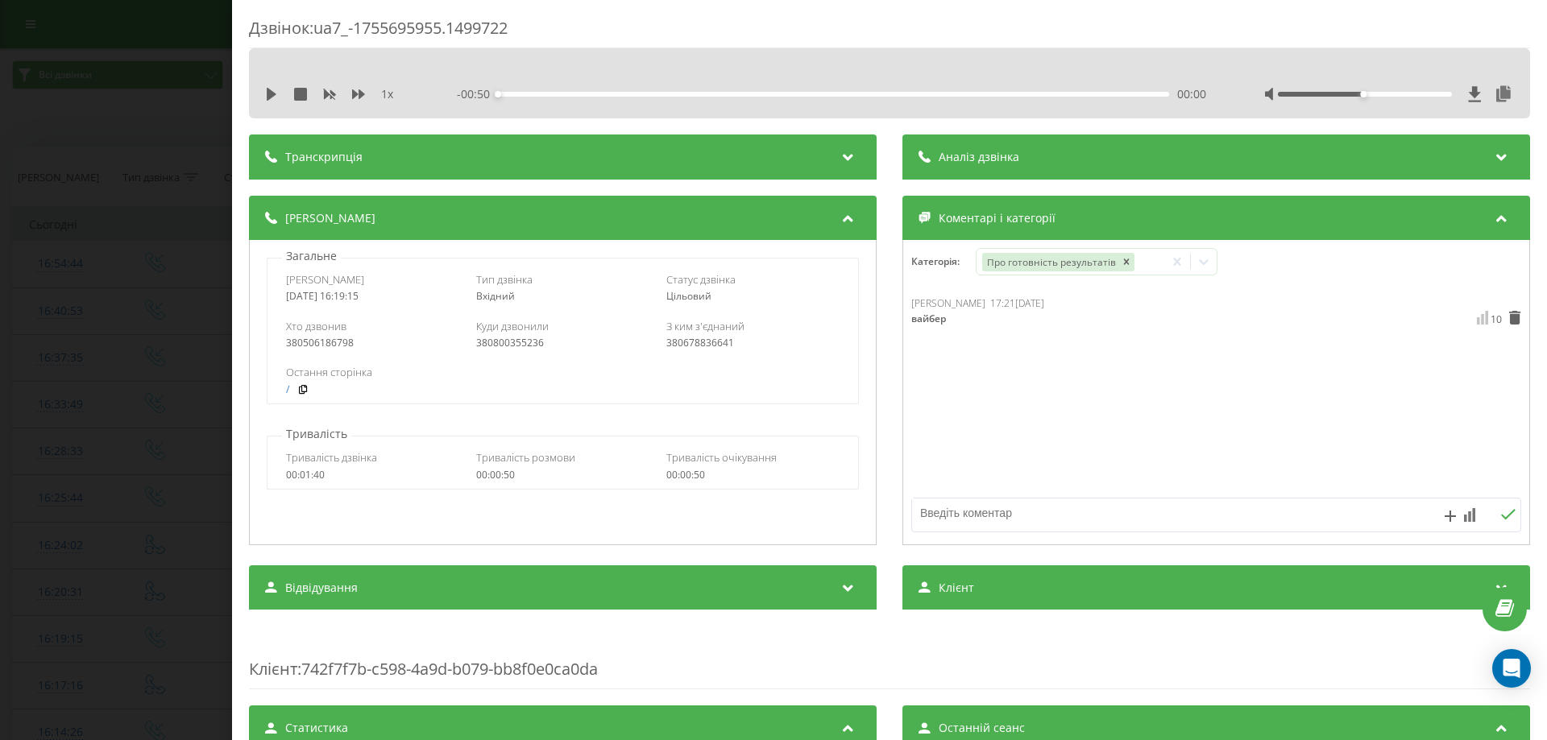
click at [58, 349] on div "Дзвінок : ua7_-1755695955.1499722 1 x - 00:50 00:00 00:00 Транскрипція Для AI-а…" at bounding box center [773, 370] width 1547 height 740
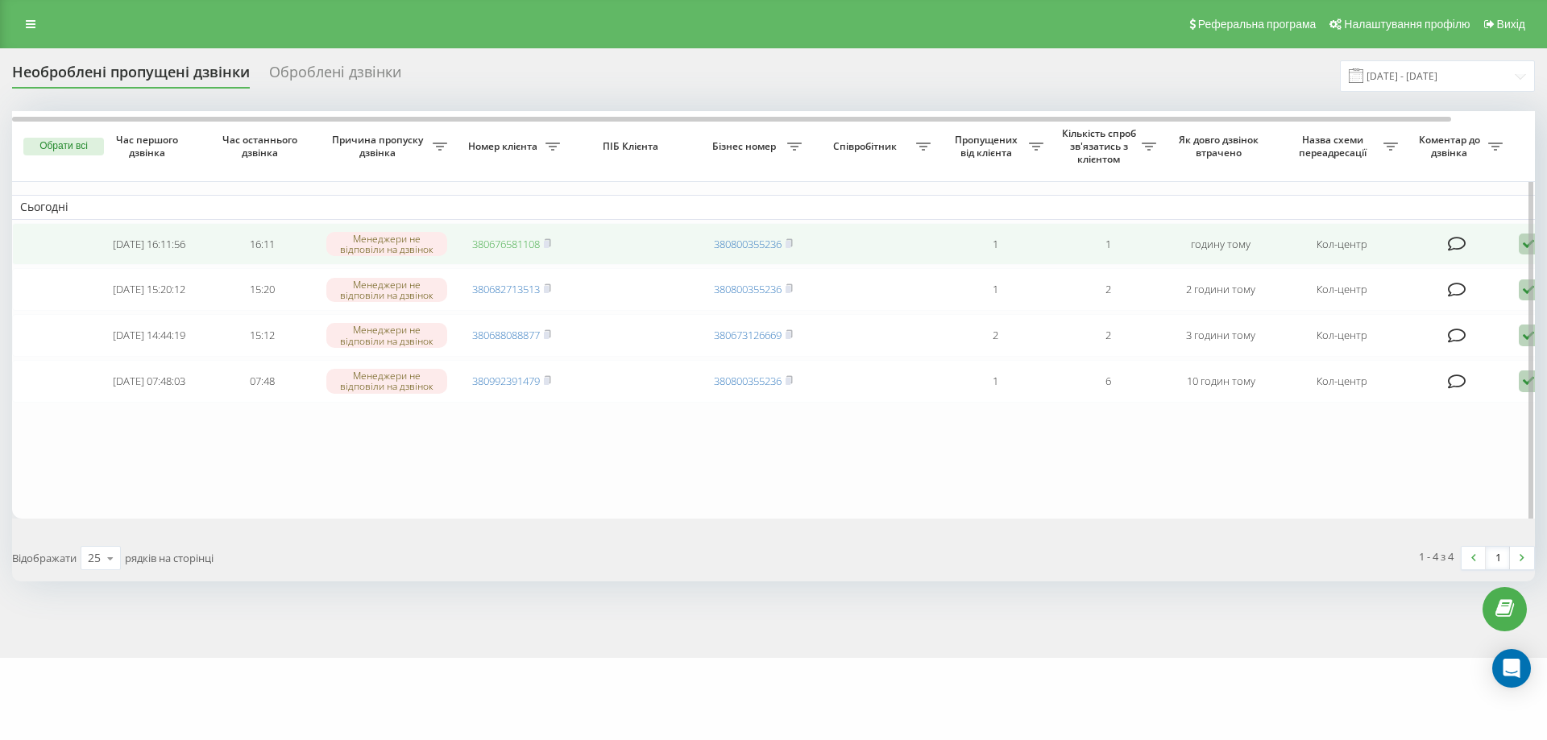
click at [522, 248] on link "380676581108" at bounding box center [506, 244] width 68 height 14
click at [516, 242] on link "380676581108" at bounding box center [506, 244] width 68 height 14
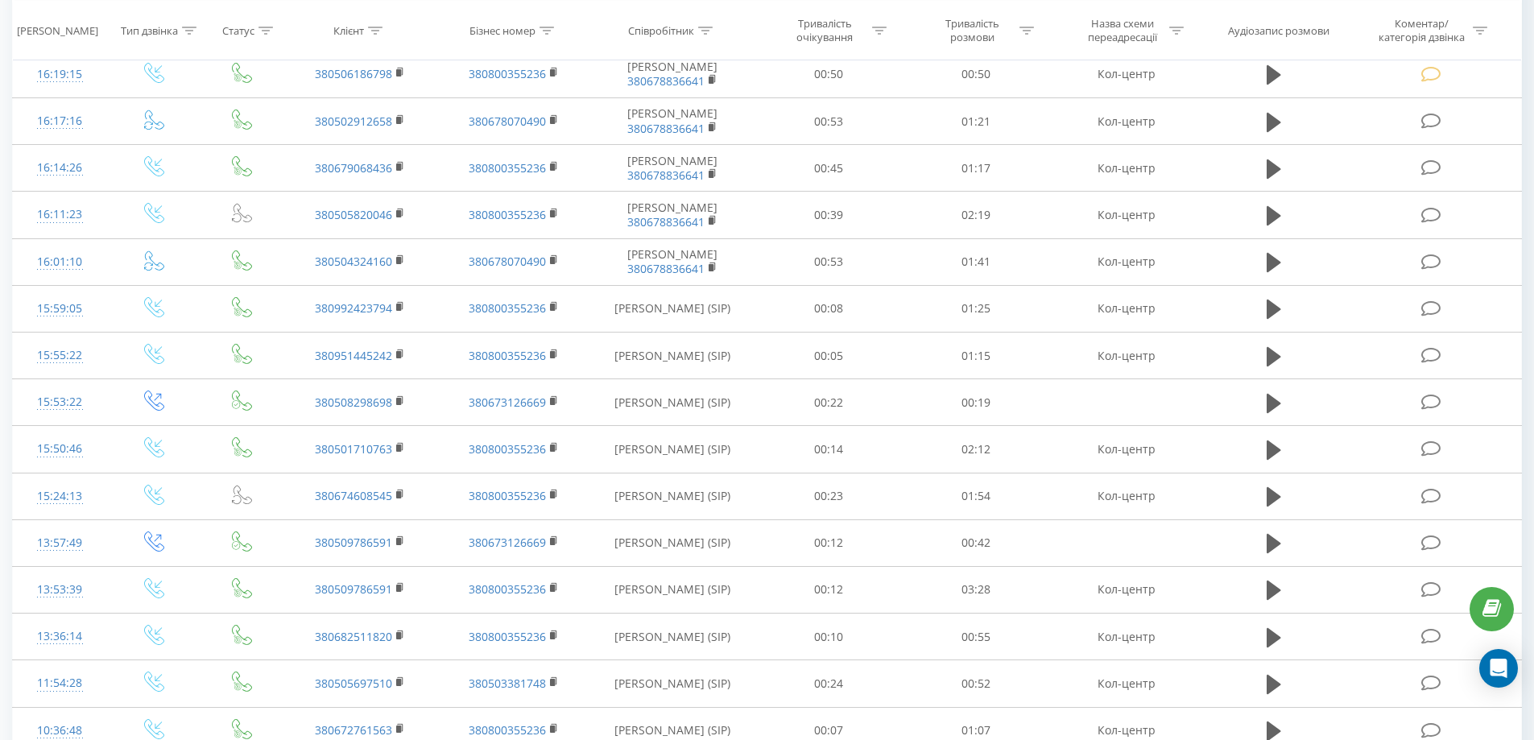
scroll to position [553, 0]
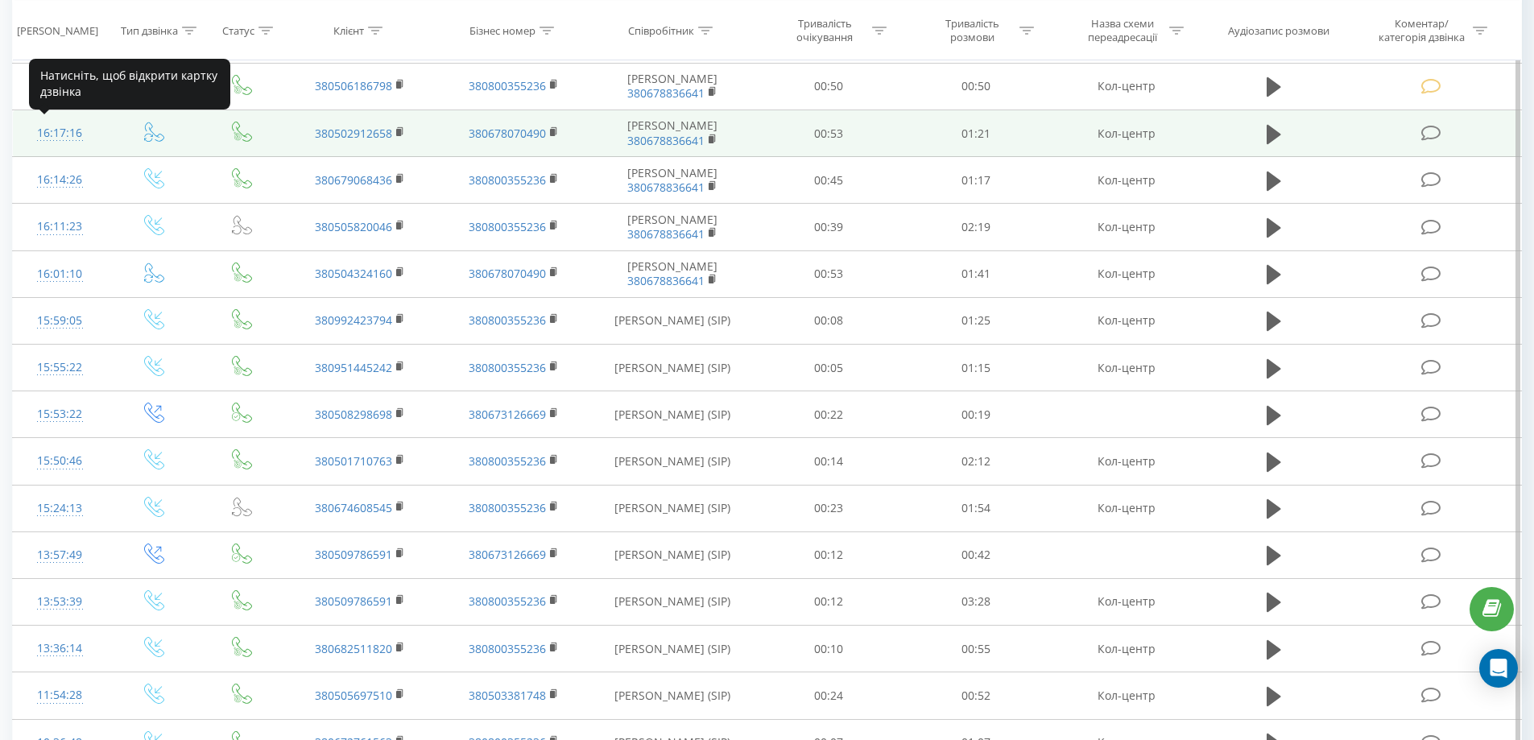
click at [58, 133] on div "16:17:16" at bounding box center [60, 133] width 62 height 31
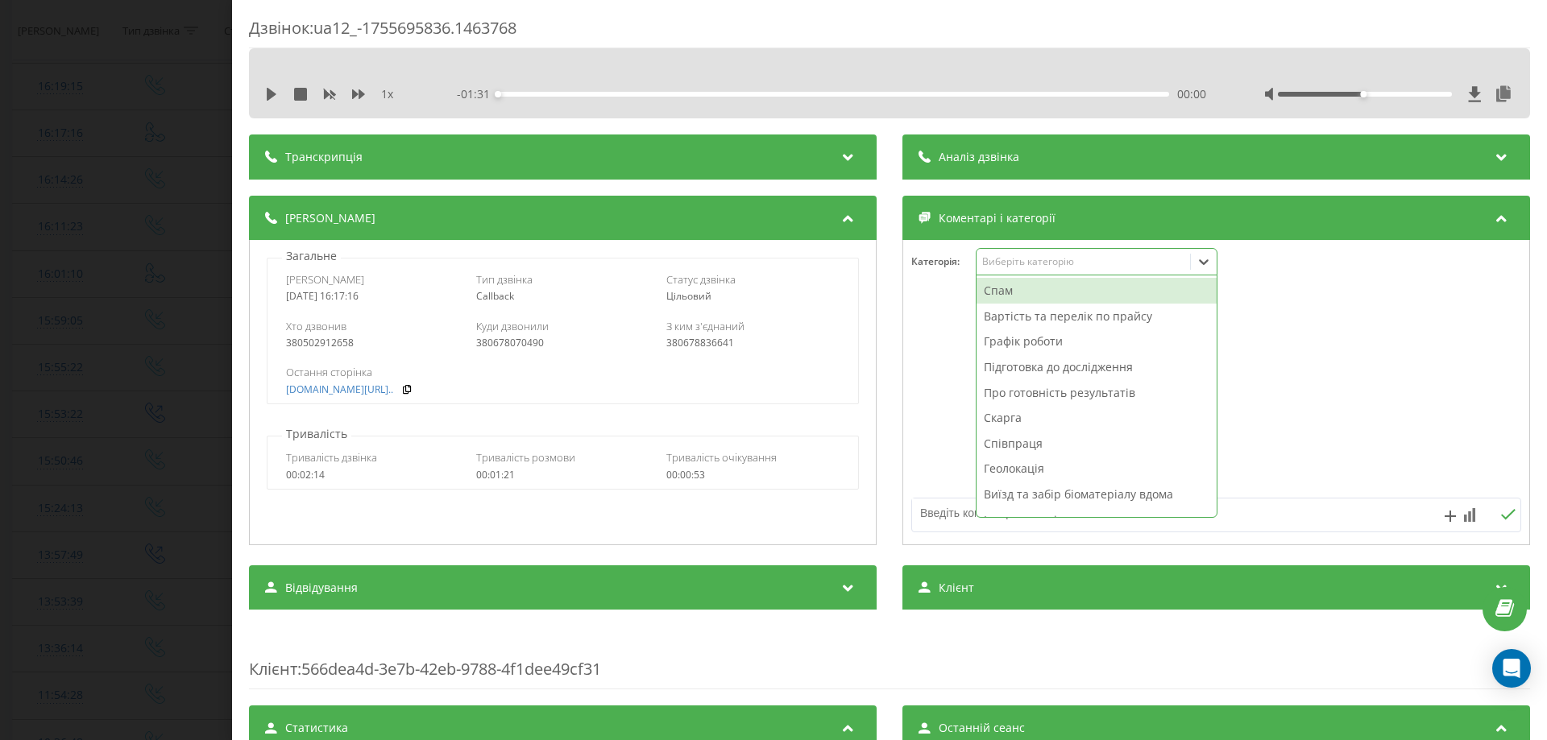
click at [1025, 251] on div "Виберіть категорію" at bounding box center [1096, 261] width 242 height 27
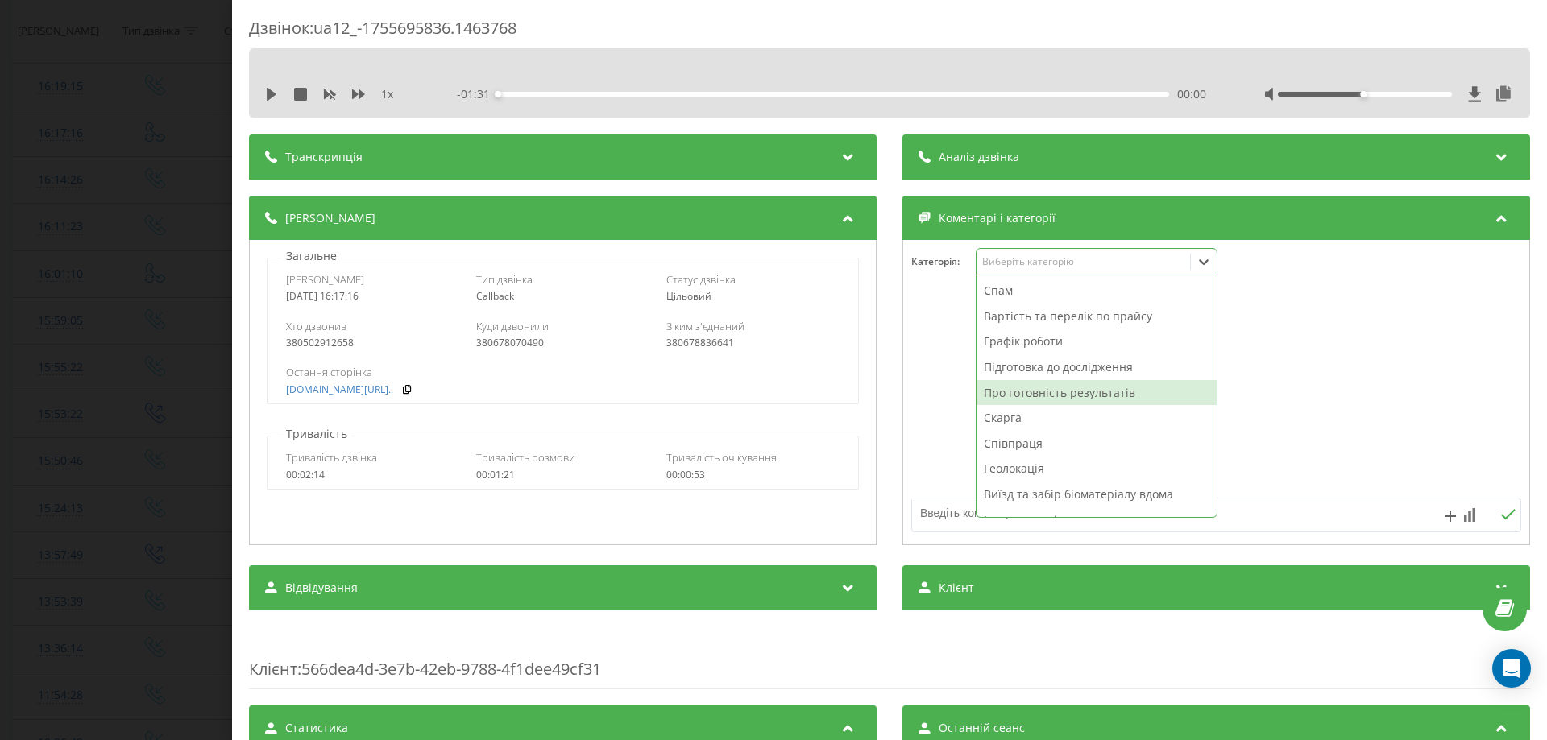
click at [1021, 387] on div "Про готовність результатів" at bounding box center [1096, 393] width 240 height 26
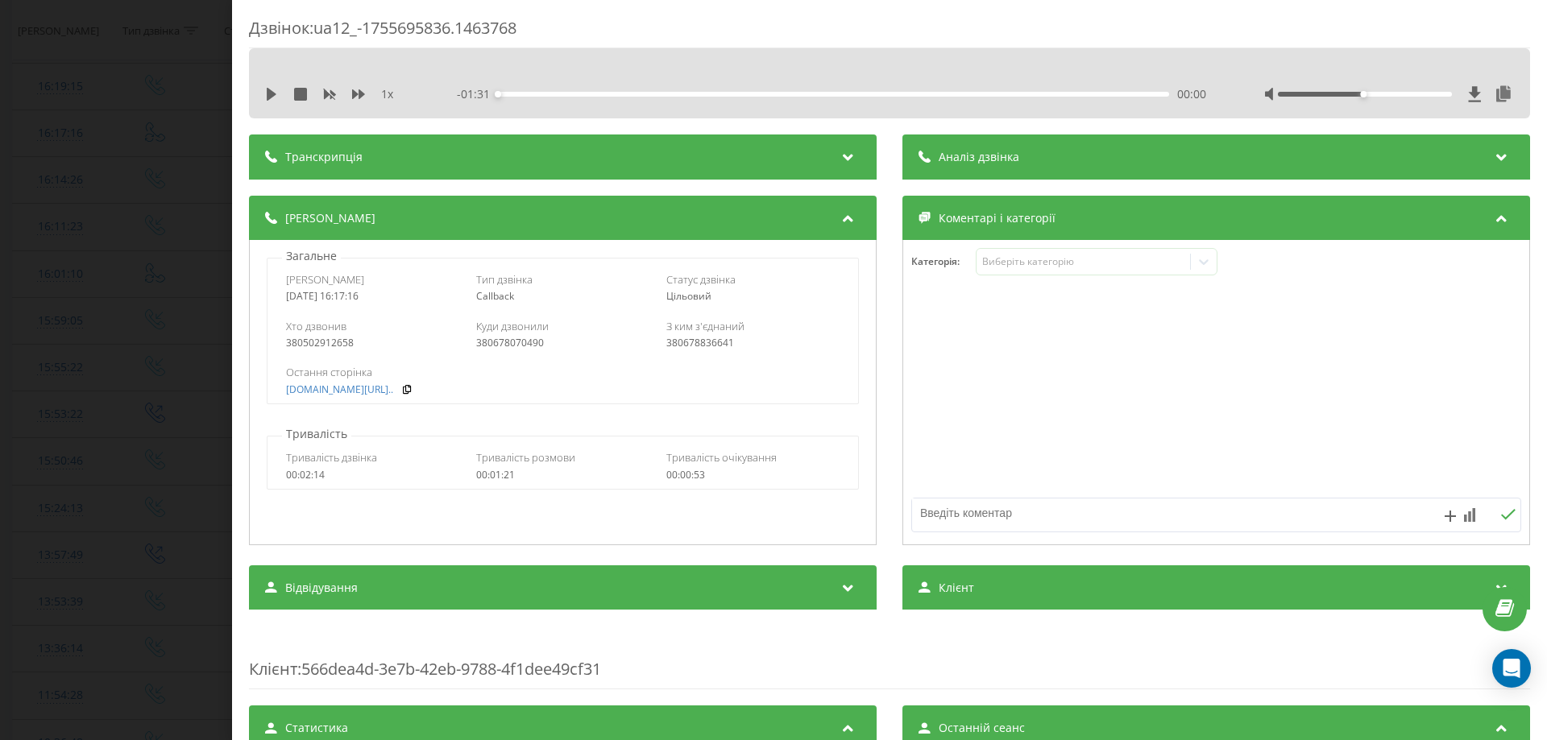
drag, startPoint x: 950, startPoint y: 514, endPoint x: 940, endPoint y: 491, distance: 25.3
click at [949, 513] on textarea at bounding box center [1155, 513] width 487 height 29
type textarea "результати"
click at [1468, 517] on rect at bounding box center [1469, 516] width 3 height 10
click at [1442, 485] on div "10" at bounding box center [1436, 482] width 21 height 16
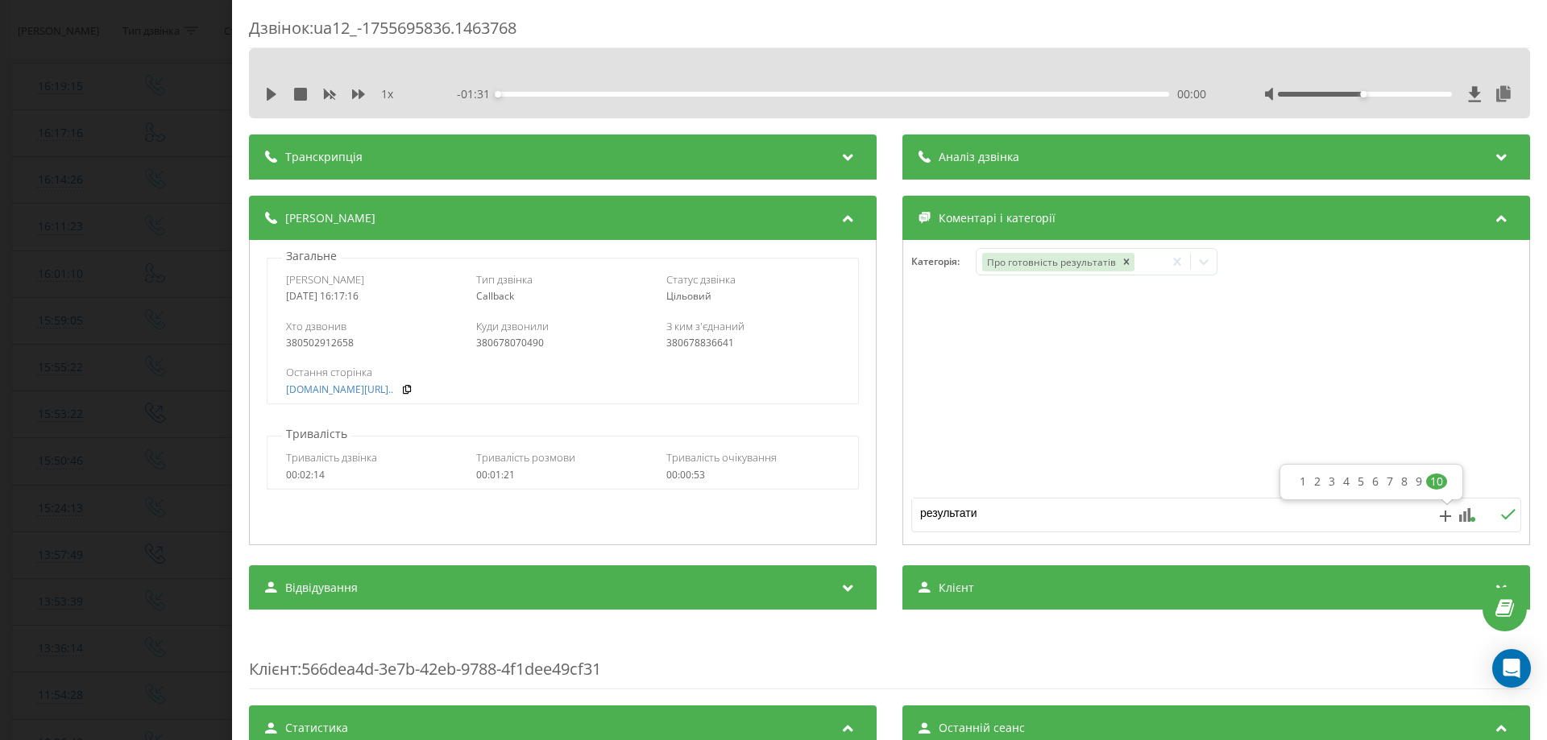
click at [1500, 517] on icon at bounding box center [1507, 514] width 15 height 11
click at [97, 541] on div "Дзвінок : ua12_-1755695836.1463768 1 x - 01:31 00:00 00:00 Транскрипція Для AI-…" at bounding box center [773, 370] width 1547 height 740
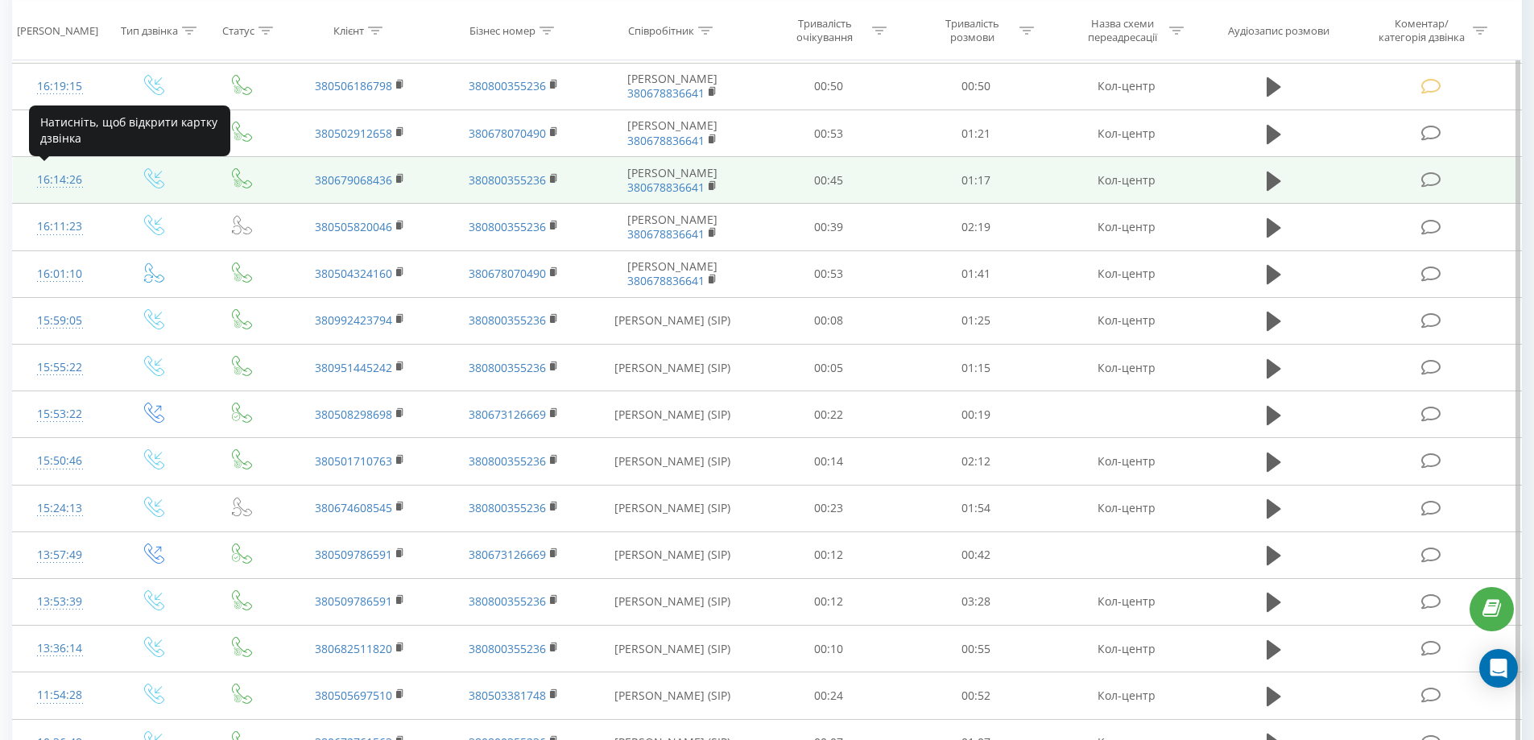
click at [61, 177] on div "16:14:26" at bounding box center [60, 179] width 62 height 31
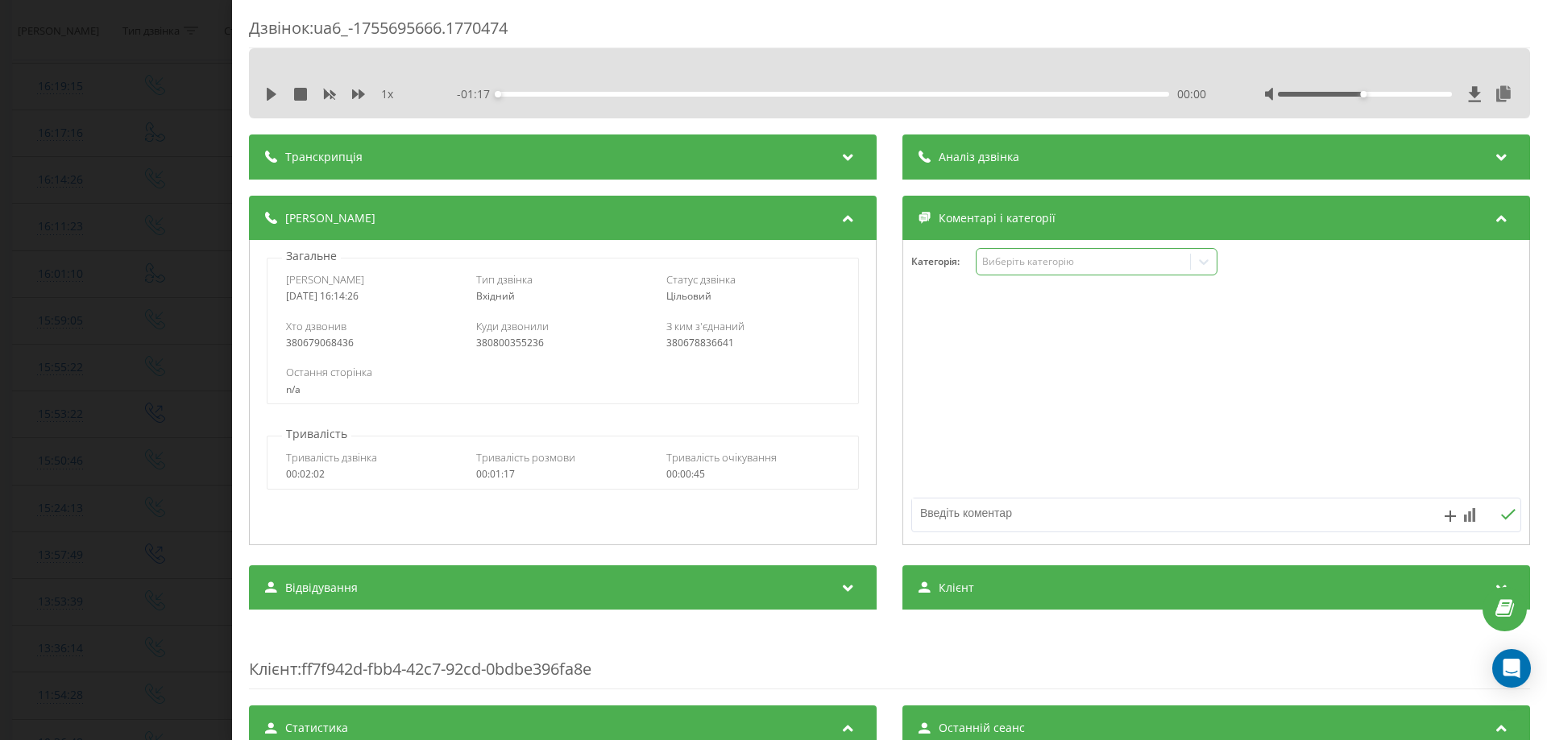
drag, startPoint x: 1019, startPoint y: 259, endPoint x: 1010, endPoint y: 272, distance: 15.6
click at [1019, 259] on div "Виберіть категорію" at bounding box center [1082, 261] width 201 height 13
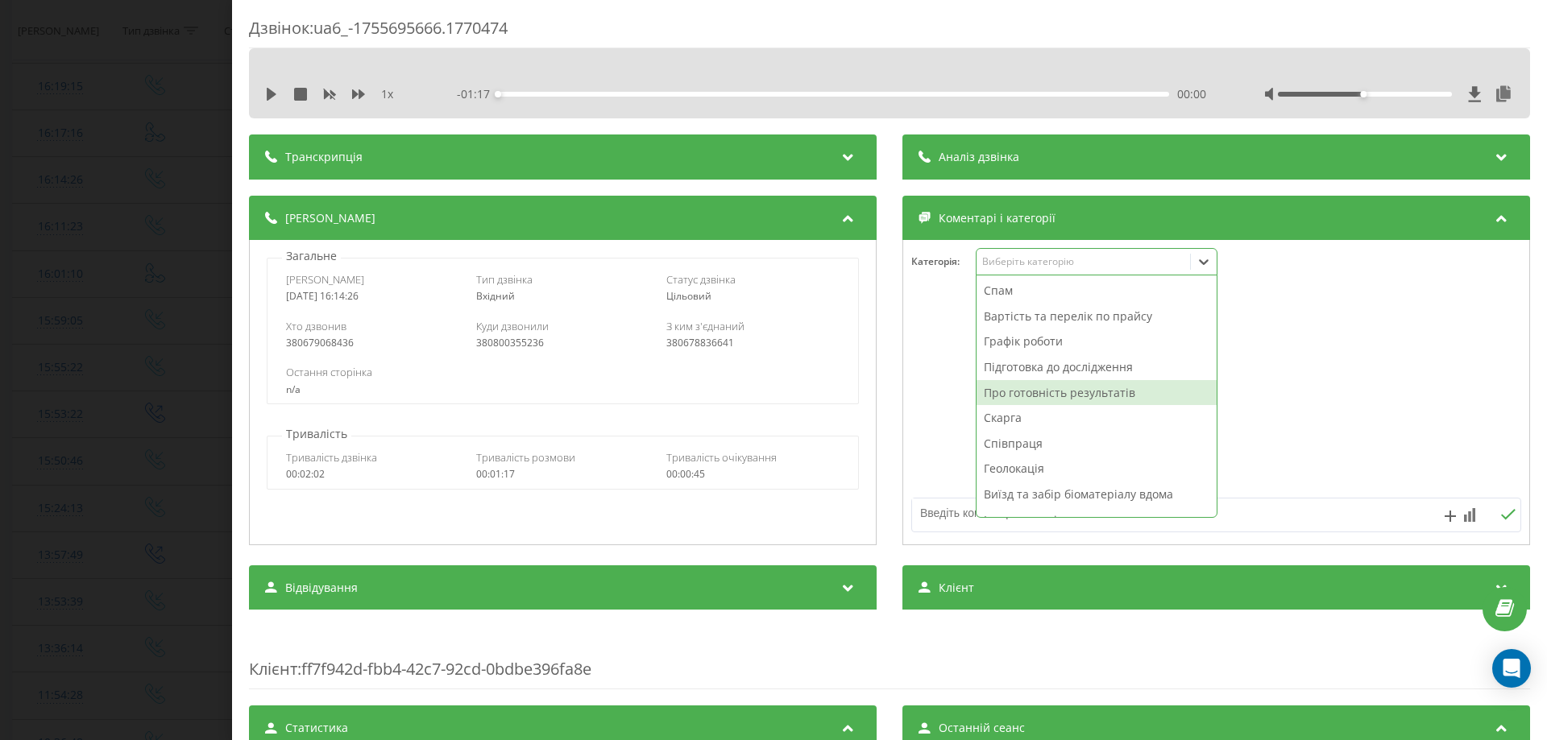
click at [1025, 395] on div "Про готовність результатів" at bounding box center [1096, 393] width 240 height 26
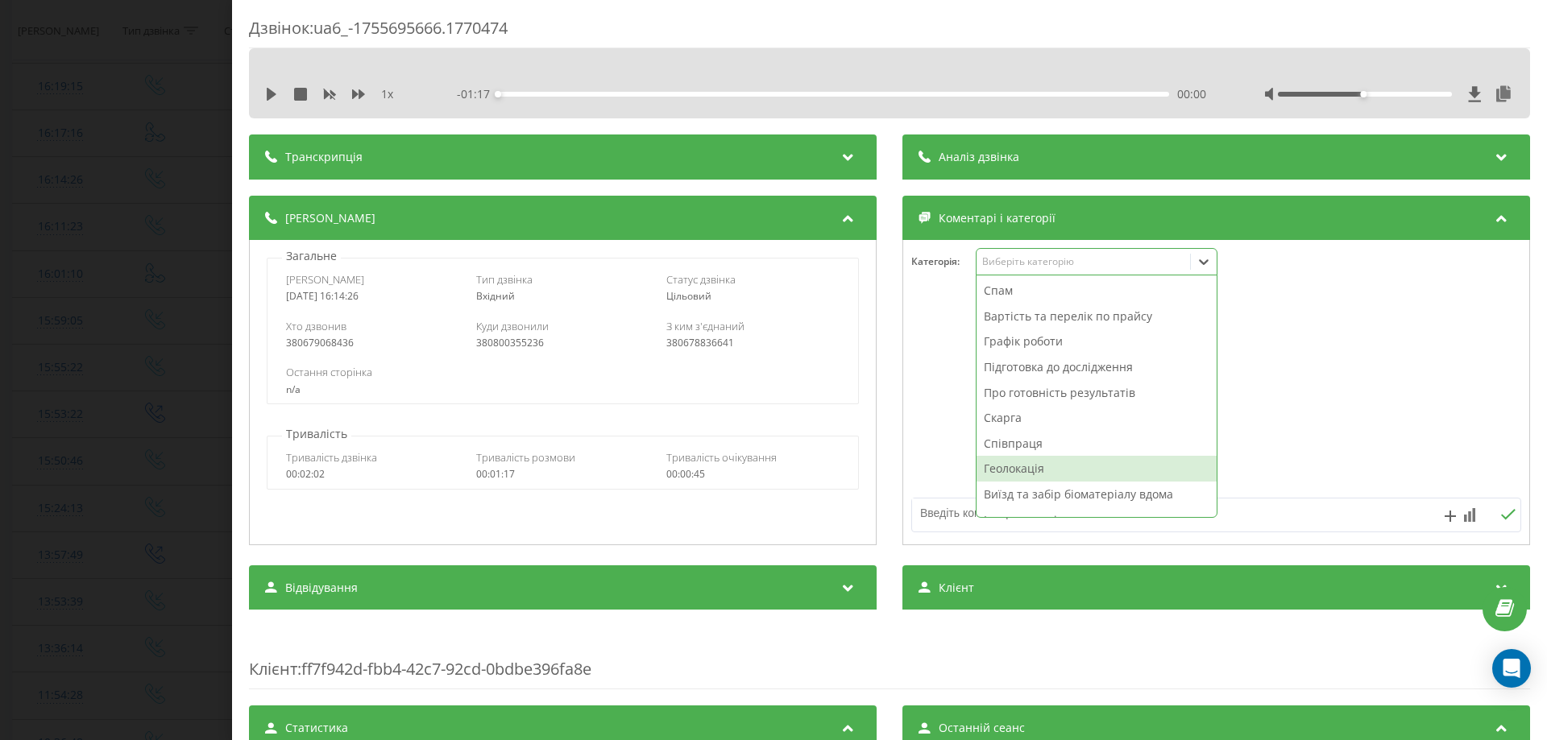
click at [940, 518] on textarea at bounding box center [1155, 513] width 487 height 29
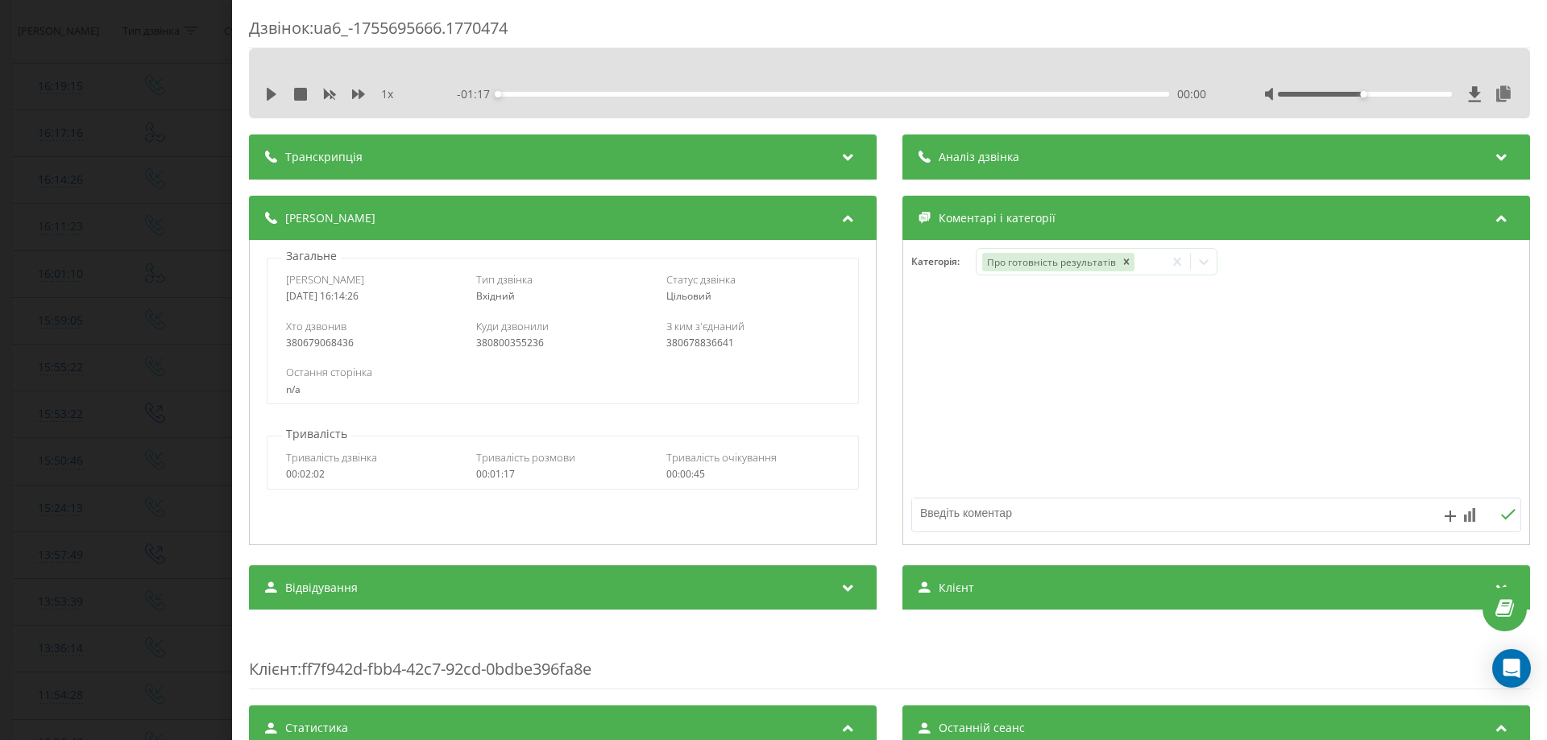
paste textarea "вайбер"
type textarea "вайбер"
click at [1464, 510] on icon at bounding box center [1469, 515] width 11 height 14
drag, startPoint x: 1442, startPoint y: 478, endPoint x: 1489, endPoint y: 495, distance: 50.2
click at [1453, 478] on div "1 2 3 4 5 6 7 8 9 10" at bounding box center [1371, 482] width 184 height 36
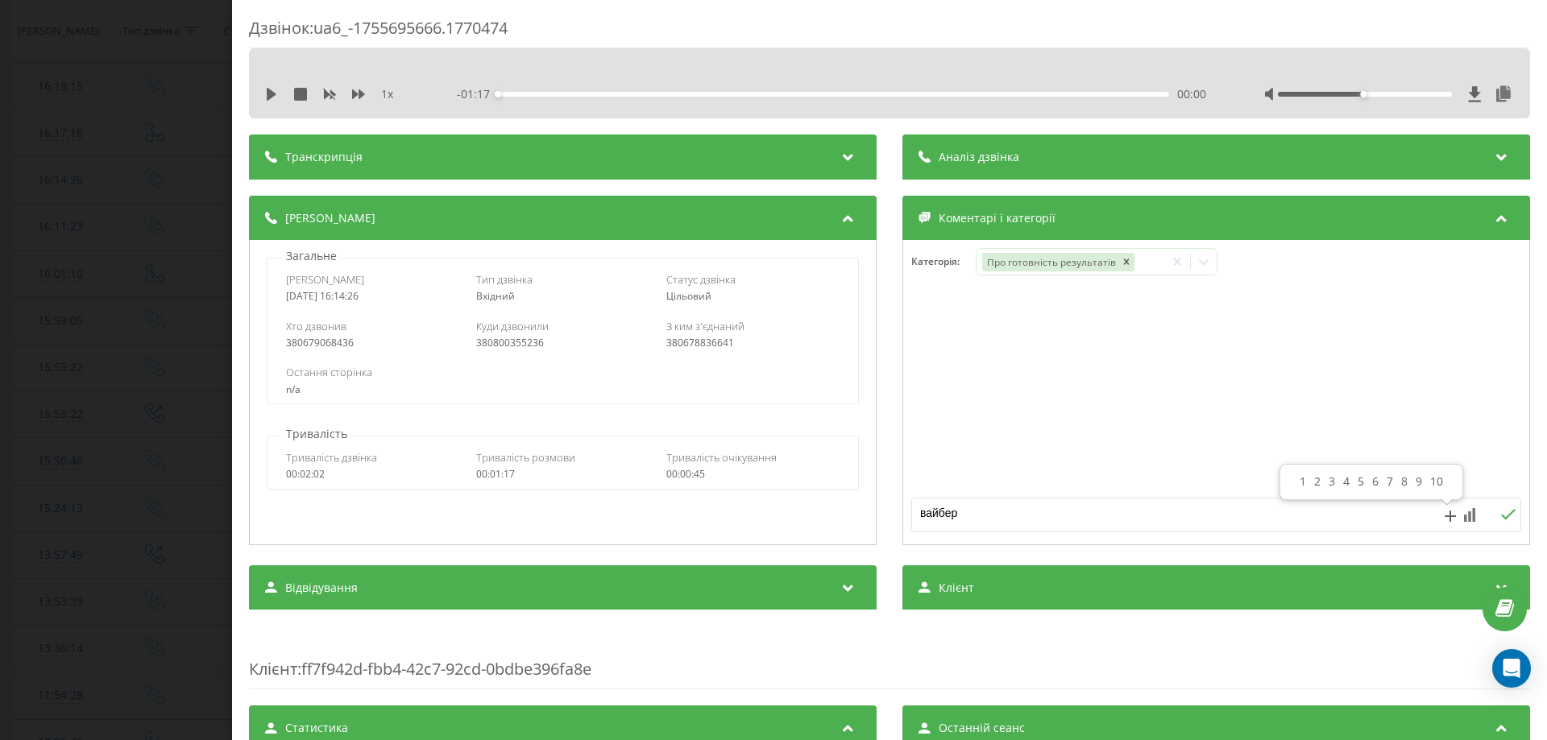
drag, startPoint x: 1433, startPoint y: 478, endPoint x: 1439, endPoint y: 486, distance: 9.8
click at [1434, 480] on div "10" at bounding box center [1436, 482] width 21 height 16
click at [1501, 517] on icon at bounding box center [1508, 514] width 14 height 10
click at [33, 381] on div "Дзвінок : ua6_-1755695666.1770474 1 x - 01:17 00:00 00:00 Транскрипція Для AI-а…" at bounding box center [773, 370] width 1547 height 740
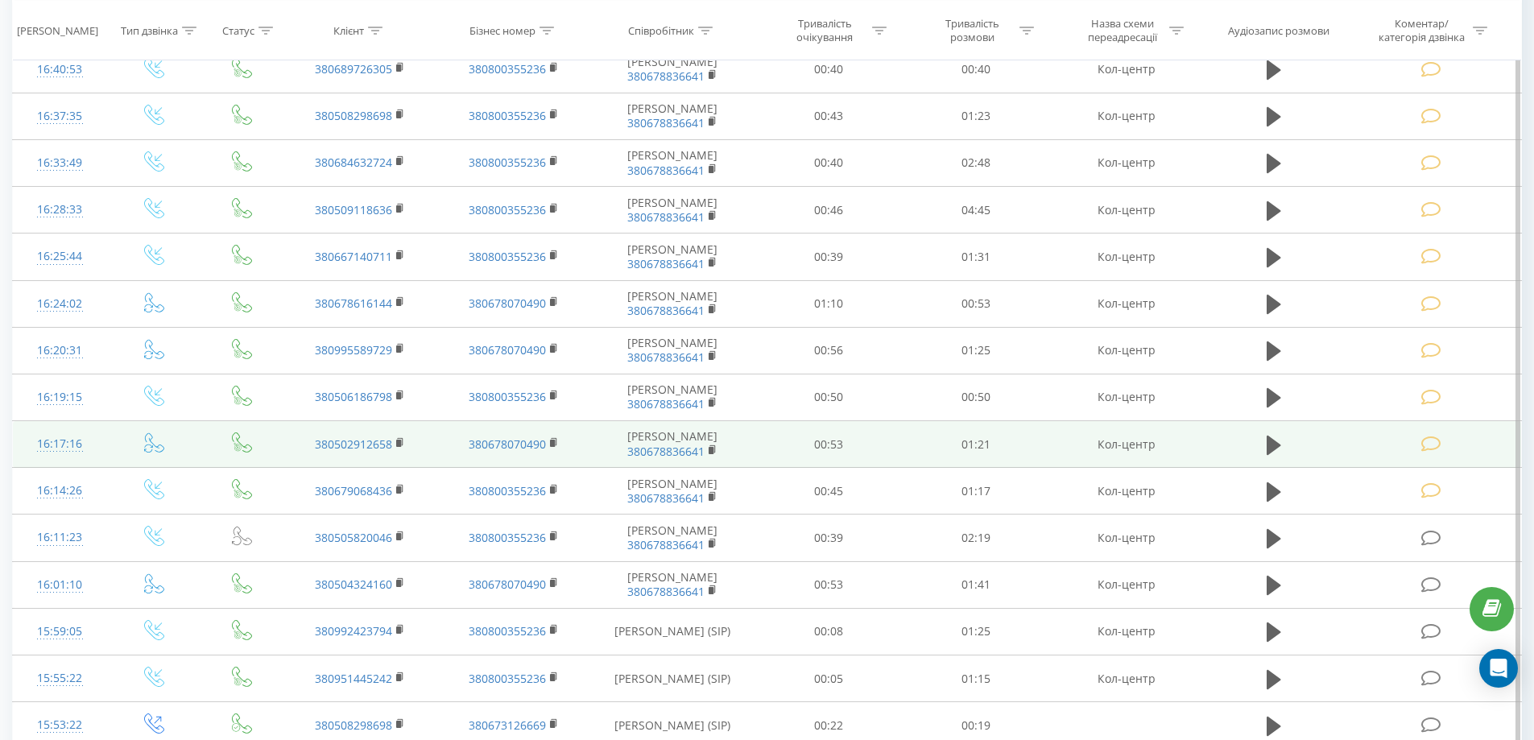
scroll to position [403, 0]
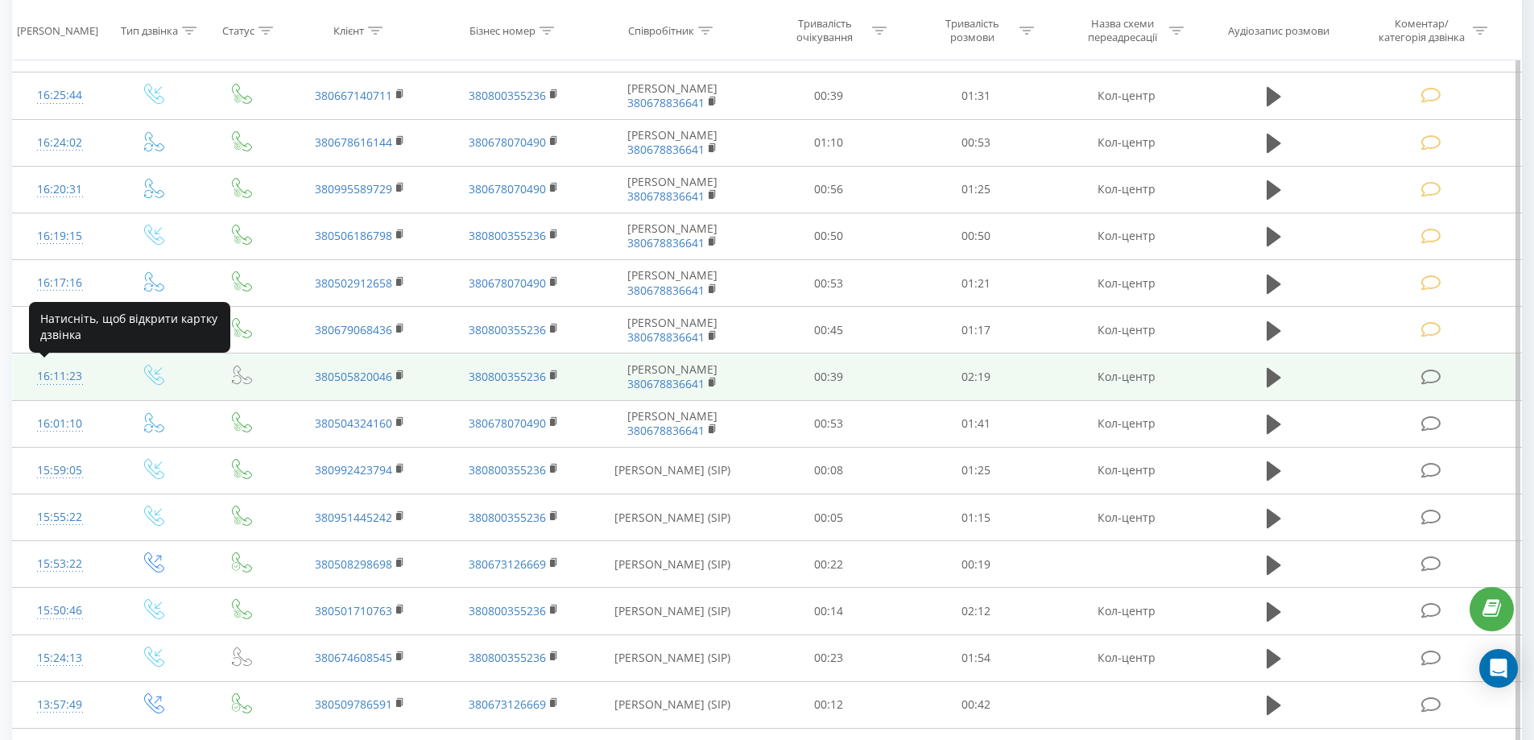
click at [60, 379] on div "16:11:23" at bounding box center [60, 376] width 62 height 31
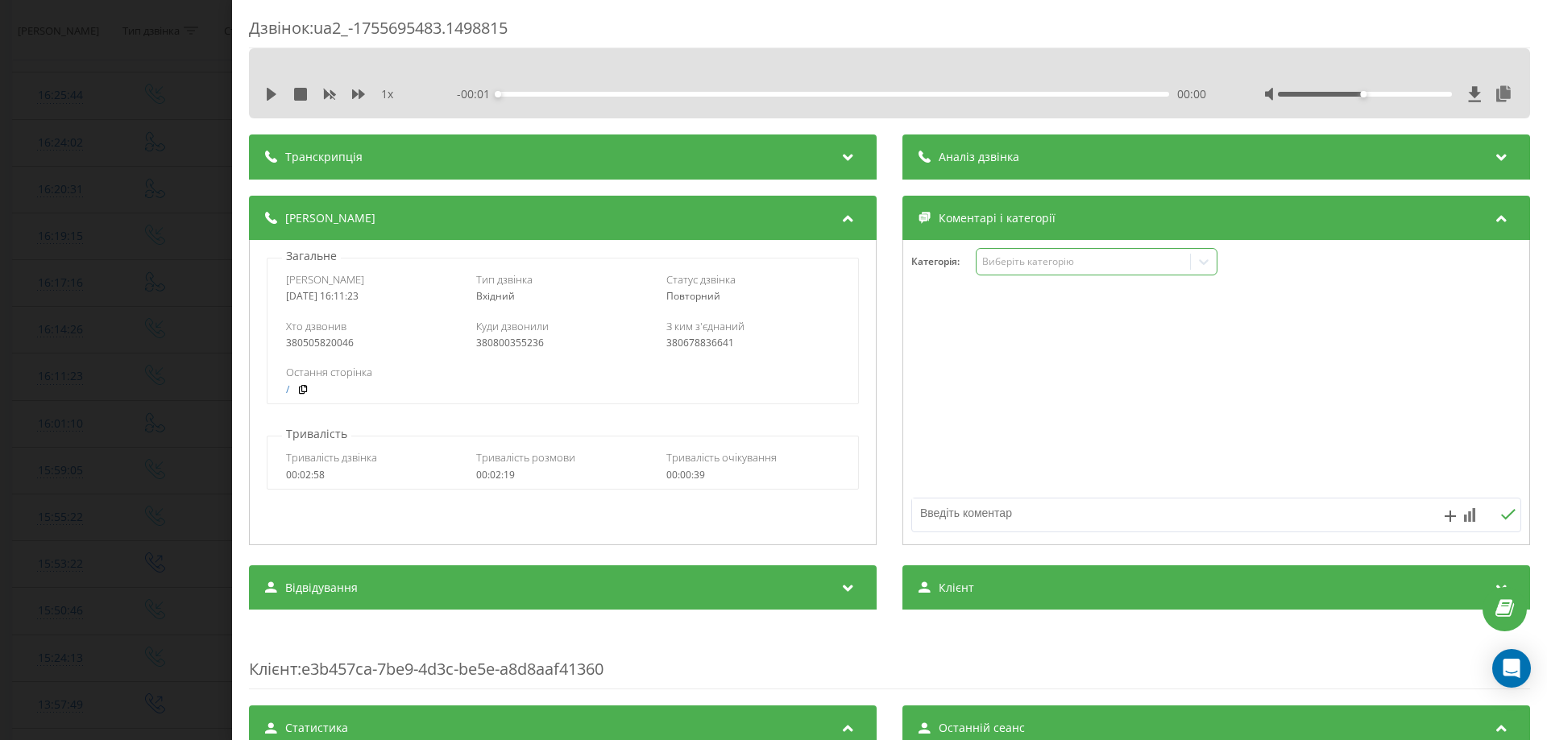
click at [1014, 268] on div "Виберіть категорію" at bounding box center [1082, 261] width 201 height 13
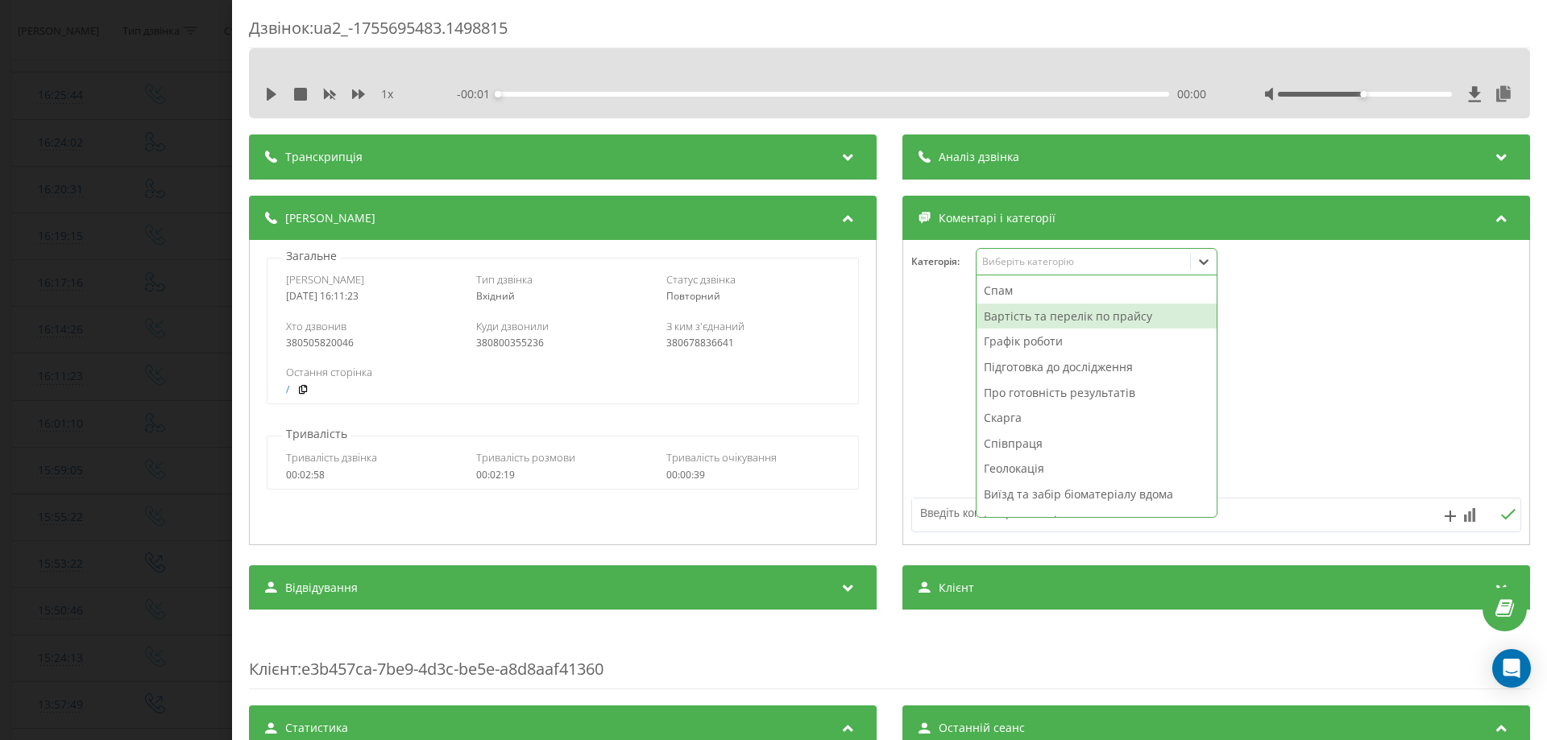
click at [1012, 313] on div "Вартість та перелік по прайсу" at bounding box center [1096, 317] width 240 height 26
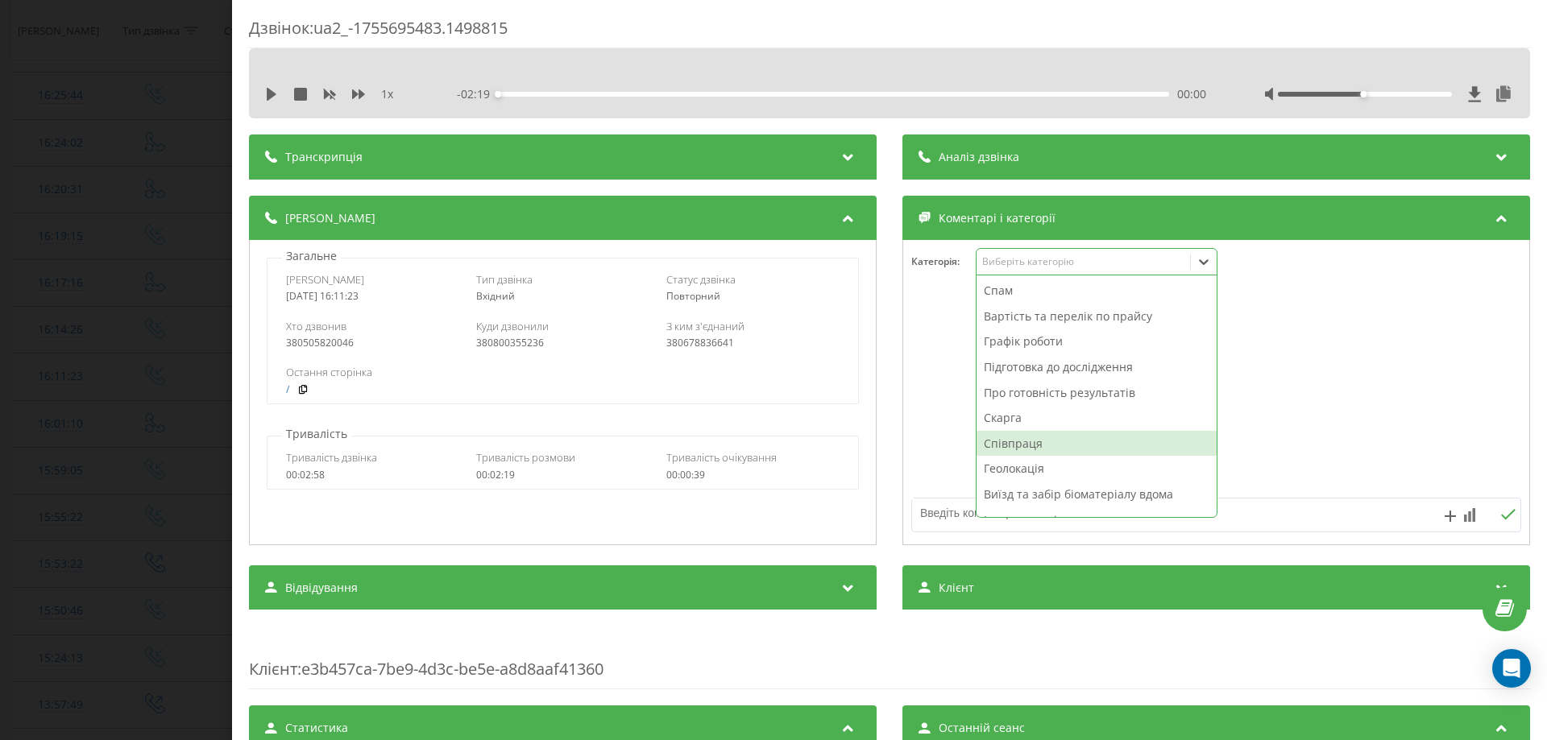
click at [948, 511] on textarea at bounding box center [1155, 513] width 487 height 29
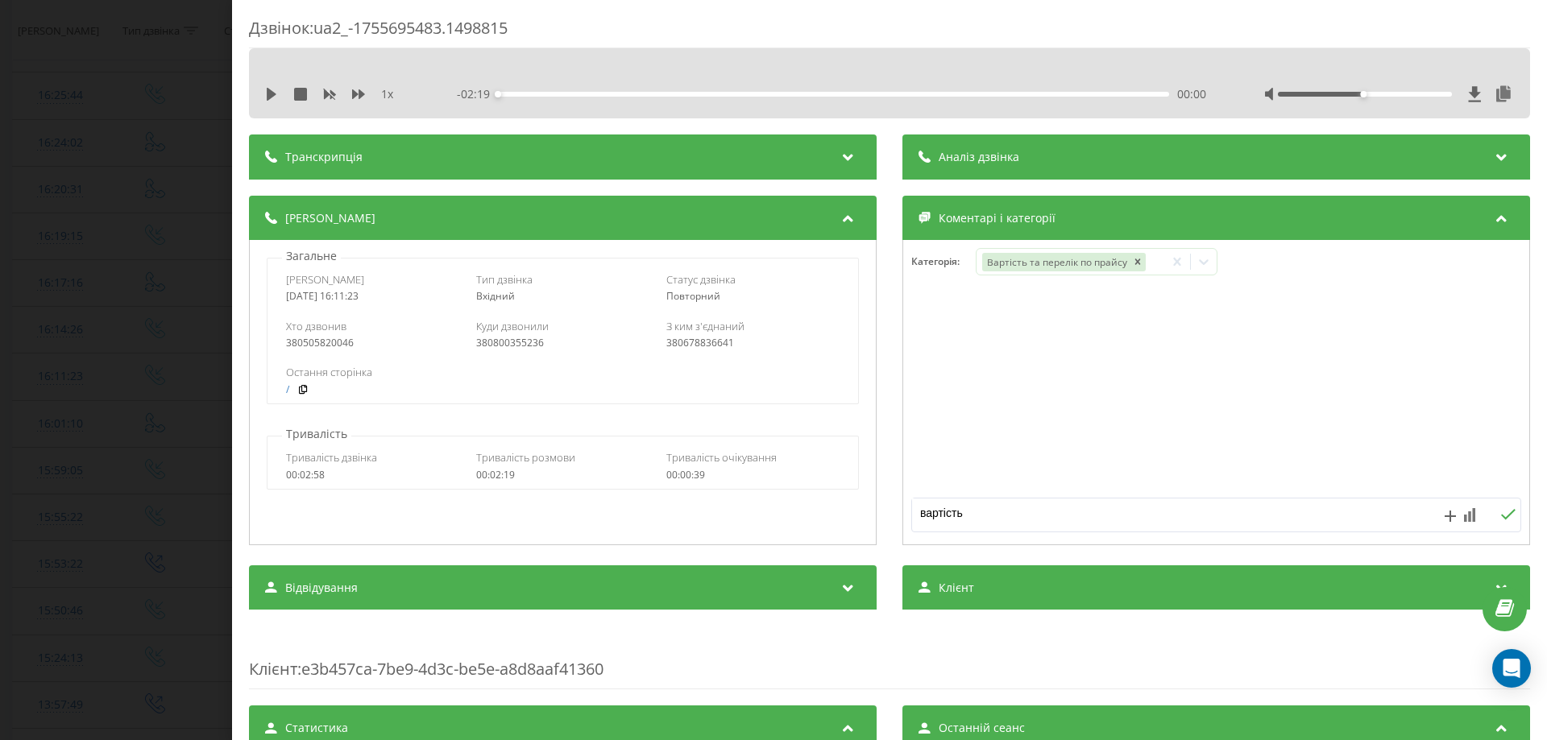
type textarea "вартість"
click at [1451, 515] on div at bounding box center [1480, 515] width 80 height 14
click at [1464, 510] on icon at bounding box center [1469, 515] width 11 height 14
click at [1442, 482] on div "10" at bounding box center [1436, 482] width 21 height 16
click at [1500, 511] on icon at bounding box center [1507, 514] width 15 height 11
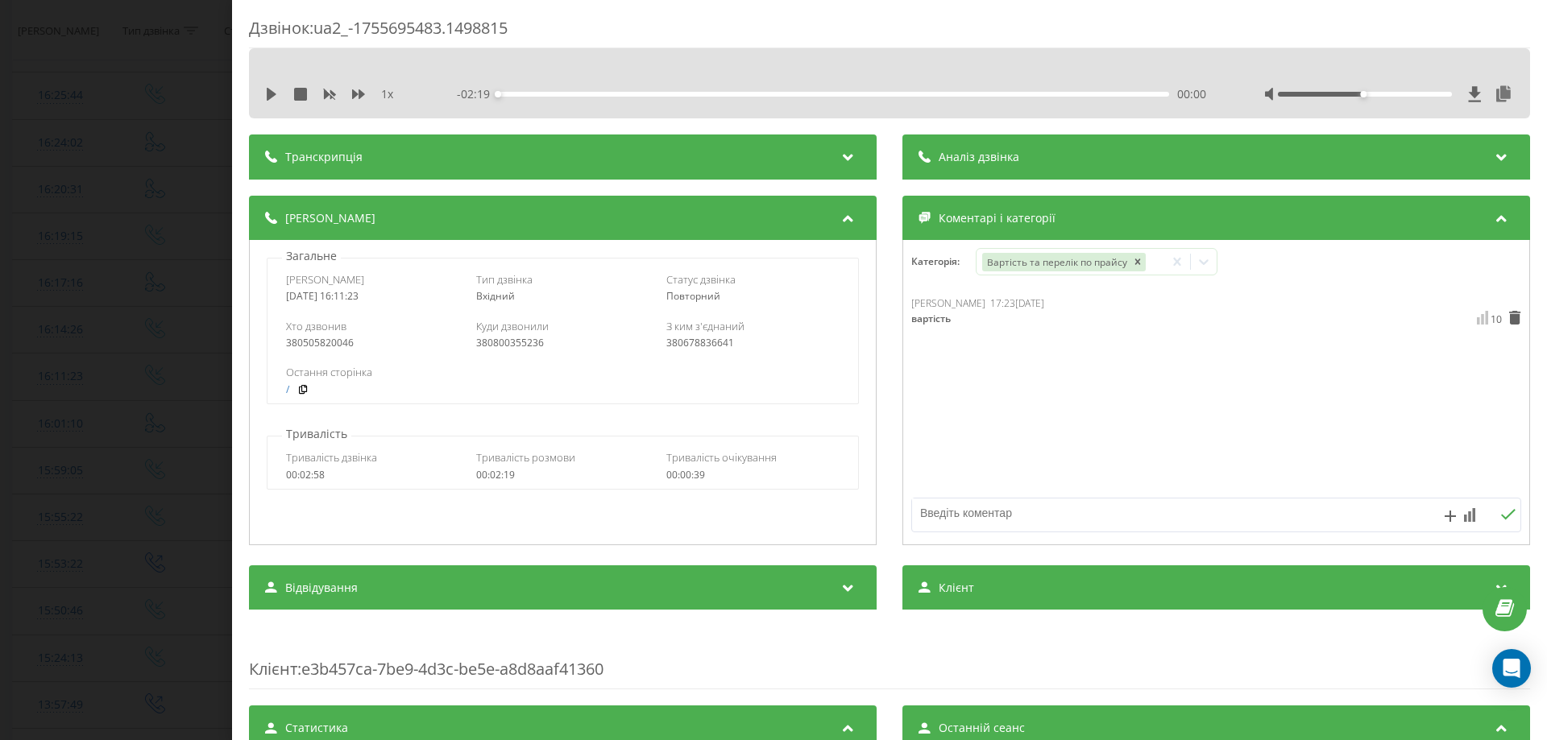
click at [72, 427] on div "Дзвінок : ua2_-1755695483.1498815 1 x - 02:19 00:00 00:00 Транскрипція Для AI-а…" at bounding box center [773, 370] width 1547 height 740
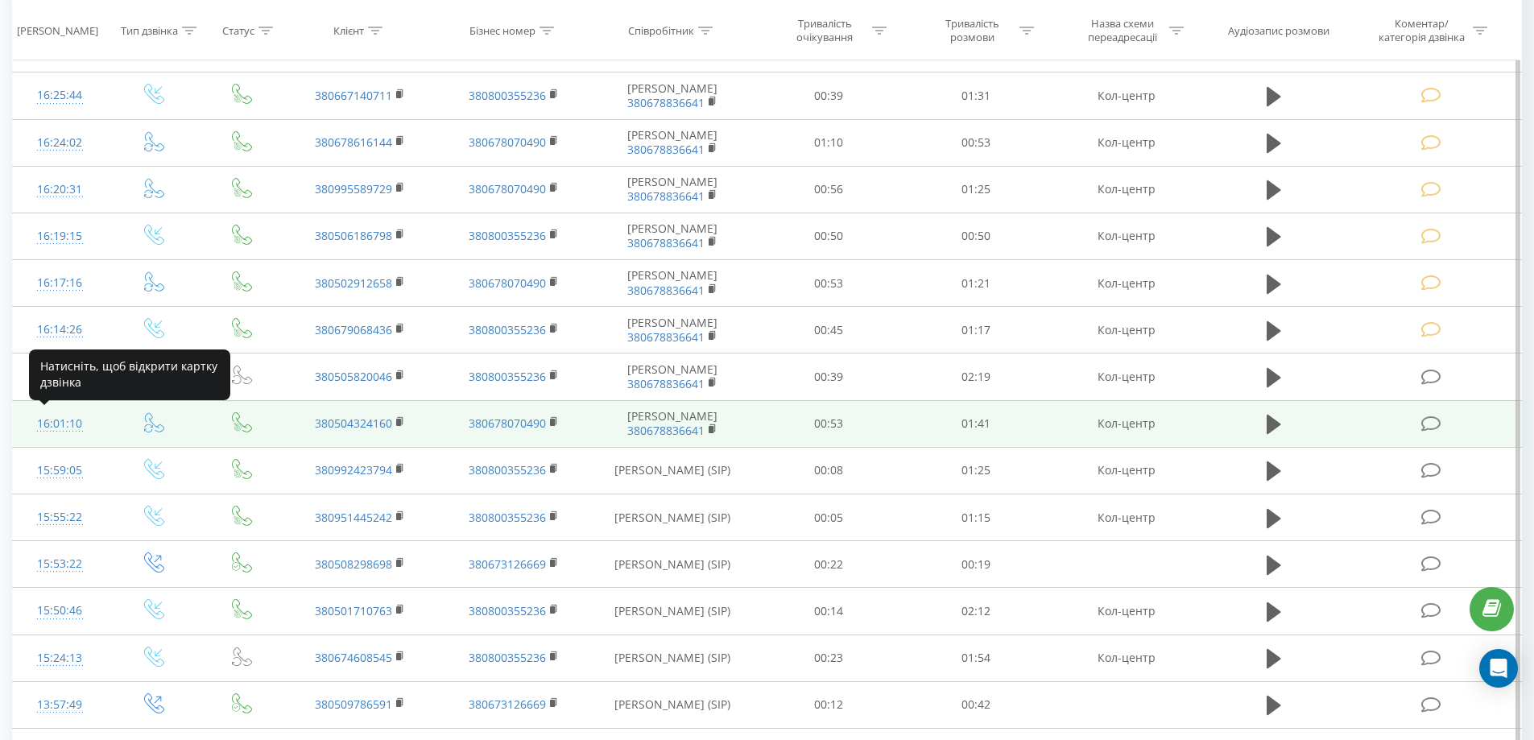
click at [61, 425] on div "16:01:10" at bounding box center [60, 423] width 62 height 31
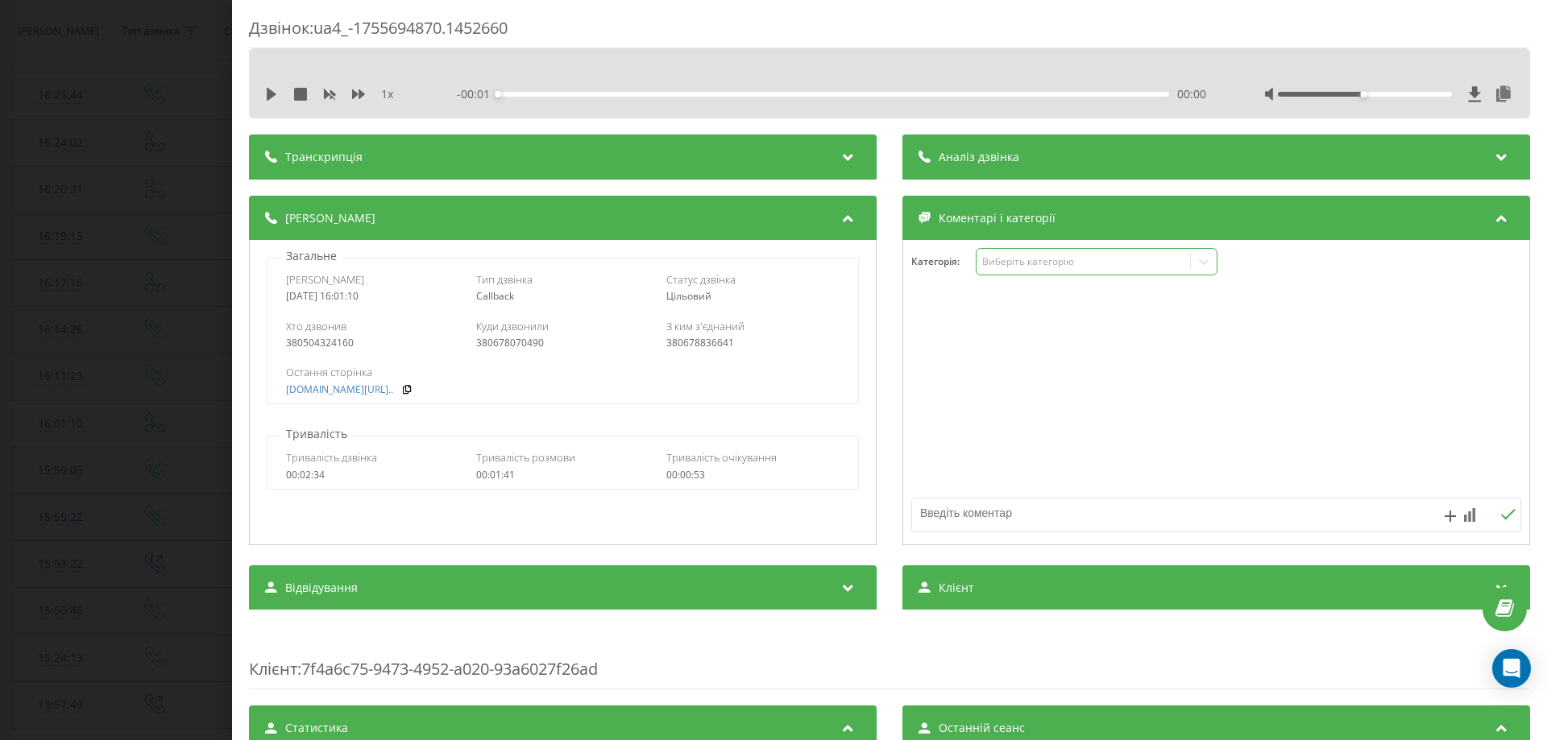
drag, startPoint x: 1064, startPoint y: 252, endPoint x: 1063, endPoint y: 269, distance: 16.9
click at [1064, 255] on div "Виберіть категорію" at bounding box center [1096, 261] width 242 height 27
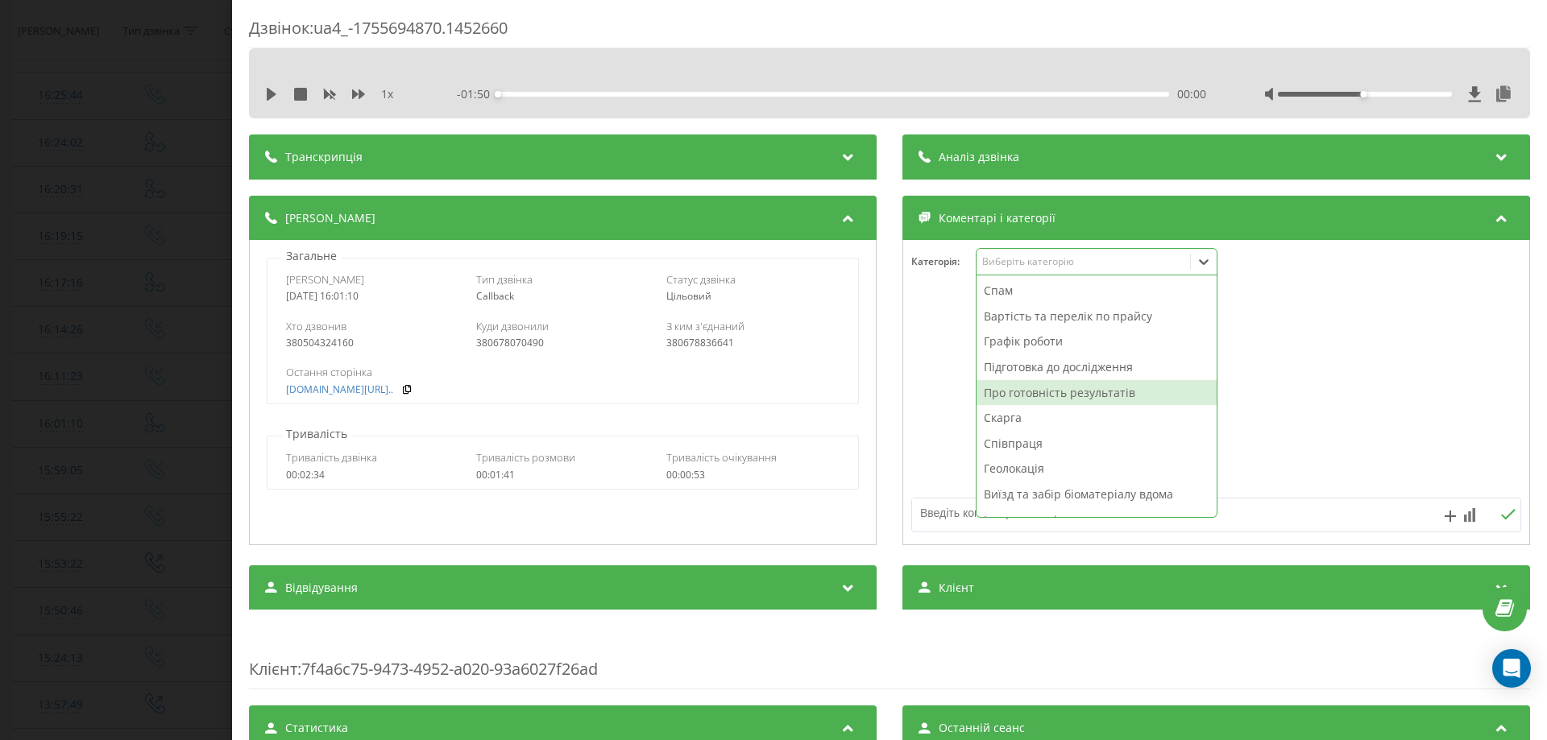
click at [1033, 384] on div "Про готовність результатів" at bounding box center [1096, 393] width 240 height 26
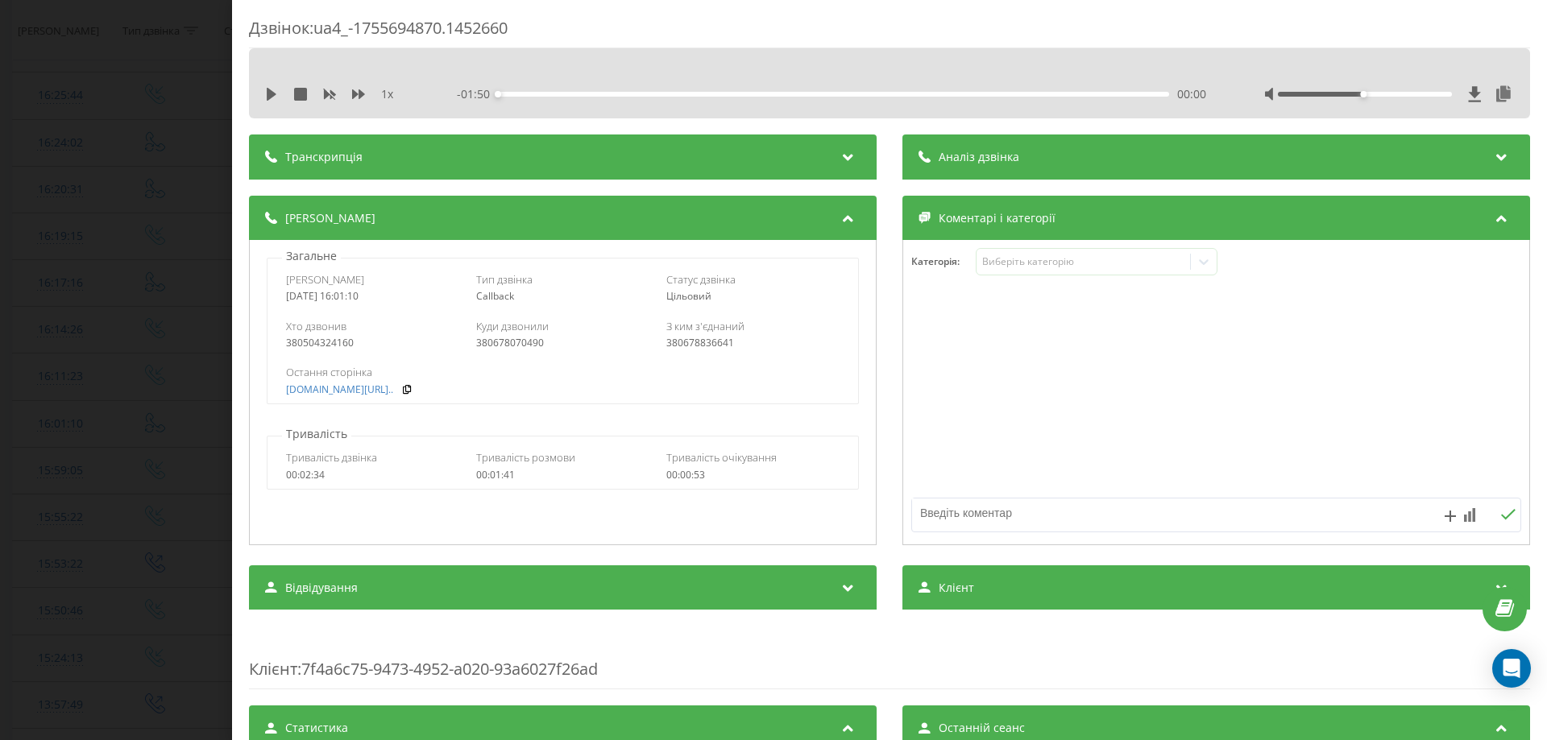
click at [950, 519] on textarea at bounding box center [1155, 513] width 487 height 29
paste textarea "вайбер"
type textarea "вайбер"
click at [1464, 513] on icon at bounding box center [1469, 515] width 11 height 14
click at [1442, 487] on div "10" at bounding box center [1436, 482] width 21 height 16
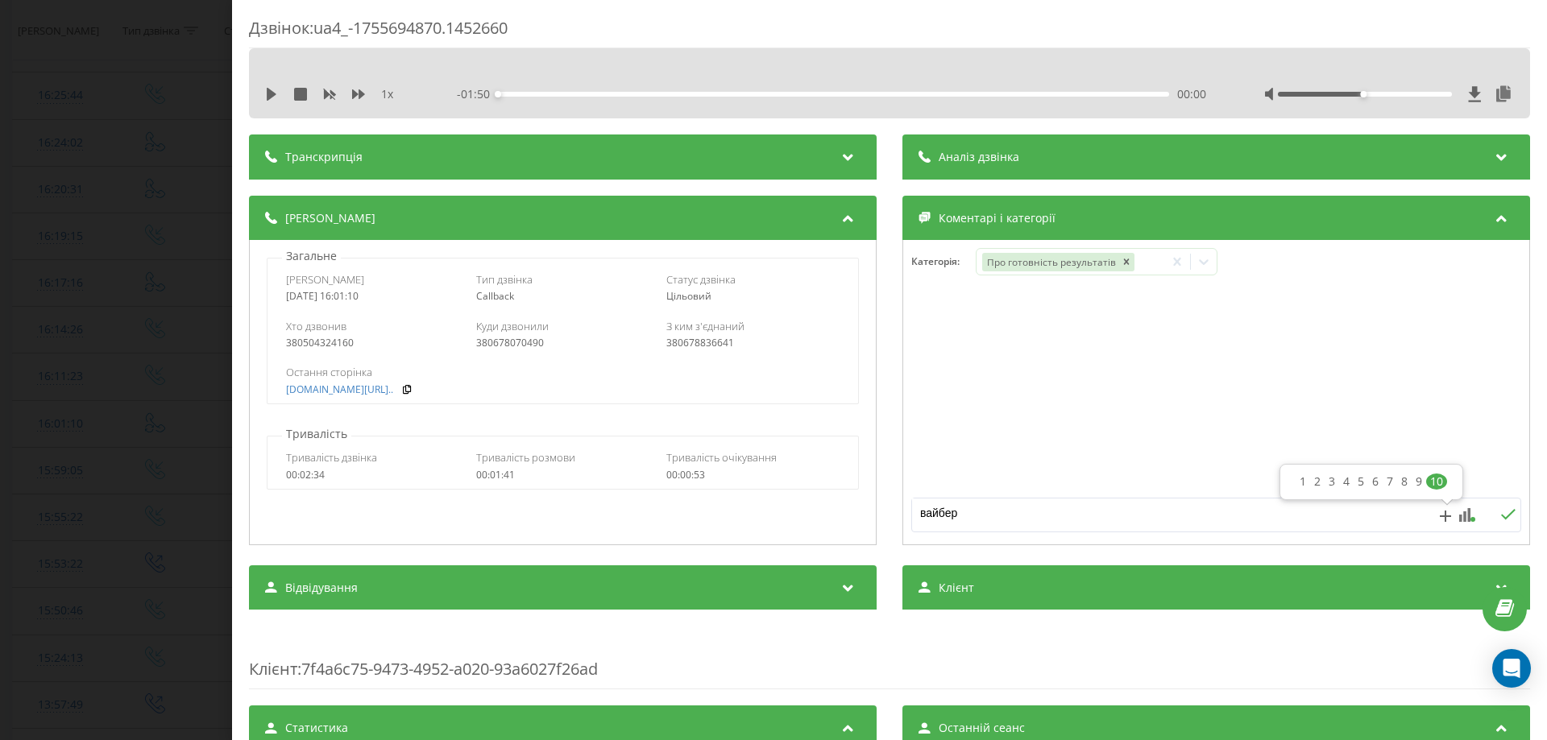
click at [1500, 512] on icon at bounding box center [1507, 514] width 15 height 11
click at [0, 379] on div "Дзвінок : ua4_-1755694870.1452660 1 x - 01:50 00:00 00:00 Транскрипція Для AI-а…" at bounding box center [773, 370] width 1547 height 740
